Goal: Task Accomplishment & Management: Manage account settings

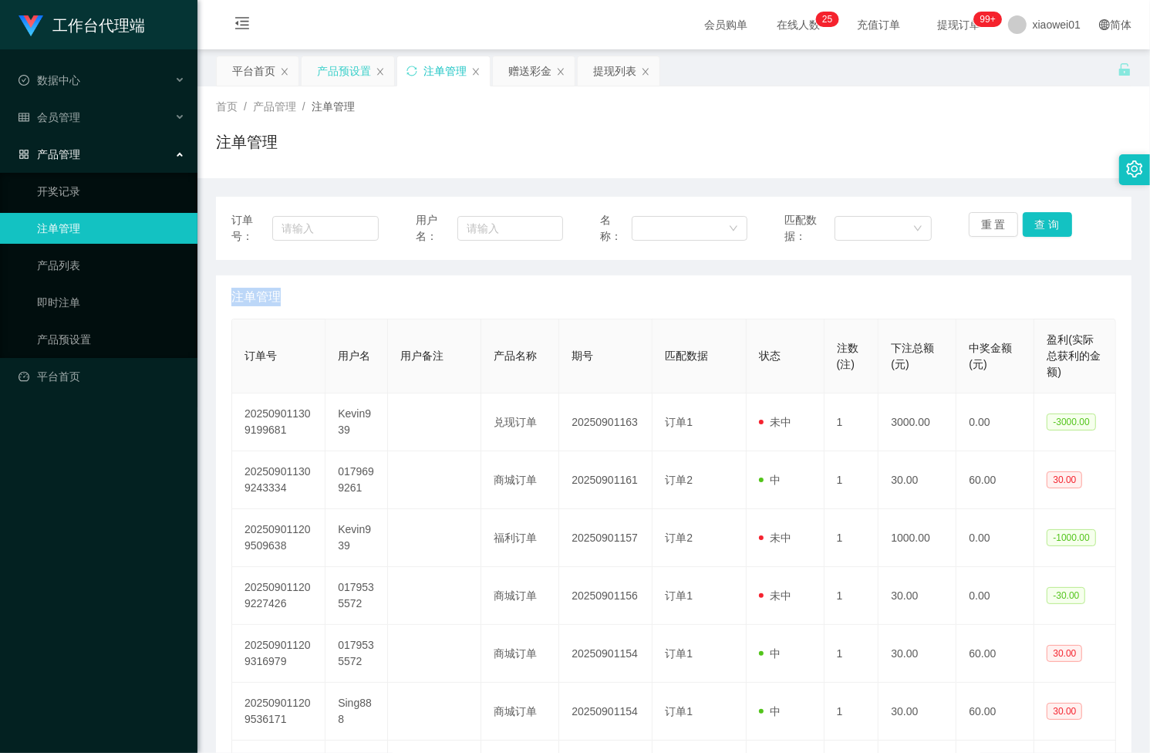
click at [337, 79] on div "产品预设置" at bounding box center [344, 70] width 54 height 29
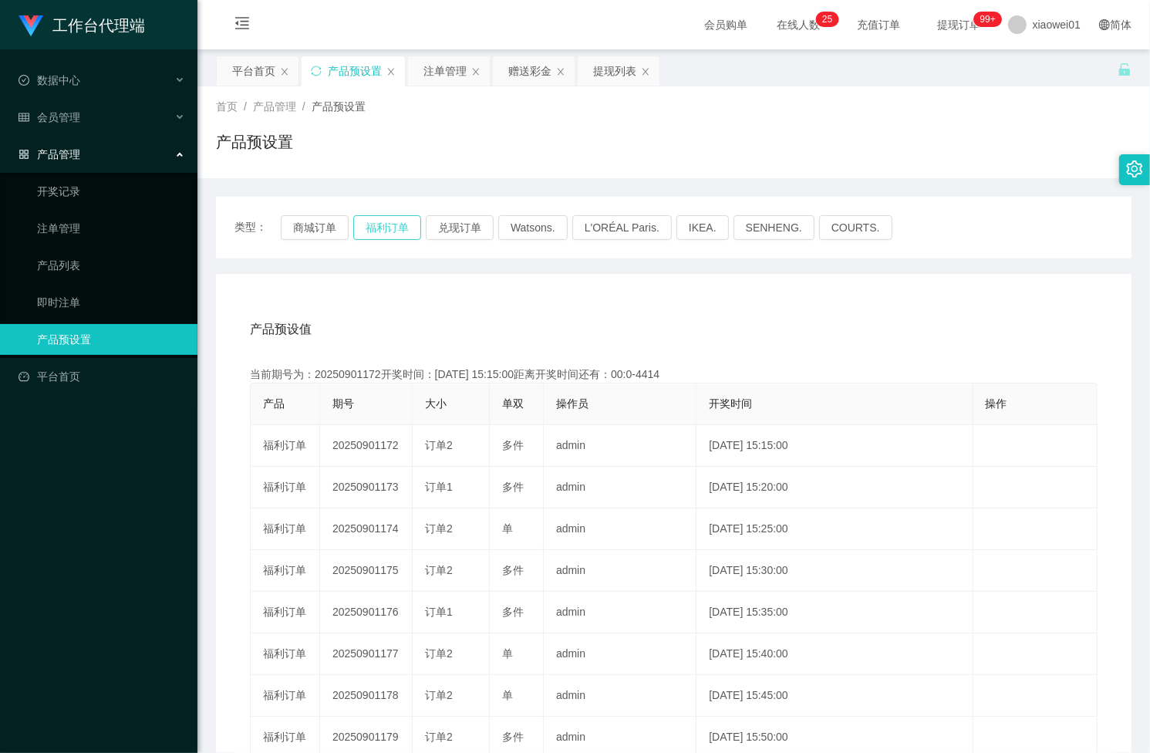
click at [378, 224] on button "福利订单" at bounding box center [387, 227] width 68 height 25
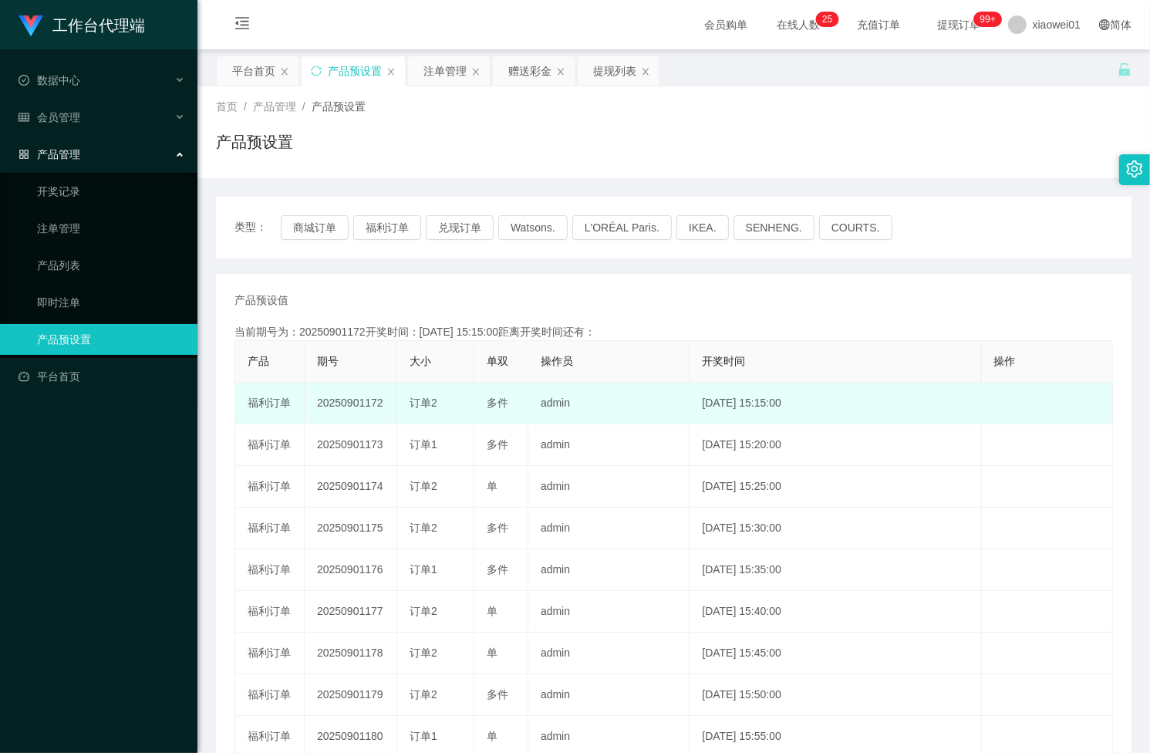
click at [339, 398] on td "20250901172" at bounding box center [351, 403] width 93 height 42
copy td "20250901172"
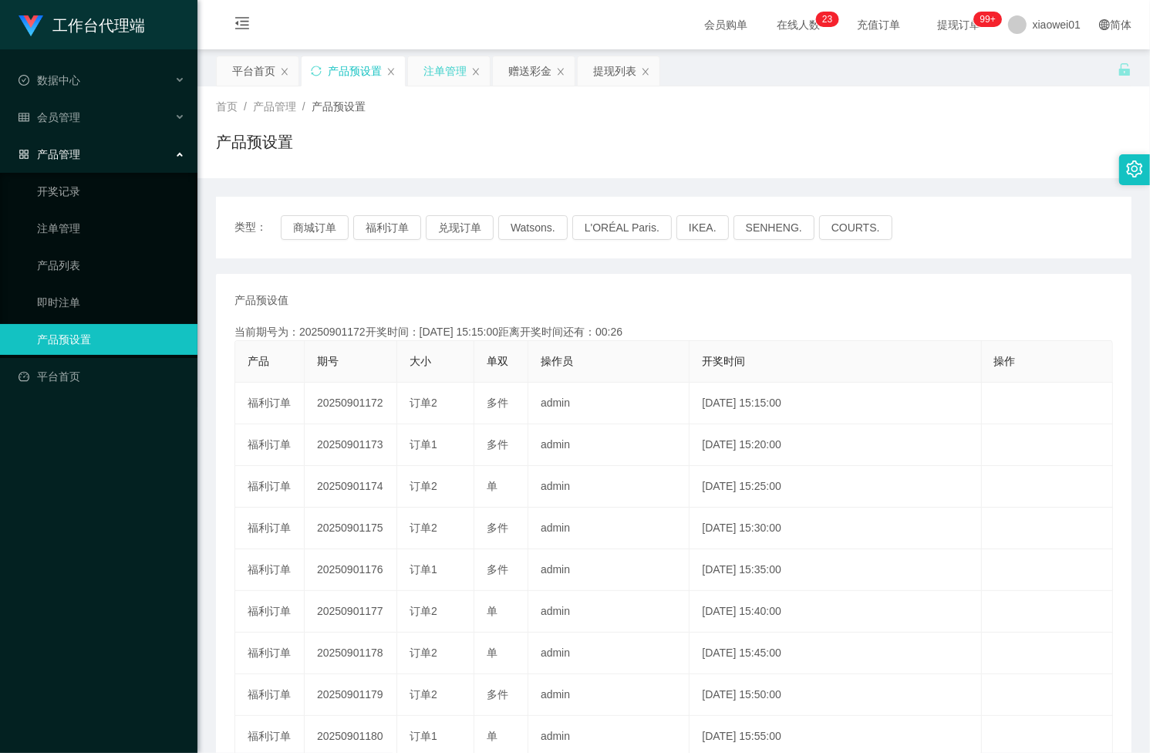
click at [446, 79] on div "注单管理" at bounding box center [444, 70] width 43 height 29
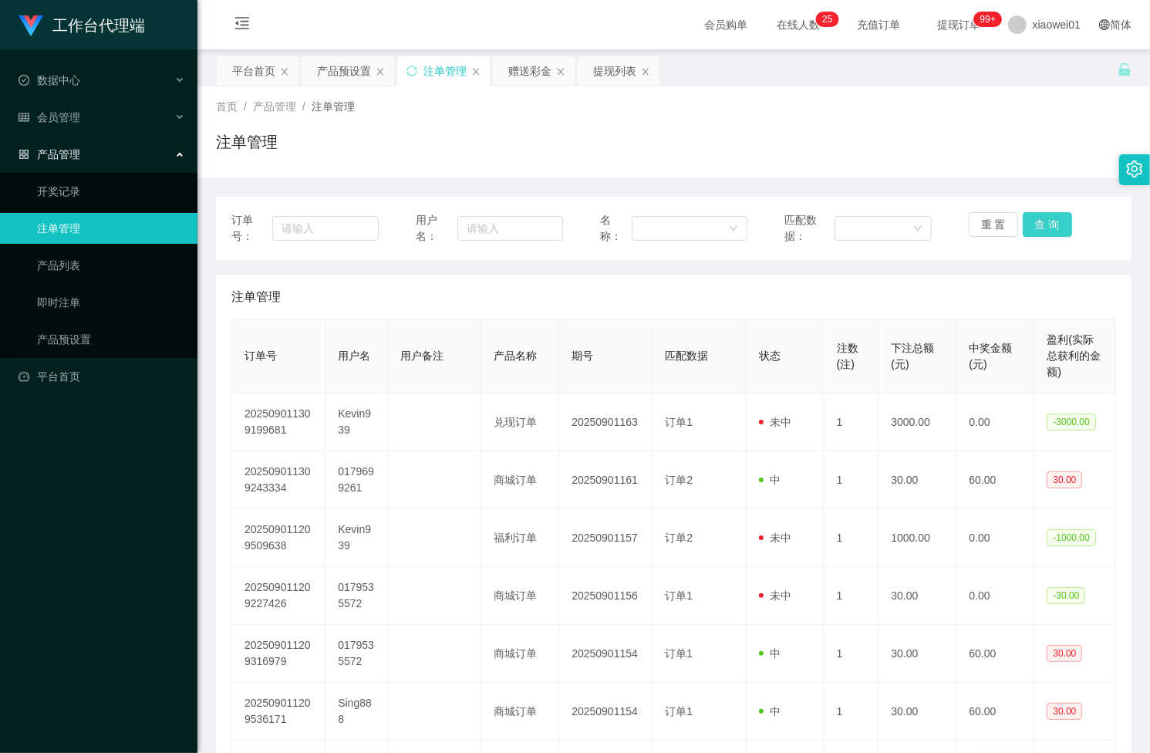
click at [1022, 222] on button "查 询" at bounding box center [1046, 224] width 49 height 25
click at [1022, 222] on div "重 置 查 询" at bounding box center [1041, 228] width 147 height 32
click at [1022, 222] on button "查 询" at bounding box center [1046, 224] width 49 height 25
click at [1022, 222] on div "重 置 查 询" at bounding box center [1041, 228] width 147 height 32
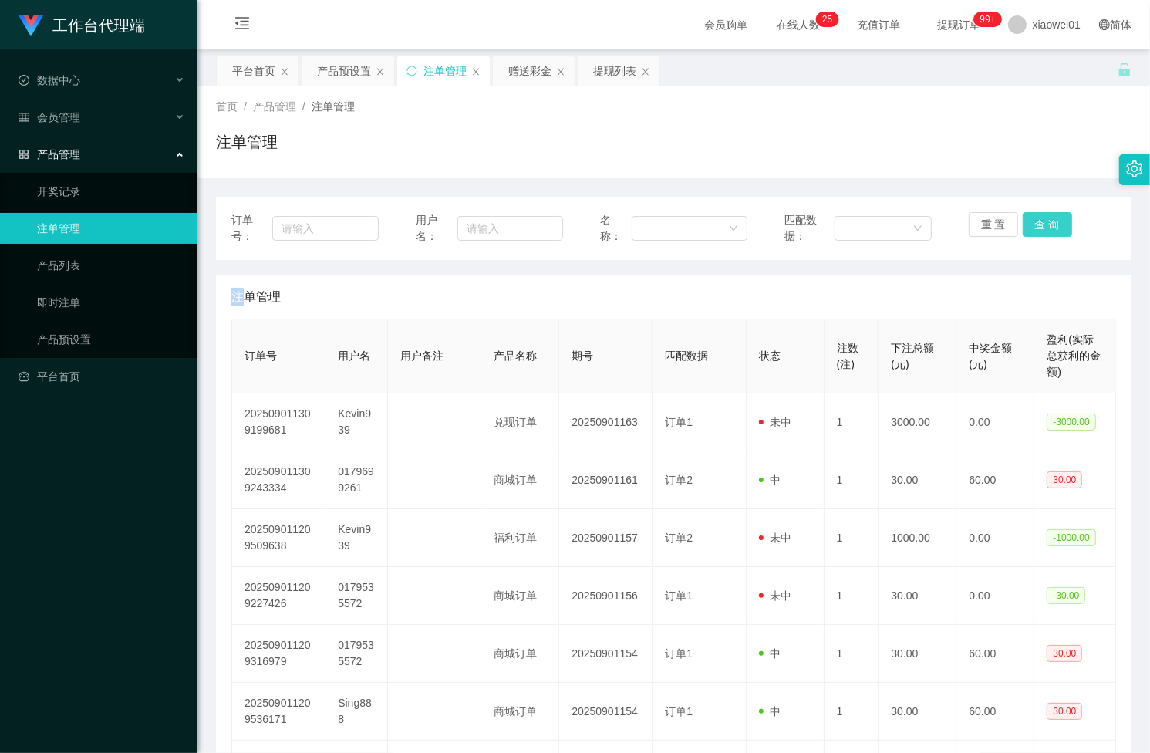
click at [1022, 222] on button "查 询" at bounding box center [1046, 224] width 49 height 25
click at [1022, 222] on div "重 置 查 询" at bounding box center [1041, 228] width 147 height 32
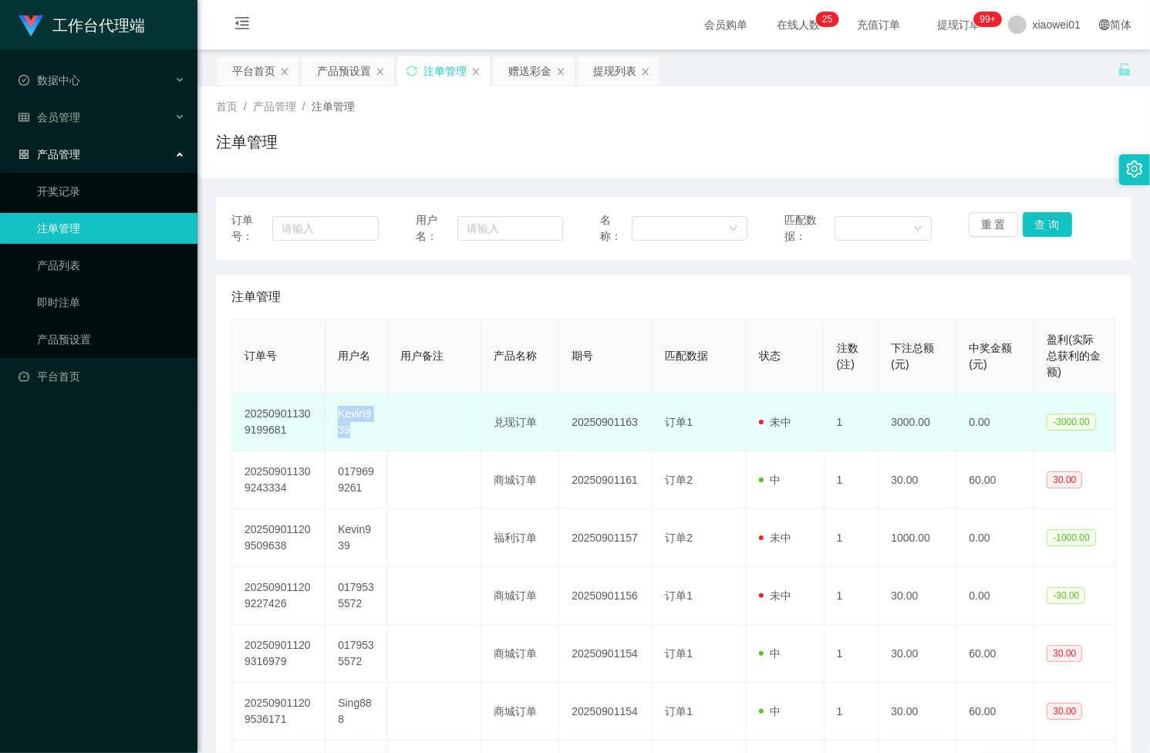
drag, startPoint x: 337, startPoint y: 415, endPoint x: 372, endPoint y: 429, distance: 38.4
click at [372, 429] on td "Kevin939" at bounding box center [356, 422] width 62 height 58
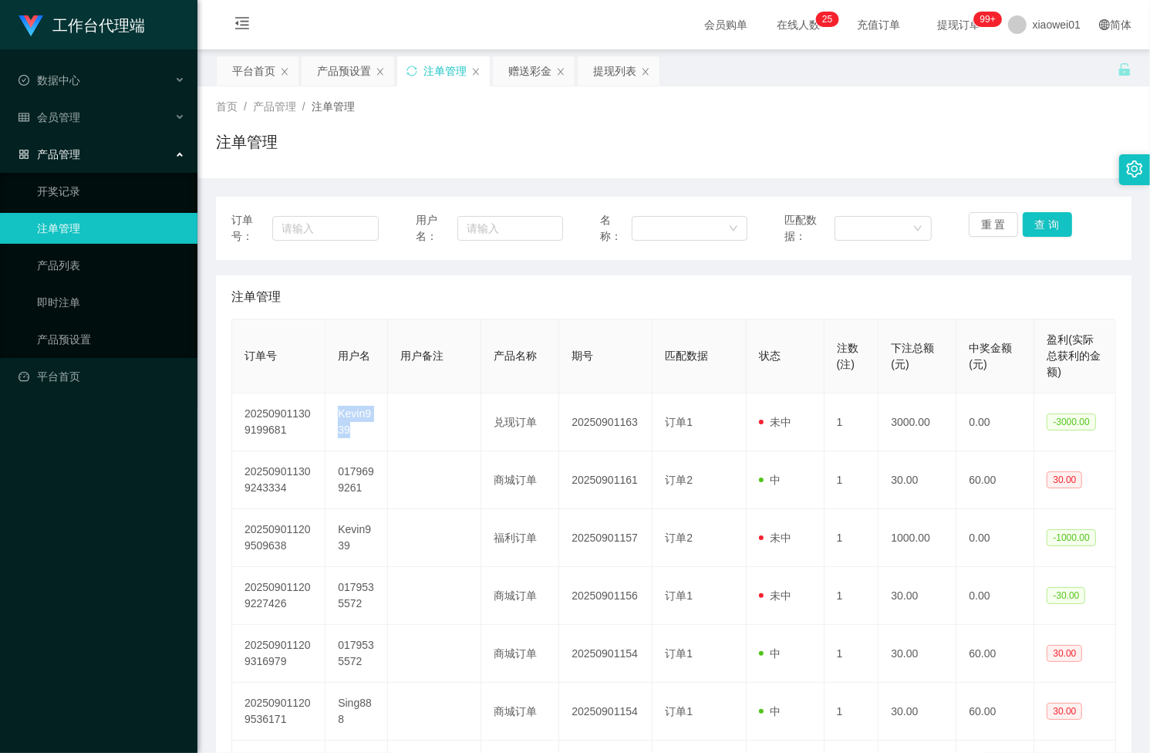
copy td "Kevin939"
click at [519, 71] on div "赠送彩金" at bounding box center [529, 70] width 43 height 29
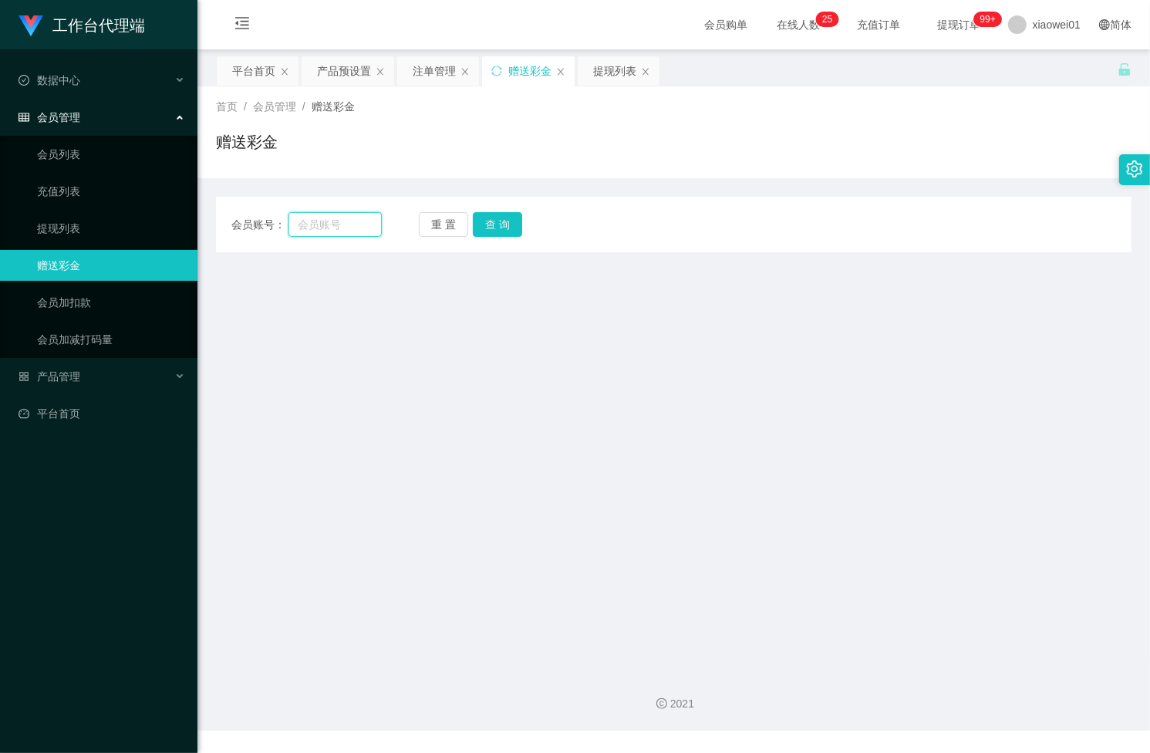
click at [325, 225] on input "text" at bounding box center [334, 224] width 93 height 25
paste input "Kevin939"
type input "Kevin939"
click at [500, 222] on button "查 询" at bounding box center [497, 224] width 49 height 25
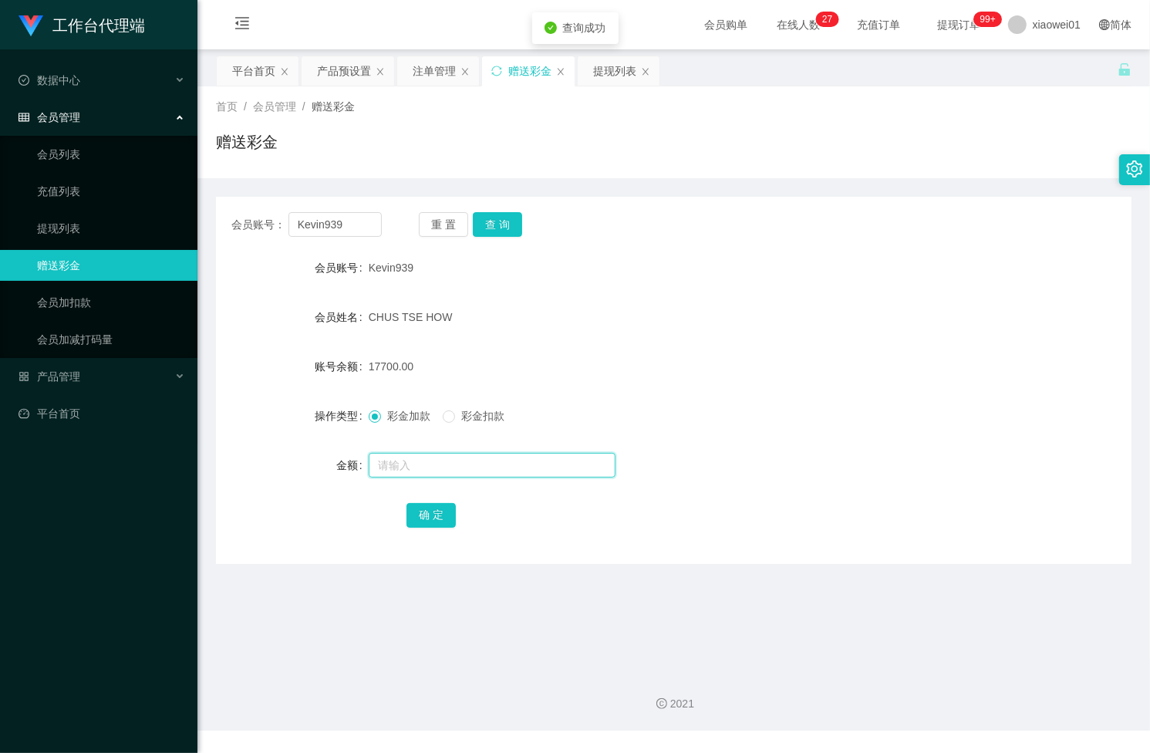
click at [401, 456] on input "text" at bounding box center [492, 465] width 247 height 25
type input "3000"
click at [426, 510] on button "确 定" at bounding box center [430, 515] width 49 height 25
click at [322, 69] on div "产品预设置" at bounding box center [344, 70] width 54 height 29
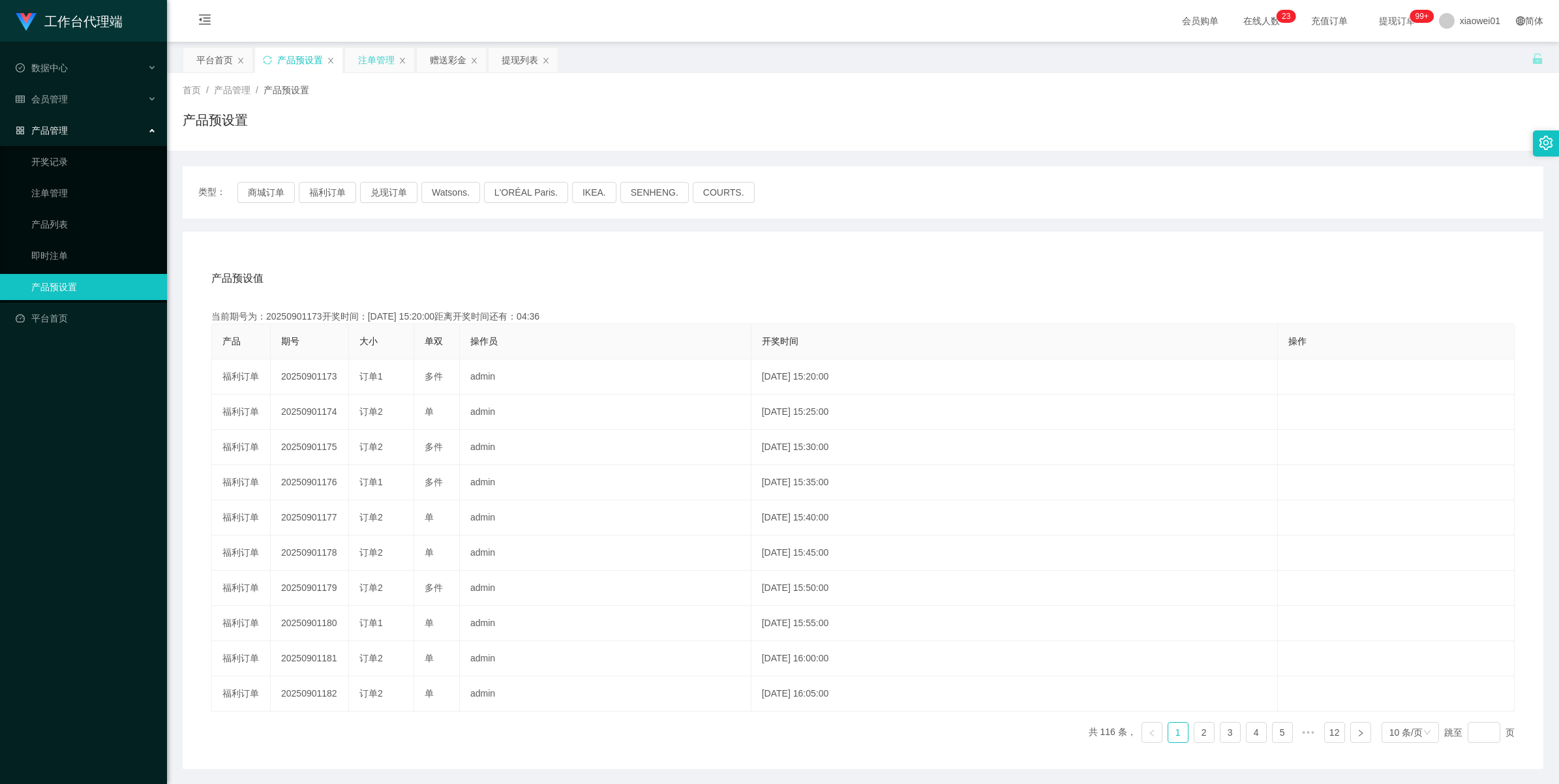
click at [376, 67] on div "注单管理" at bounding box center [376, 59] width 36 height 25
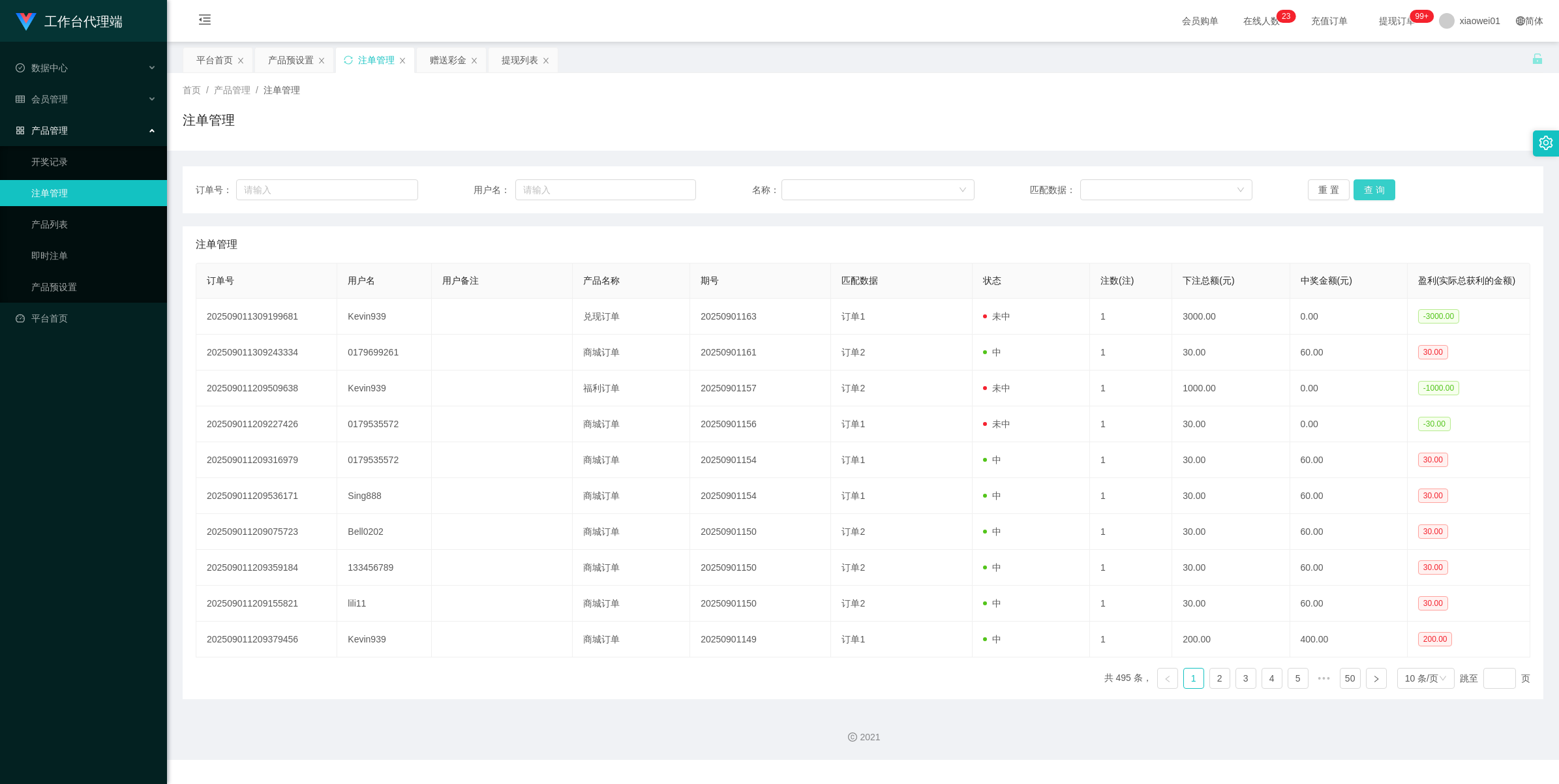
click at [972, 184] on button "查 询" at bounding box center [1374, 189] width 41 height 21
click at [972, 184] on div "重 置 查 询" at bounding box center [1419, 189] width 222 height 21
click at [972, 184] on button "查 询" at bounding box center [1381, 189] width 56 height 21
click at [972, 184] on div "重 置 查 询" at bounding box center [1419, 189] width 222 height 21
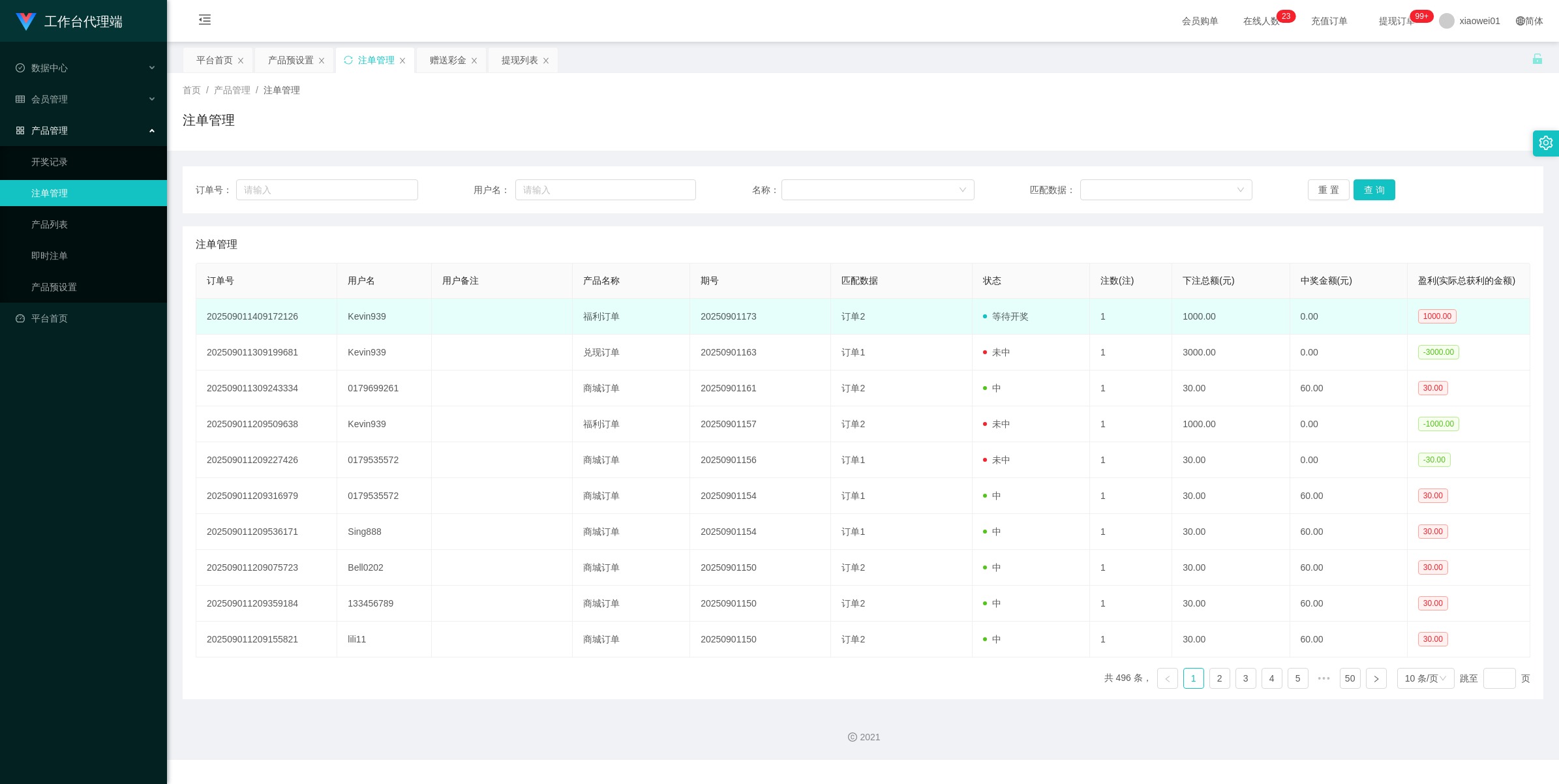
click at [367, 317] on td "Kevin939" at bounding box center [384, 316] width 94 height 36
copy td "Kevin939"
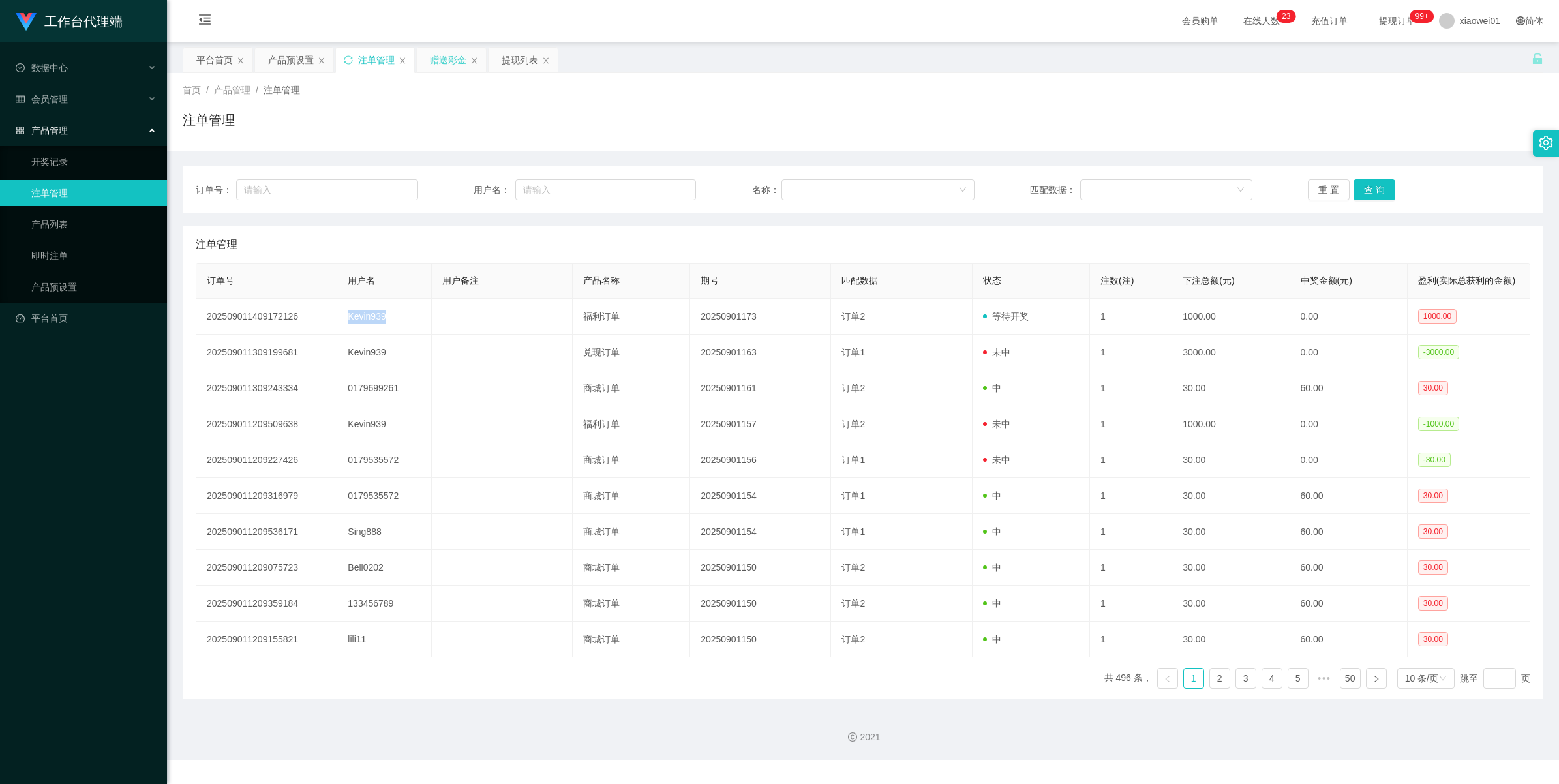
click at [437, 69] on div "赠送彩金" at bounding box center [447, 59] width 36 height 25
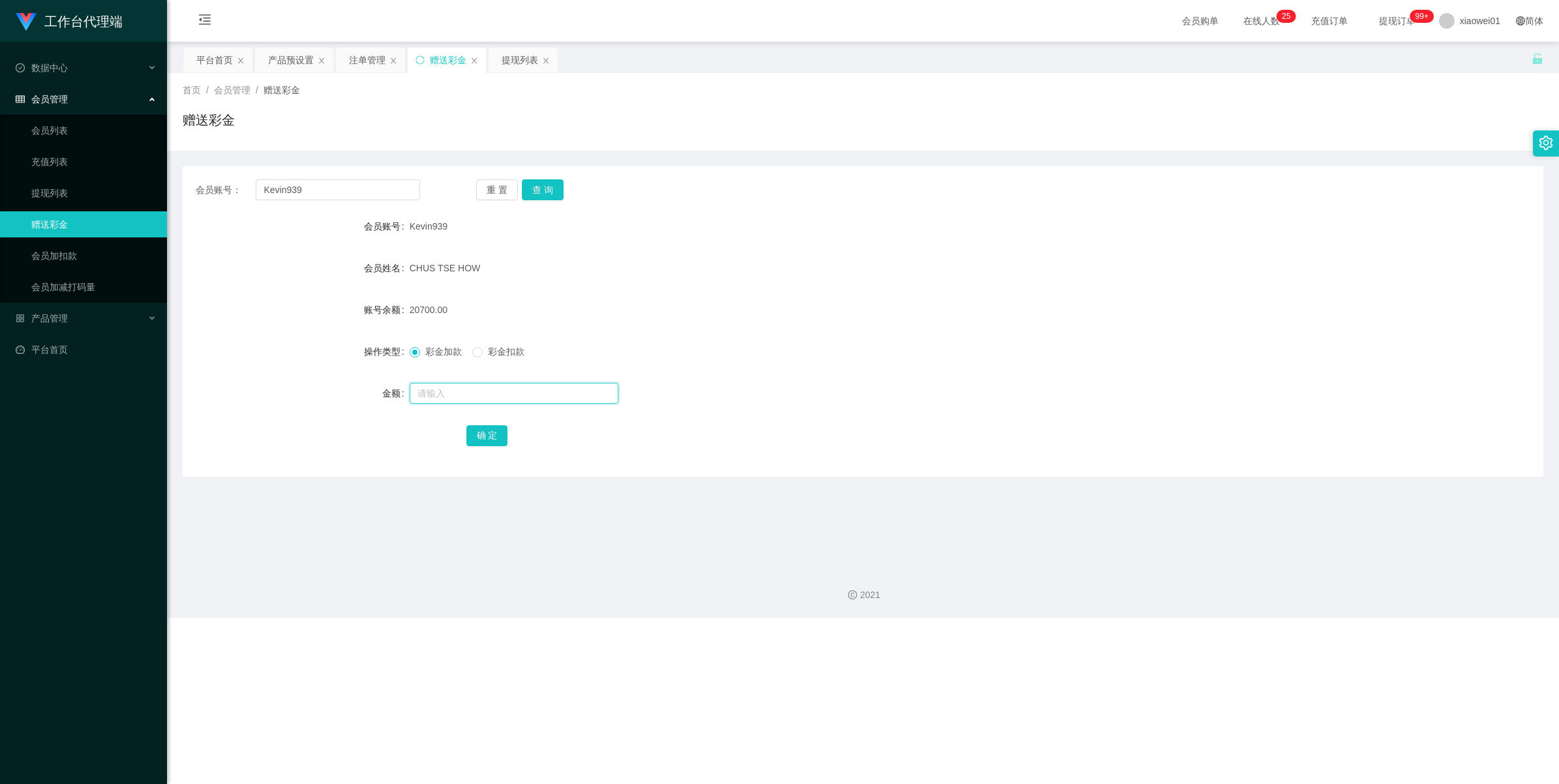
click at [425, 395] on input "text" at bounding box center [513, 393] width 209 height 21
type input "2000"
click at [543, 187] on button "查 询" at bounding box center [542, 189] width 41 height 21
click at [352, 53] on div "注单管理" at bounding box center [367, 59] width 36 height 25
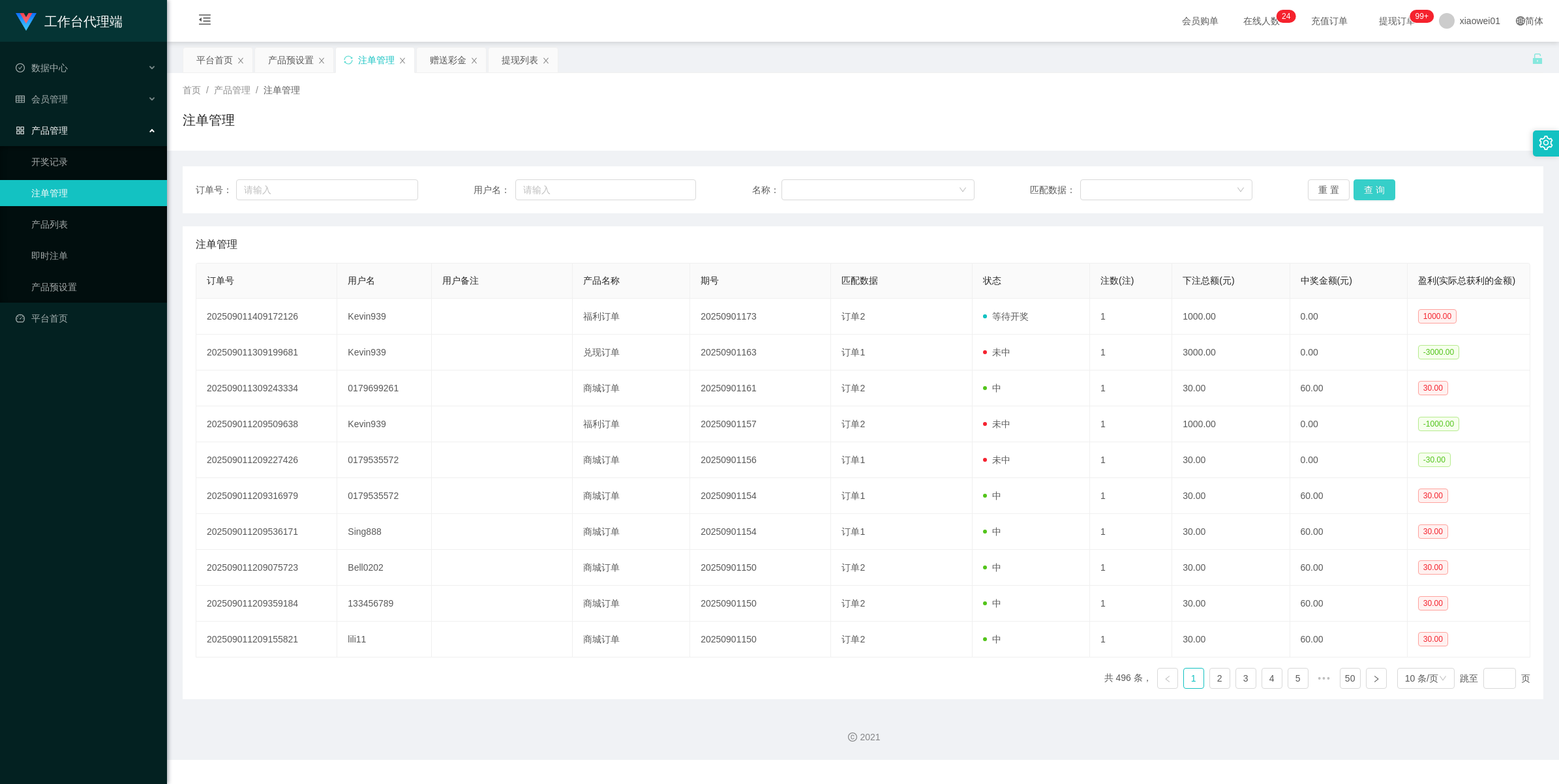
click at [972, 181] on button "查 询" at bounding box center [1374, 189] width 41 height 21
click at [972, 181] on div "重 置 查 询" at bounding box center [1419, 189] width 222 height 21
click at [972, 181] on button "查 询" at bounding box center [1374, 189] width 41 height 21
click at [972, 181] on div "重 置 查 询" at bounding box center [1419, 189] width 222 height 21
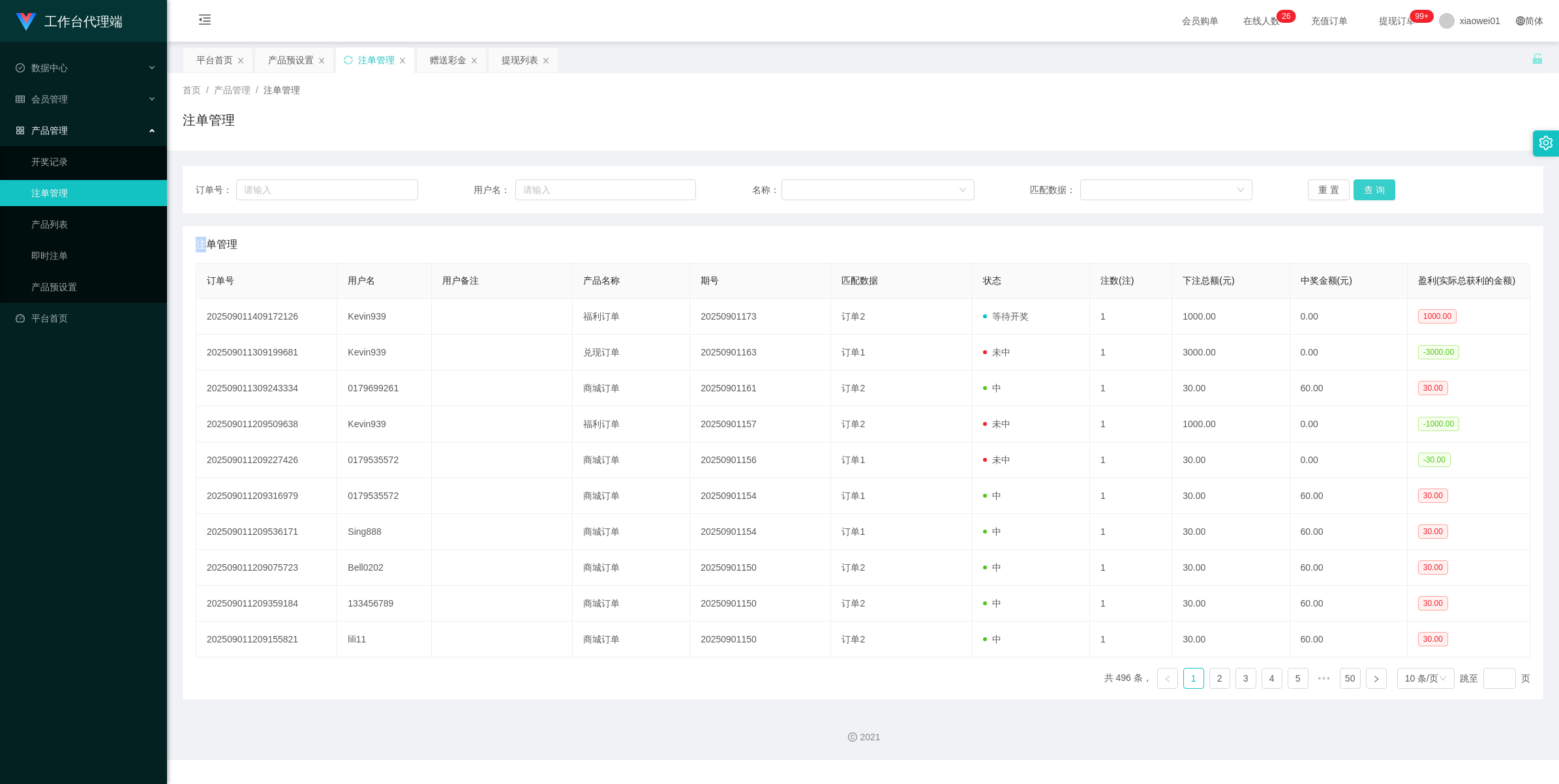
click at [972, 181] on button "查 询" at bounding box center [1374, 189] width 41 height 21
click at [972, 181] on div "重 置 查 询" at bounding box center [1419, 189] width 222 height 21
click at [972, 181] on button "查 询" at bounding box center [1374, 189] width 41 height 21
click at [972, 181] on div "重 置 查 询" at bounding box center [1419, 189] width 222 height 21
click at [972, 181] on button "查 询" at bounding box center [1374, 189] width 41 height 21
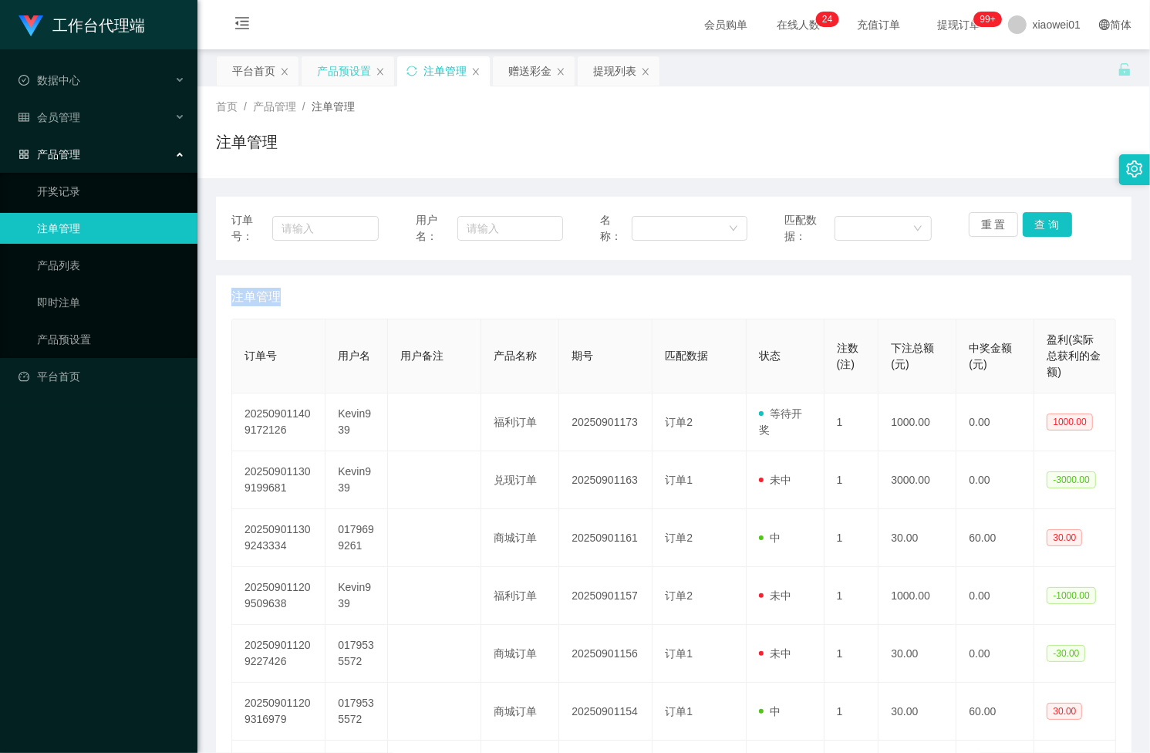
click at [355, 70] on div "产品预设置" at bounding box center [344, 70] width 54 height 29
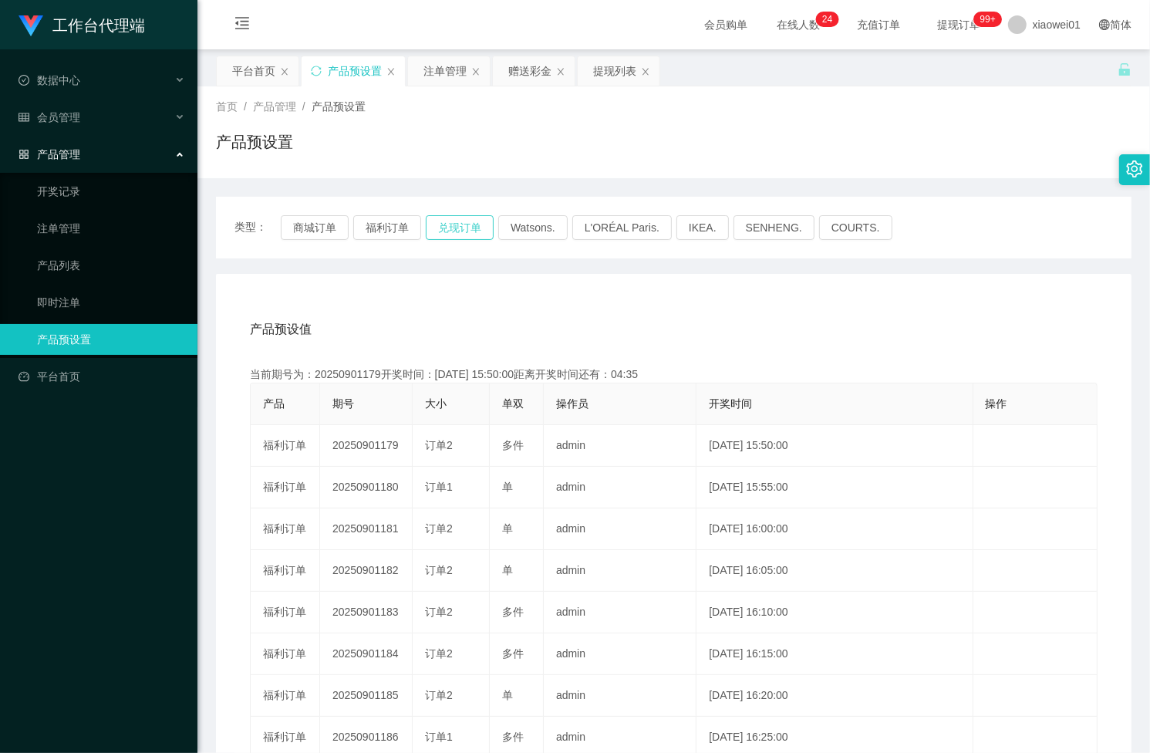
click at [456, 231] on button "兑现订单" at bounding box center [460, 227] width 68 height 25
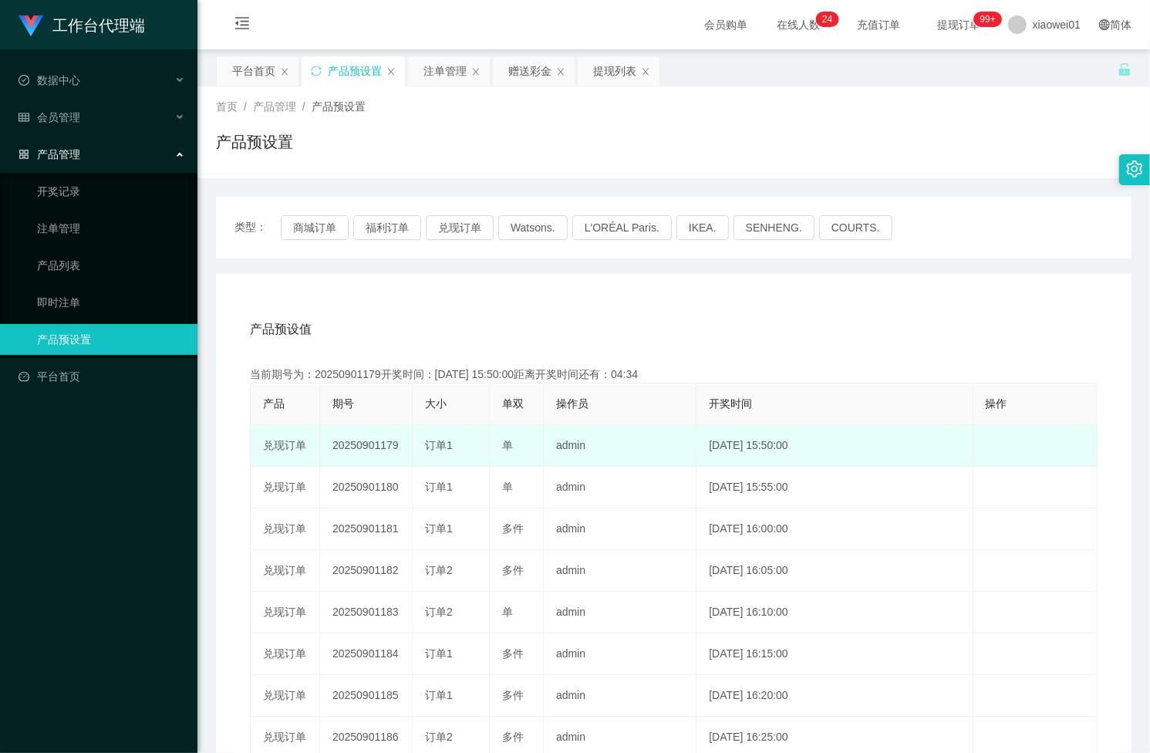
click at [375, 450] on td "20250901179" at bounding box center [366, 446] width 93 height 42
copy td "20250901179"
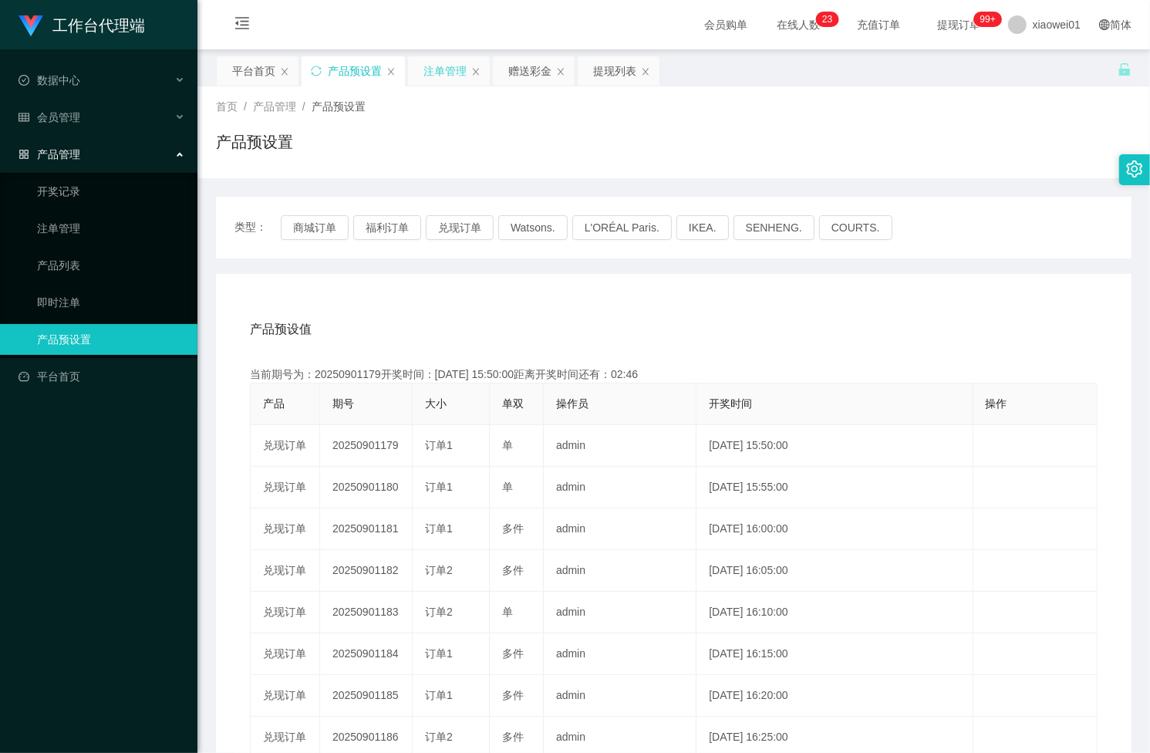
click at [445, 69] on div "注单管理" at bounding box center [444, 70] width 43 height 29
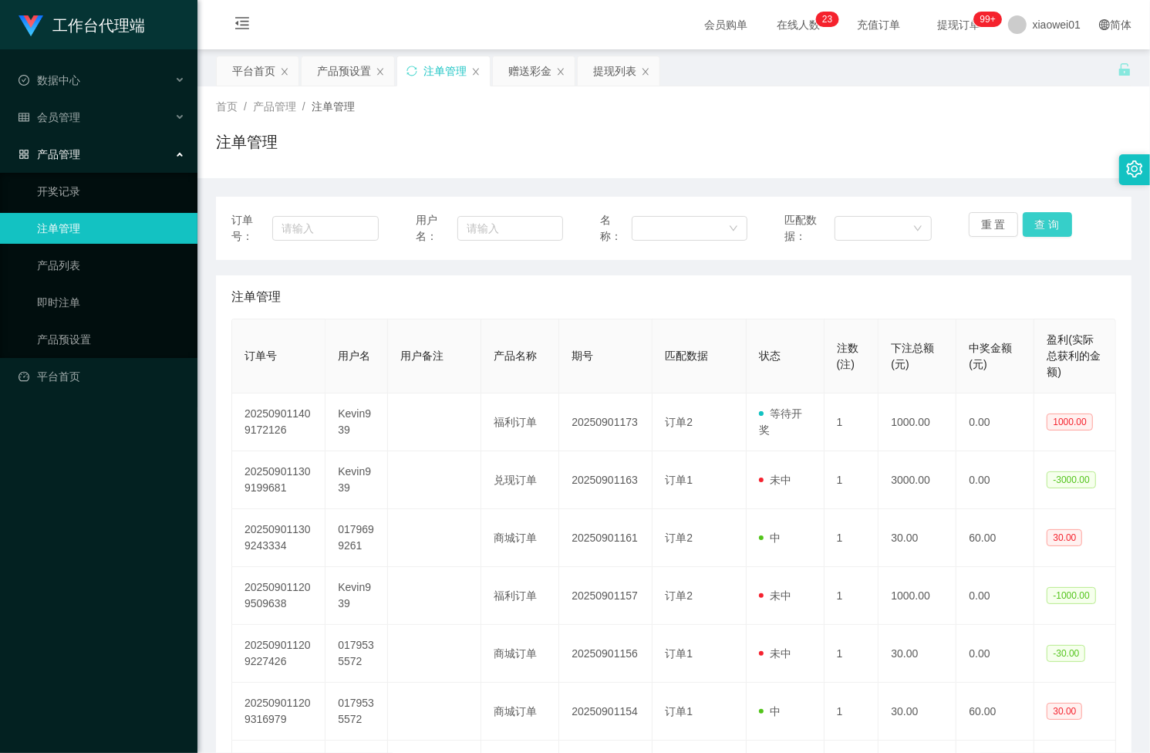
click at [1023, 221] on button "查 询" at bounding box center [1046, 224] width 49 height 25
click at [1023, 221] on div "重 置 查 询" at bounding box center [1041, 228] width 147 height 32
click at [1023, 221] on button "查 询" at bounding box center [1046, 224] width 49 height 25
click at [1023, 221] on div "重 置 查 询" at bounding box center [1041, 228] width 147 height 32
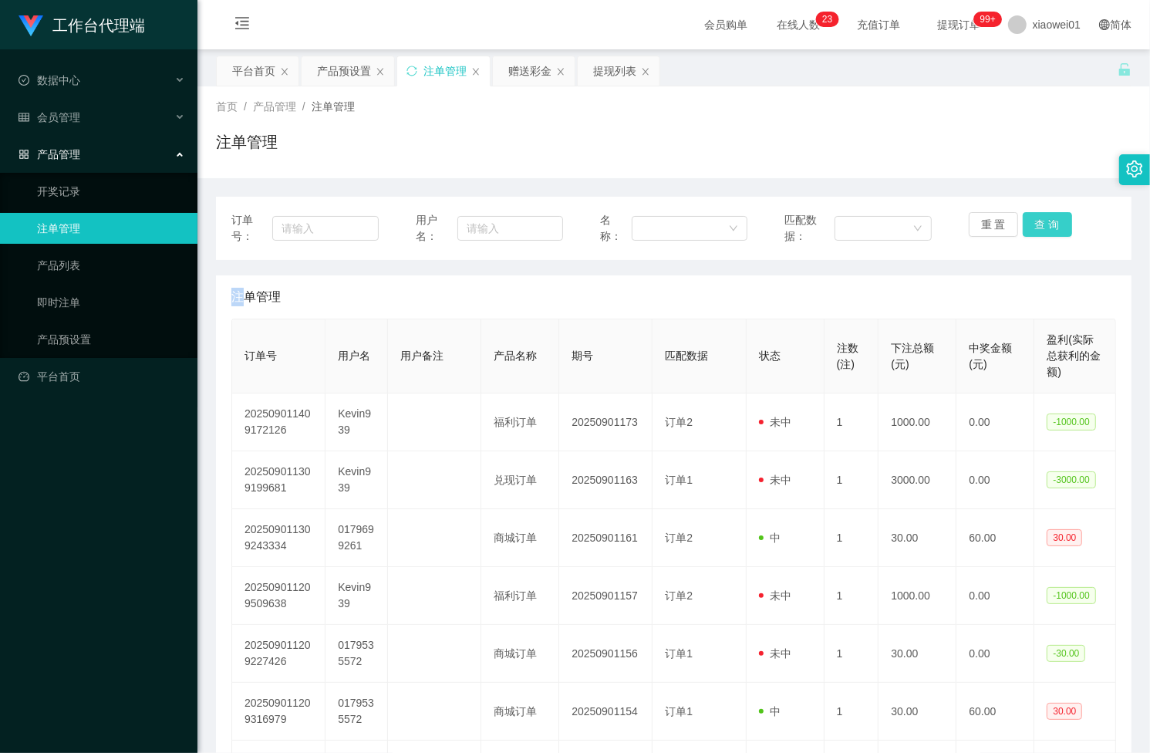
click at [1023, 221] on button "查 询" at bounding box center [1046, 224] width 49 height 25
click at [1023, 221] on div "重 置 查 询" at bounding box center [1041, 228] width 147 height 32
click at [1023, 221] on button "查 询" at bounding box center [1046, 224] width 49 height 25
click at [1023, 221] on div "重 置 查 询" at bounding box center [1041, 228] width 147 height 32
click at [1042, 234] on button "查 询" at bounding box center [1046, 224] width 49 height 25
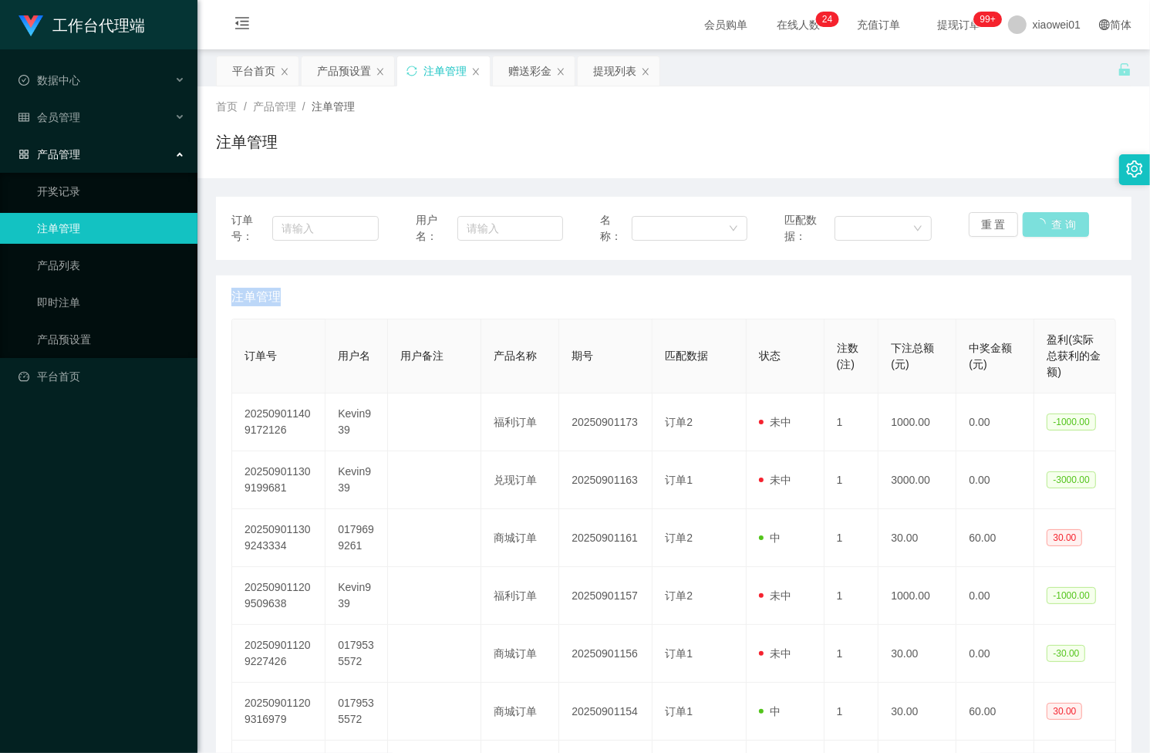
click at [1042, 234] on div "重 置 查 询" at bounding box center [1041, 228] width 147 height 32
click at [1042, 234] on button "查 询" at bounding box center [1046, 224] width 49 height 25
click at [362, 69] on div "产品预设置" at bounding box center [344, 70] width 54 height 29
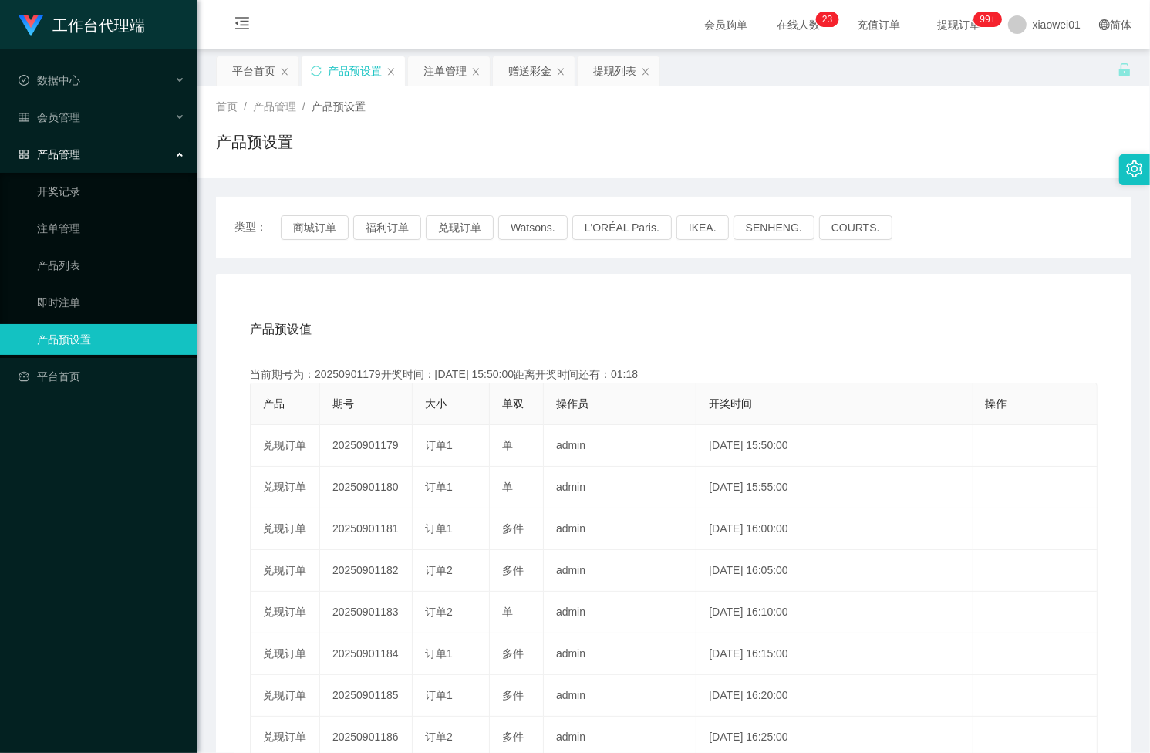
click at [356, 62] on div "产品预设置" at bounding box center [355, 70] width 54 height 29
click at [438, 79] on div "注单管理" at bounding box center [444, 70] width 43 height 29
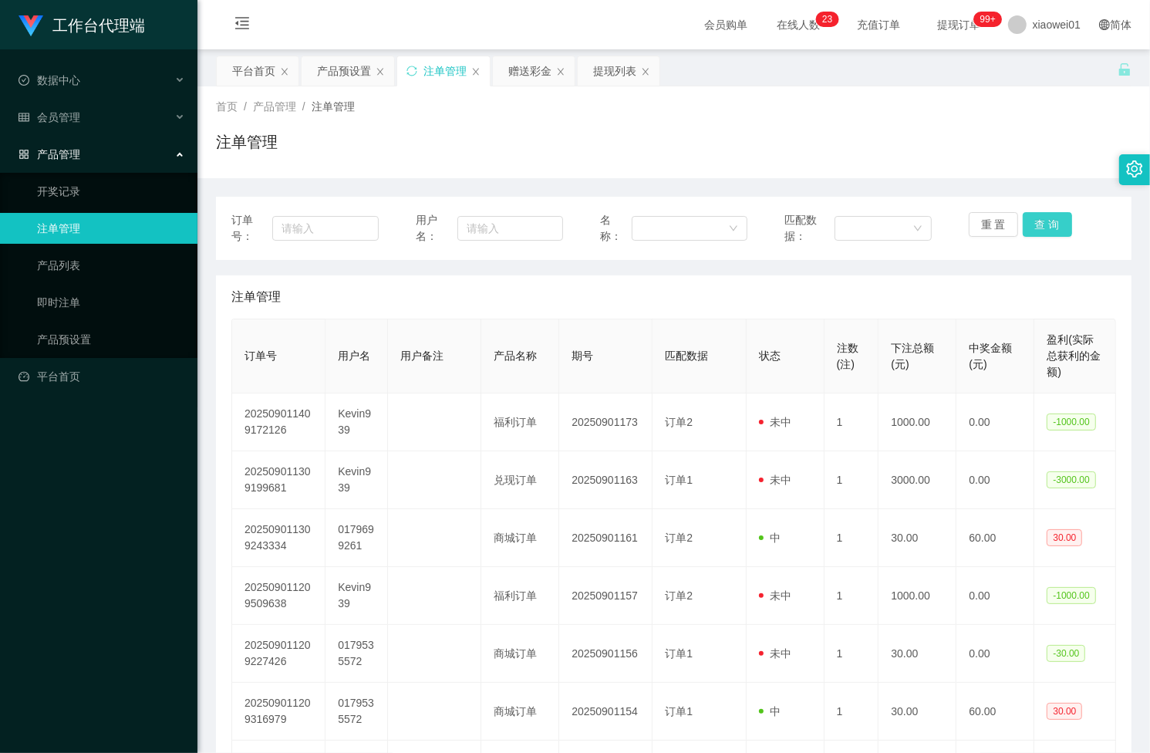
click at [1037, 224] on button "查 询" at bounding box center [1046, 224] width 49 height 25
click at [1037, 224] on div "重 置 查 询" at bounding box center [1041, 228] width 147 height 32
click at [1037, 224] on button "查 询" at bounding box center [1046, 224] width 49 height 25
click at [1037, 224] on div "重 置 查 询" at bounding box center [1041, 228] width 147 height 32
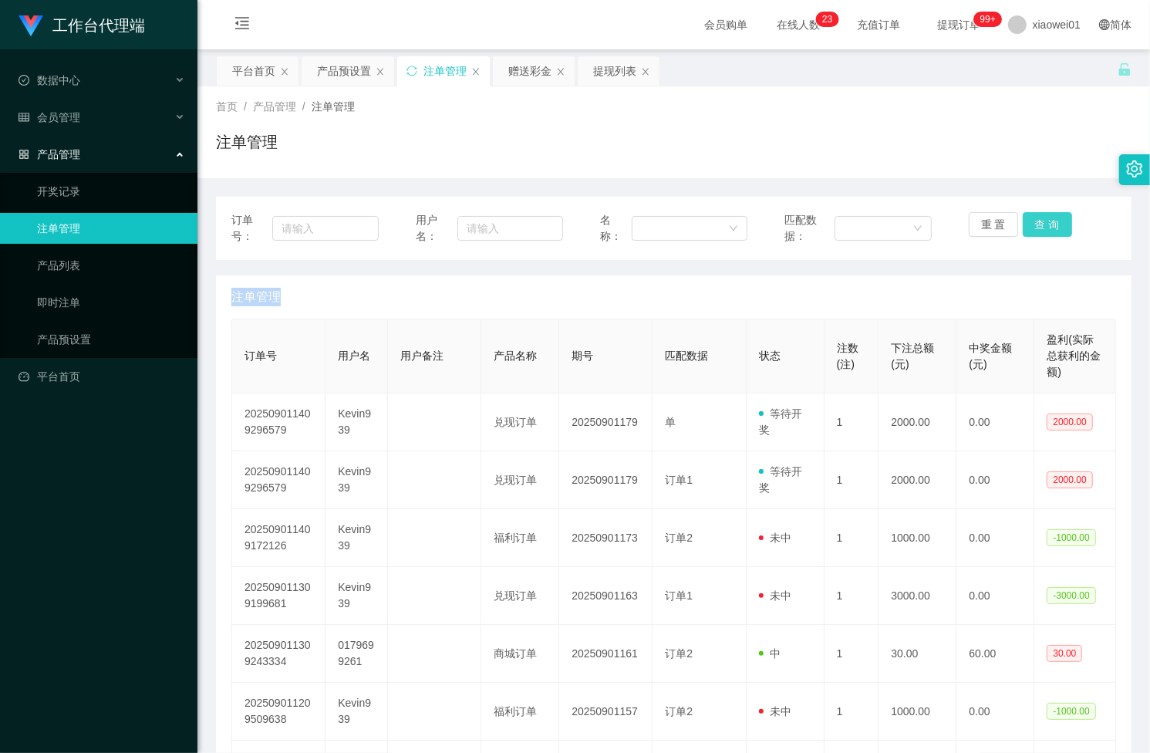
click at [1037, 224] on button "查 询" at bounding box center [1046, 224] width 49 height 25
click at [1037, 224] on div "重 置 查 询" at bounding box center [1041, 228] width 147 height 32
click at [1037, 224] on button "查 询" at bounding box center [1046, 224] width 49 height 25
click at [1037, 224] on div "重 置 查 询" at bounding box center [1041, 228] width 147 height 32
click at [1037, 224] on button "查 询" at bounding box center [1046, 224] width 49 height 25
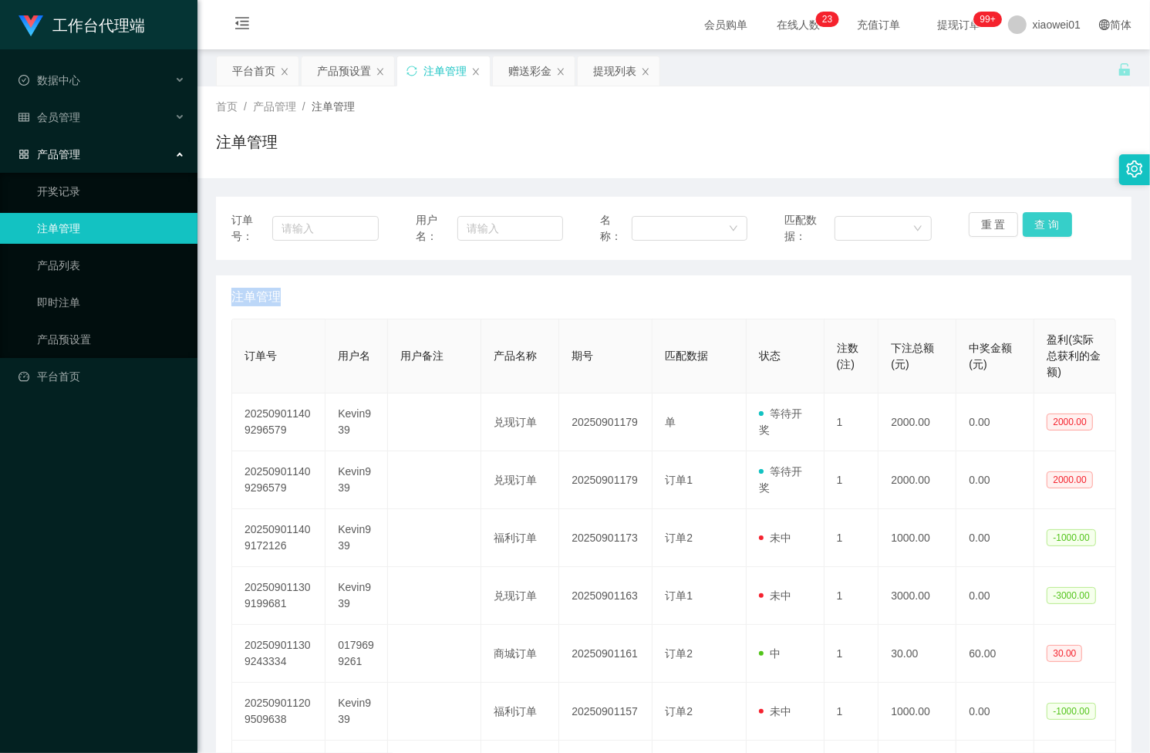
click at [1037, 224] on div "重 置 查 询" at bounding box center [1041, 228] width 147 height 32
click at [1037, 224] on button "查 询" at bounding box center [1046, 224] width 49 height 25
click at [1037, 224] on div "重 置 查 询" at bounding box center [1041, 228] width 147 height 32
click at [1037, 224] on button "查 询" at bounding box center [1046, 224] width 49 height 25
click at [1042, 226] on button "查 询" at bounding box center [1046, 224] width 49 height 25
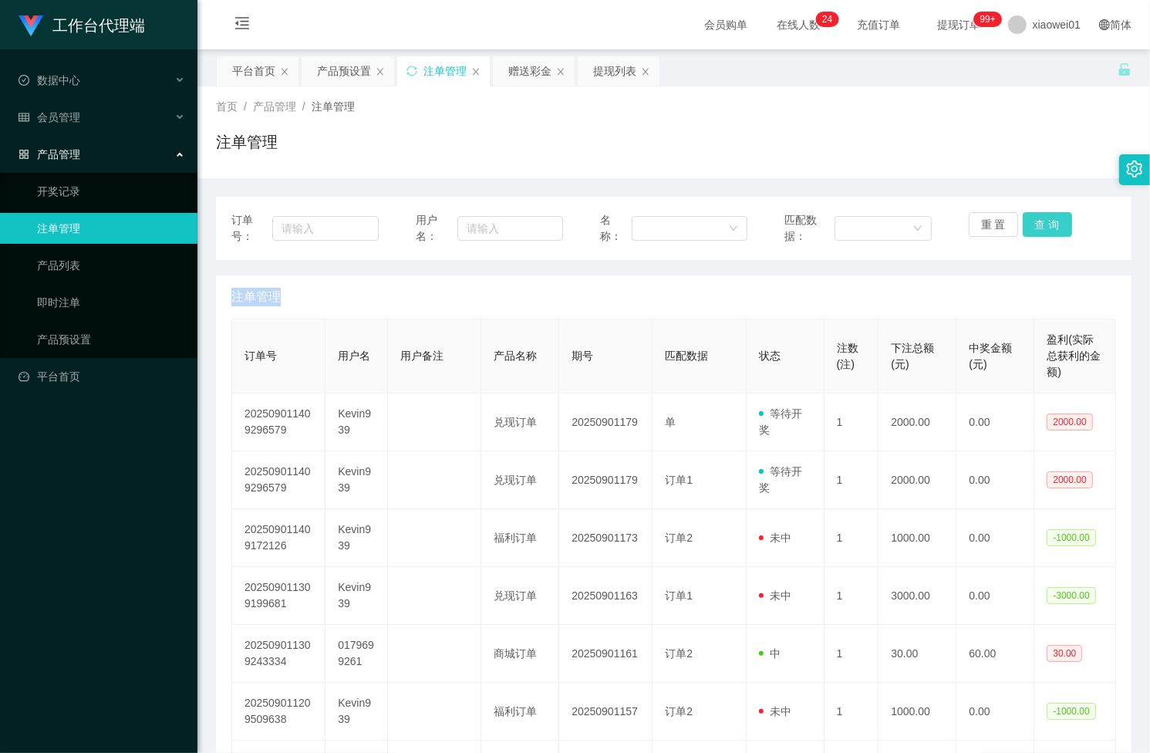
click at [1042, 226] on div "重 置 查 询" at bounding box center [1041, 228] width 147 height 32
click at [1042, 226] on button "查 询" at bounding box center [1046, 224] width 49 height 25
click at [318, 76] on div "产品预设置" at bounding box center [344, 70] width 54 height 29
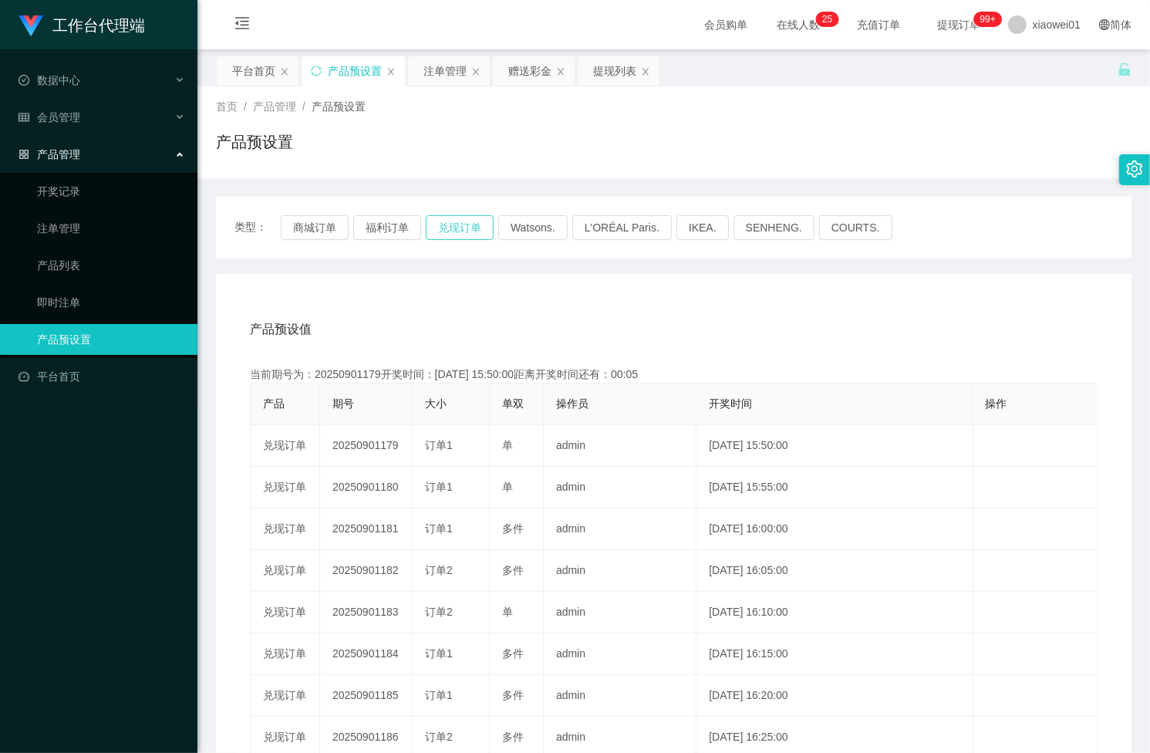
click at [475, 222] on button "兑现订单" at bounding box center [460, 227] width 68 height 25
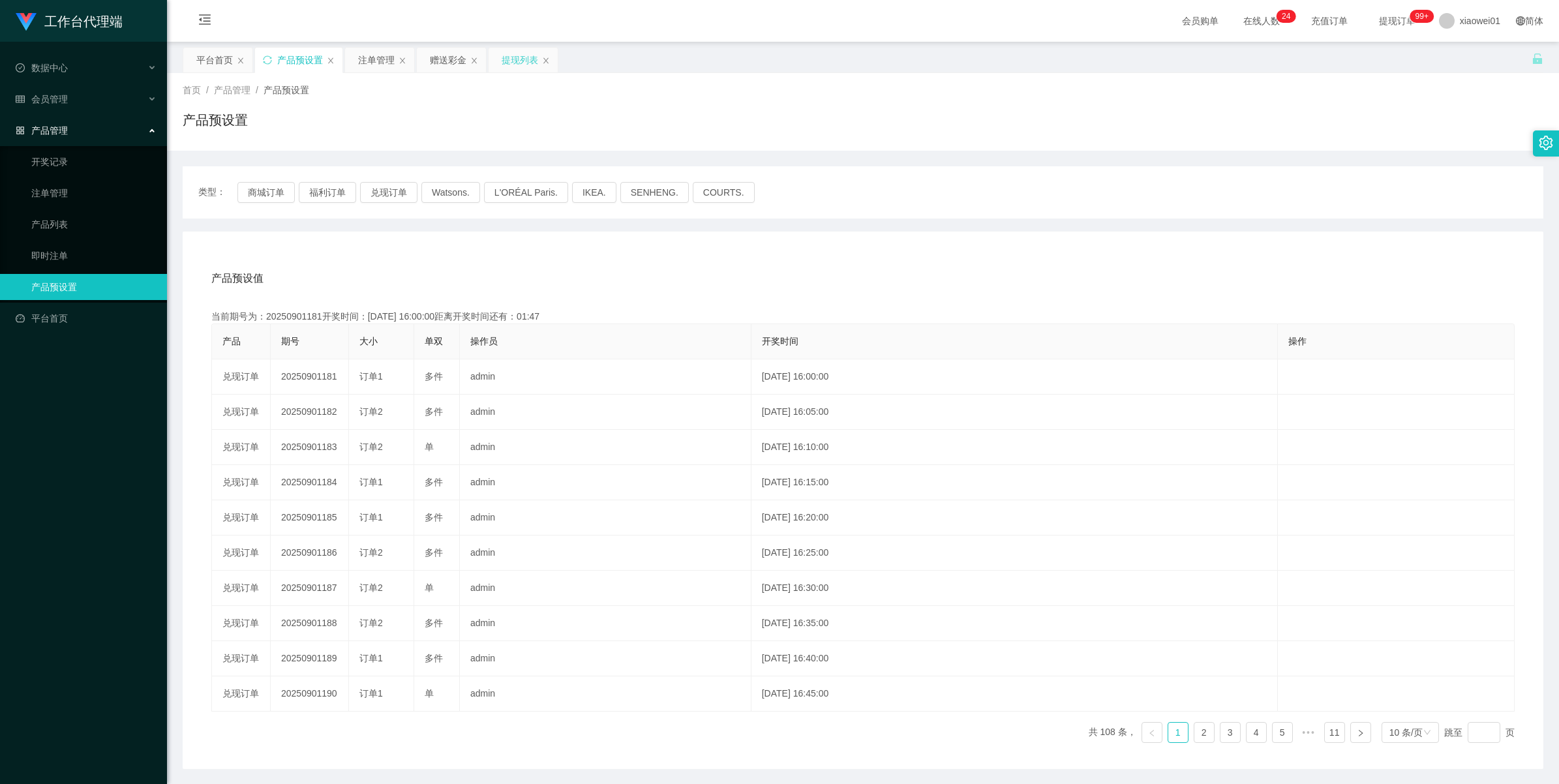
click at [506, 60] on div "提现列表" at bounding box center [519, 59] width 36 height 25
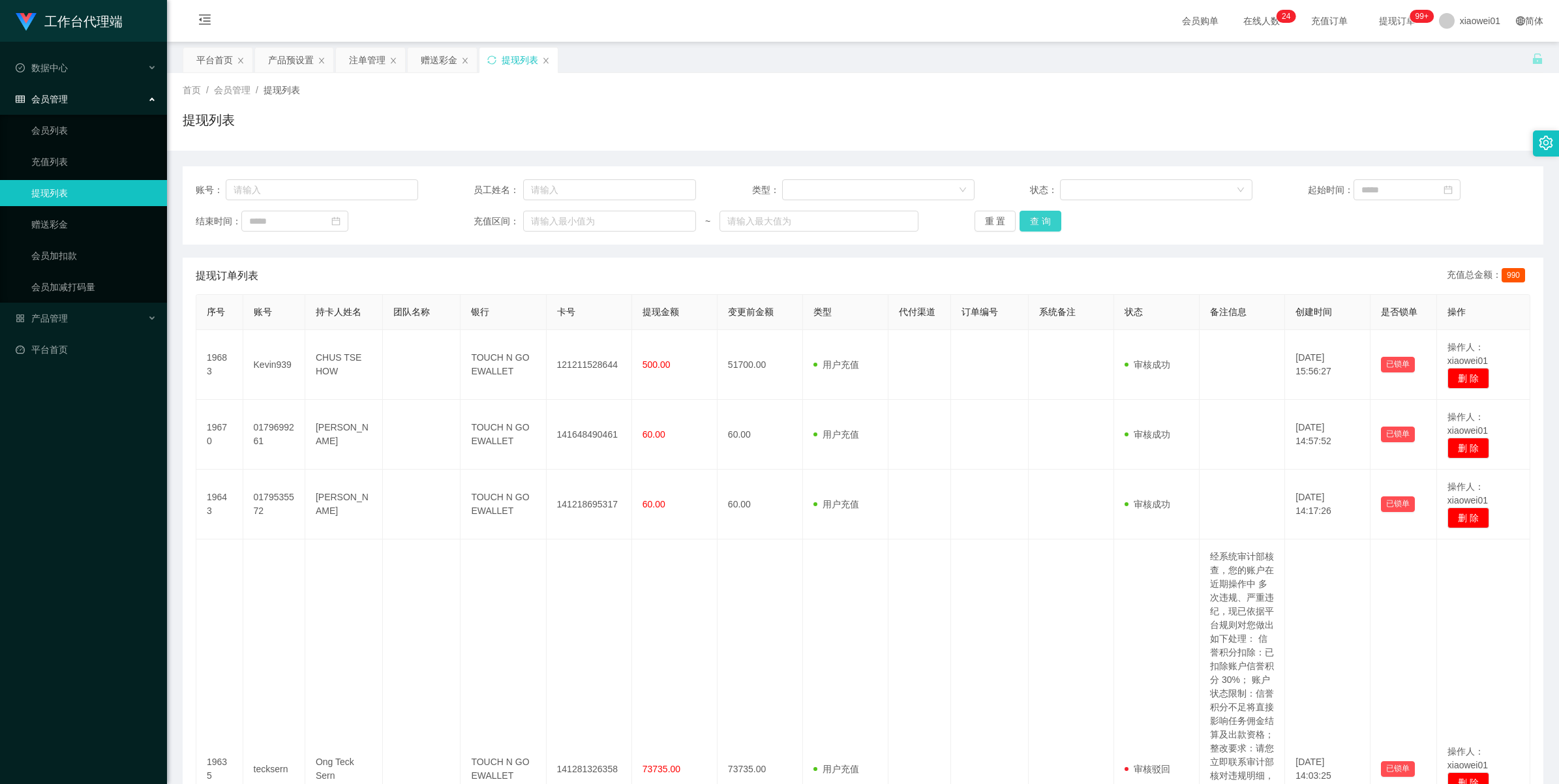
click at [972, 217] on button "查 询" at bounding box center [1040, 221] width 41 height 21
click at [972, 217] on div "重 置 查 询" at bounding box center [1085, 221] width 222 height 21
click at [972, 217] on button "查 询" at bounding box center [1040, 221] width 41 height 21
click at [972, 217] on div "重 置 查 询" at bounding box center [1085, 221] width 222 height 21
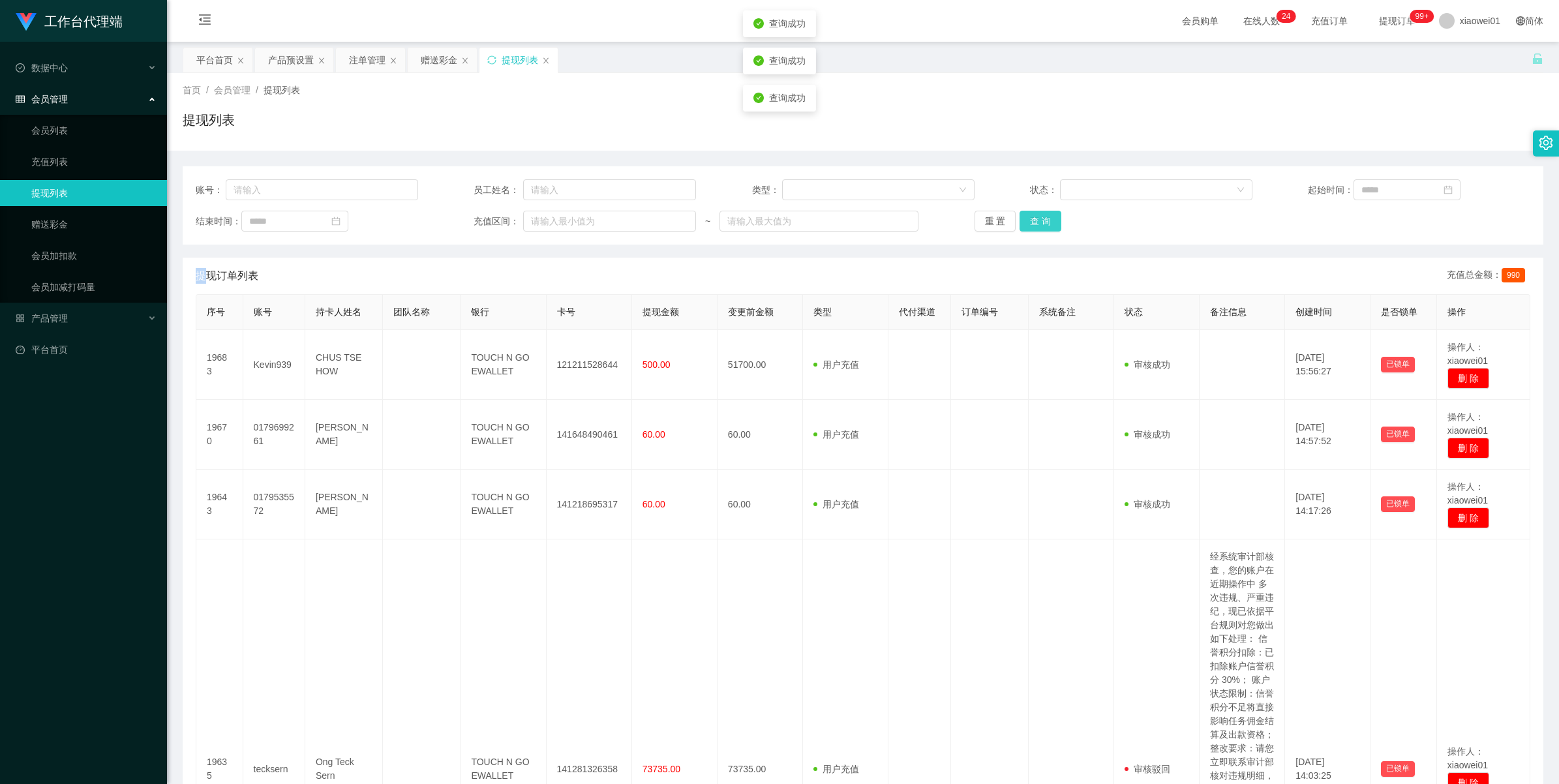
click at [972, 217] on button "查 询" at bounding box center [1040, 221] width 41 height 21
click at [972, 217] on div "重 置 查 询" at bounding box center [1085, 221] width 222 height 21
click at [972, 217] on button "查 询" at bounding box center [1040, 221] width 41 height 21
click at [972, 217] on div "重 置 查 询" at bounding box center [1085, 221] width 222 height 21
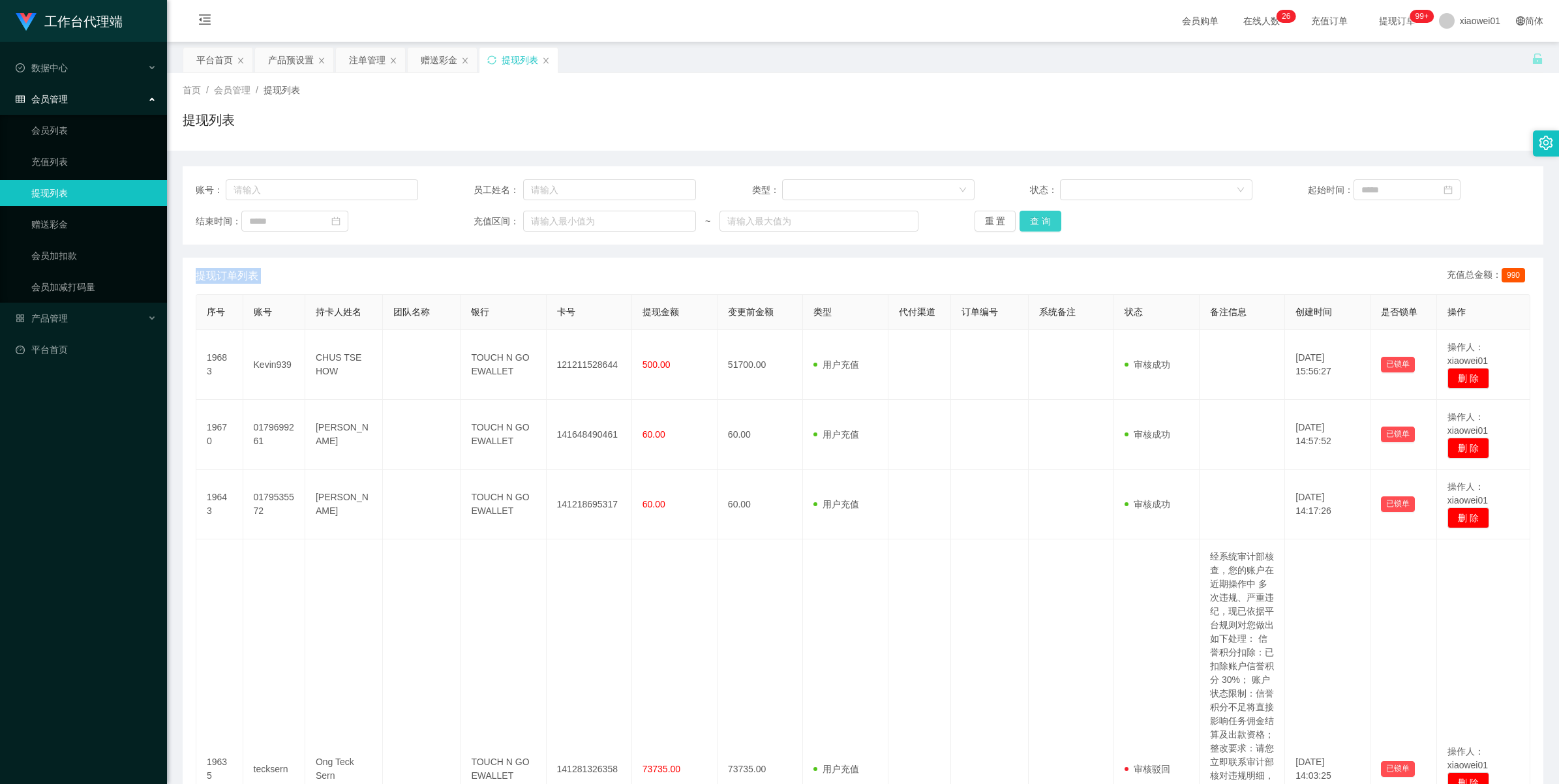
click at [972, 217] on button "查 询" at bounding box center [1040, 221] width 41 height 21
click at [972, 217] on div "重 置 查 询" at bounding box center [1085, 221] width 222 height 21
click at [972, 217] on button "查 询" at bounding box center [1040, 221] width 41 height 21
click at [972, 217] on div "重 置 查 询" at bounding box center [1085, 221] width 222 height 21
click at [972, 217] on button "查 询" at bounding box center [1040, 221] width 41 height 21
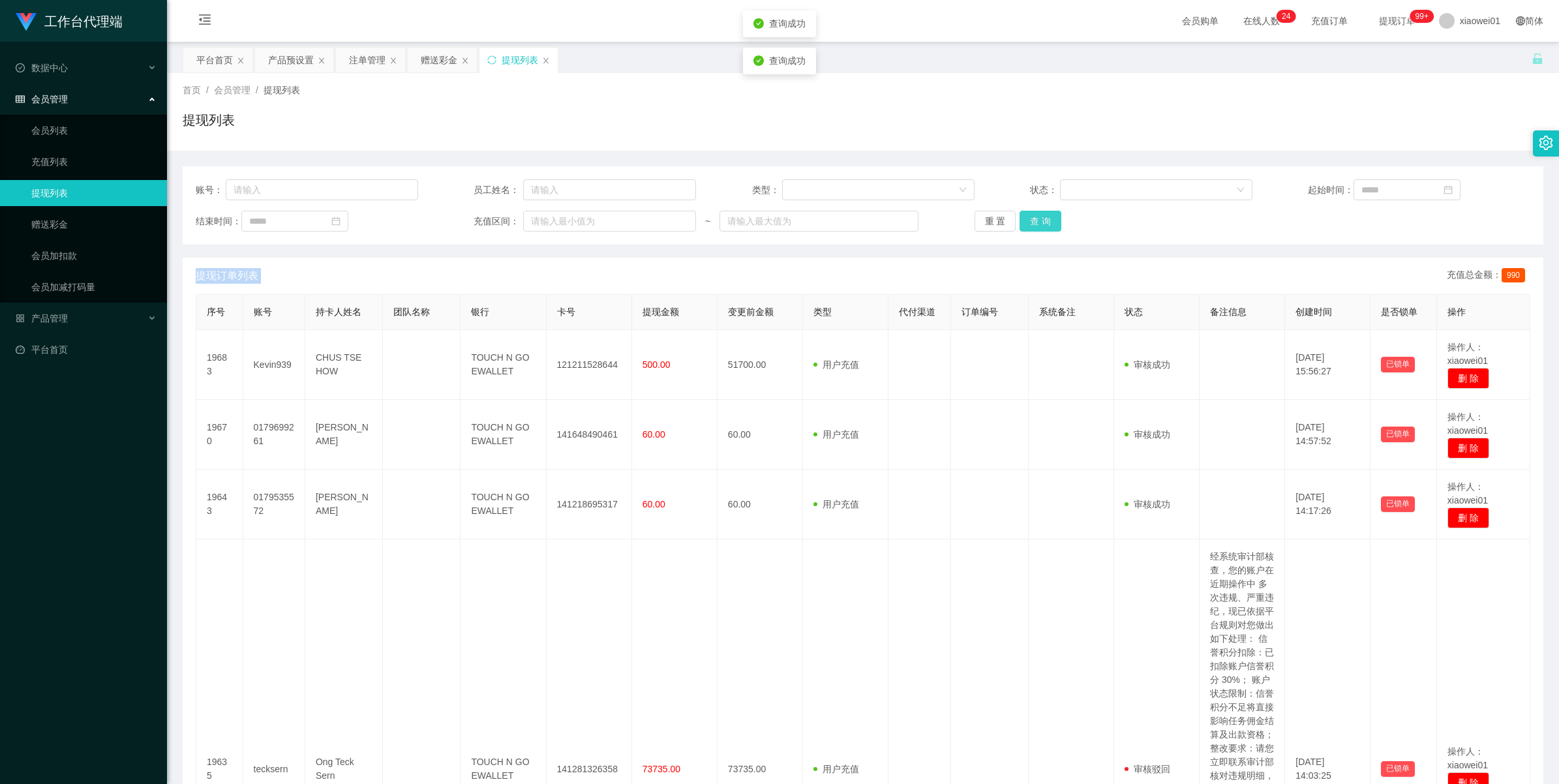
click at [972, 217] on div "重 置 查 询" at bounding box center [1085, 221] width 222 height 21
click at [972, 212] on button "查 询" at bounding box center [1040, 221] width 41 height 21
click at [972, 212] on div "重 置 查 询" at bounding box center [1085, 221] width 222 height 21
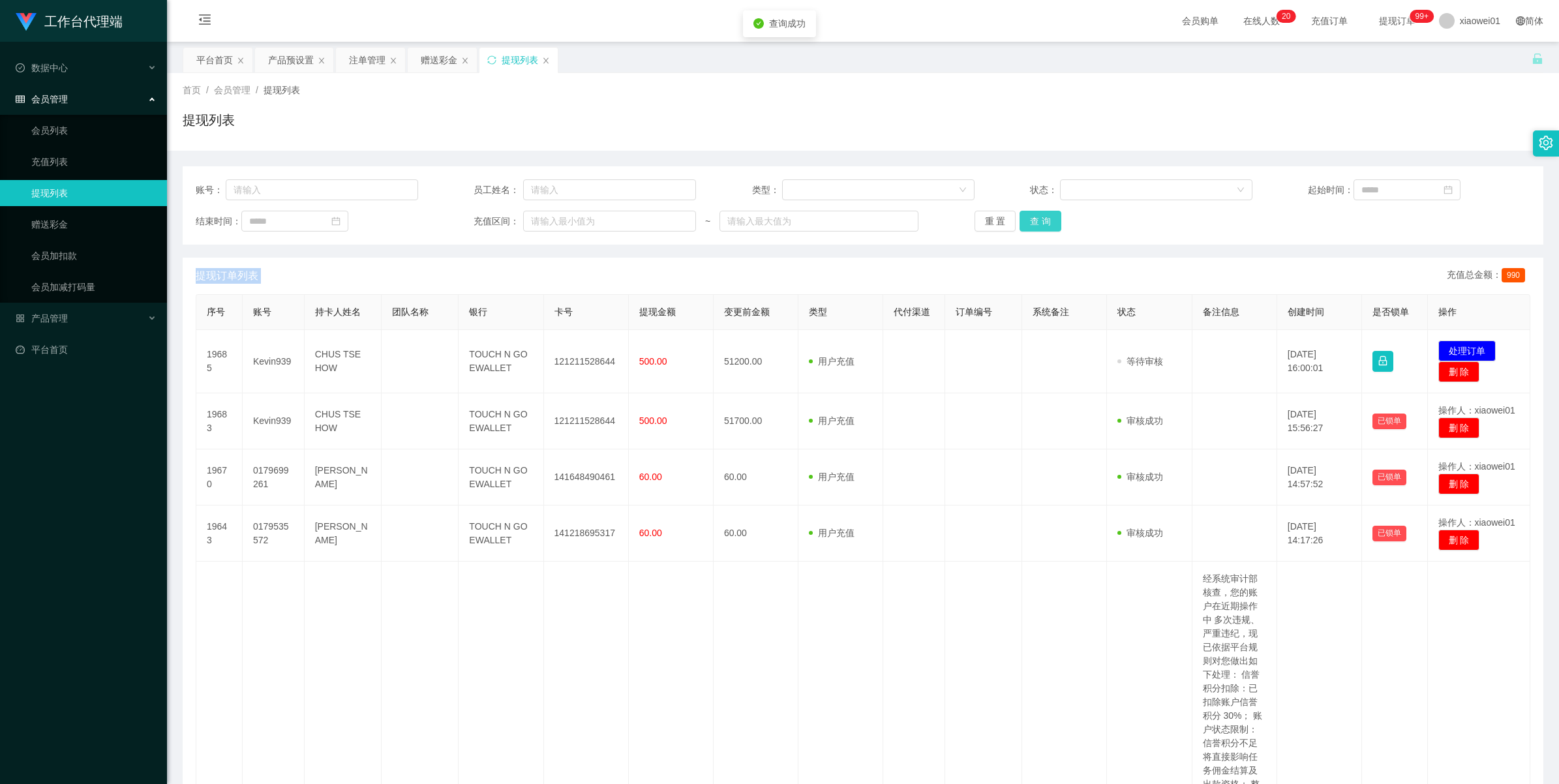
click at [972, 212] on button "查 询" at bounding box center [1040, 221] width 41 height 21
click at [972, 221] on button "查 询" at bounding box center [1040, 221] width 41 height 21
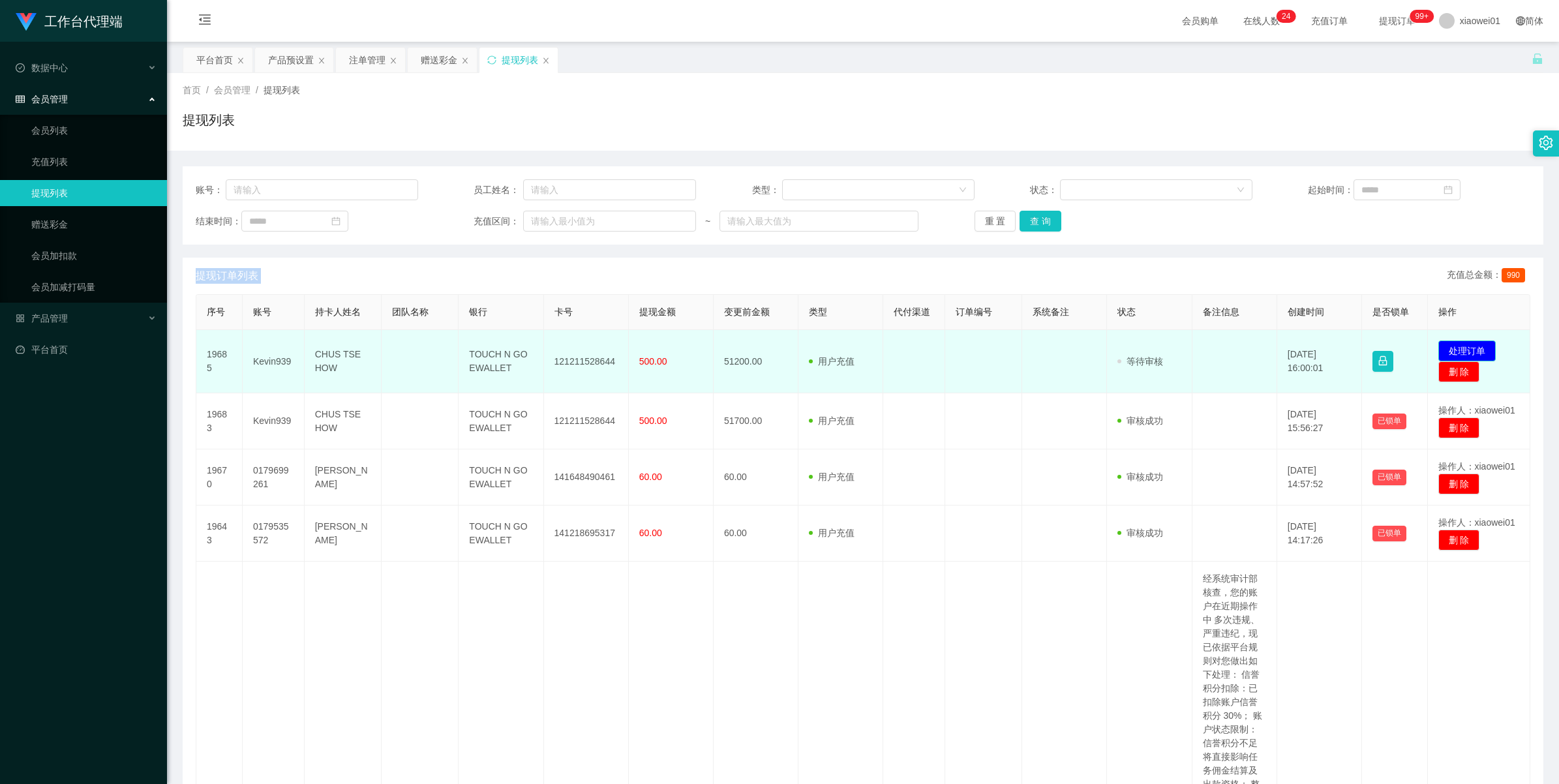
click at [972, 343] on button "处理订单" at bounding box center [1467, 350] width 58 height 21
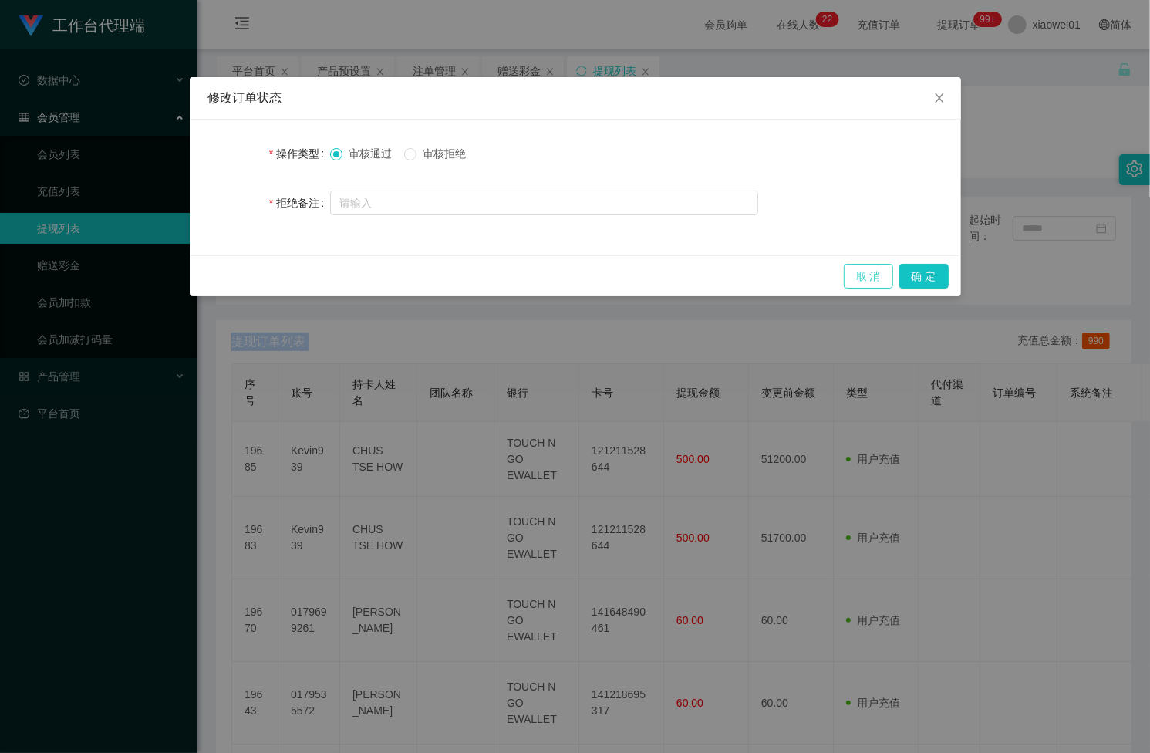
drag, startPoint x: 857, startPoint y: 272, endPoint x: 931, endPoint y: 194, distance: 108.0
click at [931, 194] on div "修改订单状态 操作类型 审核通过 审核拒绝 拒绝备注 取 消 确 定" at bounding box center [575, 186] width 771 height 219
drag, startPoint x: 941, startPoint y: 101, endPoint x: 1027, endPoint y: 13, distance: 122.7
click at [941, 100] on icon "图标: close" at bounding box center [939, 98] width 12 height 12
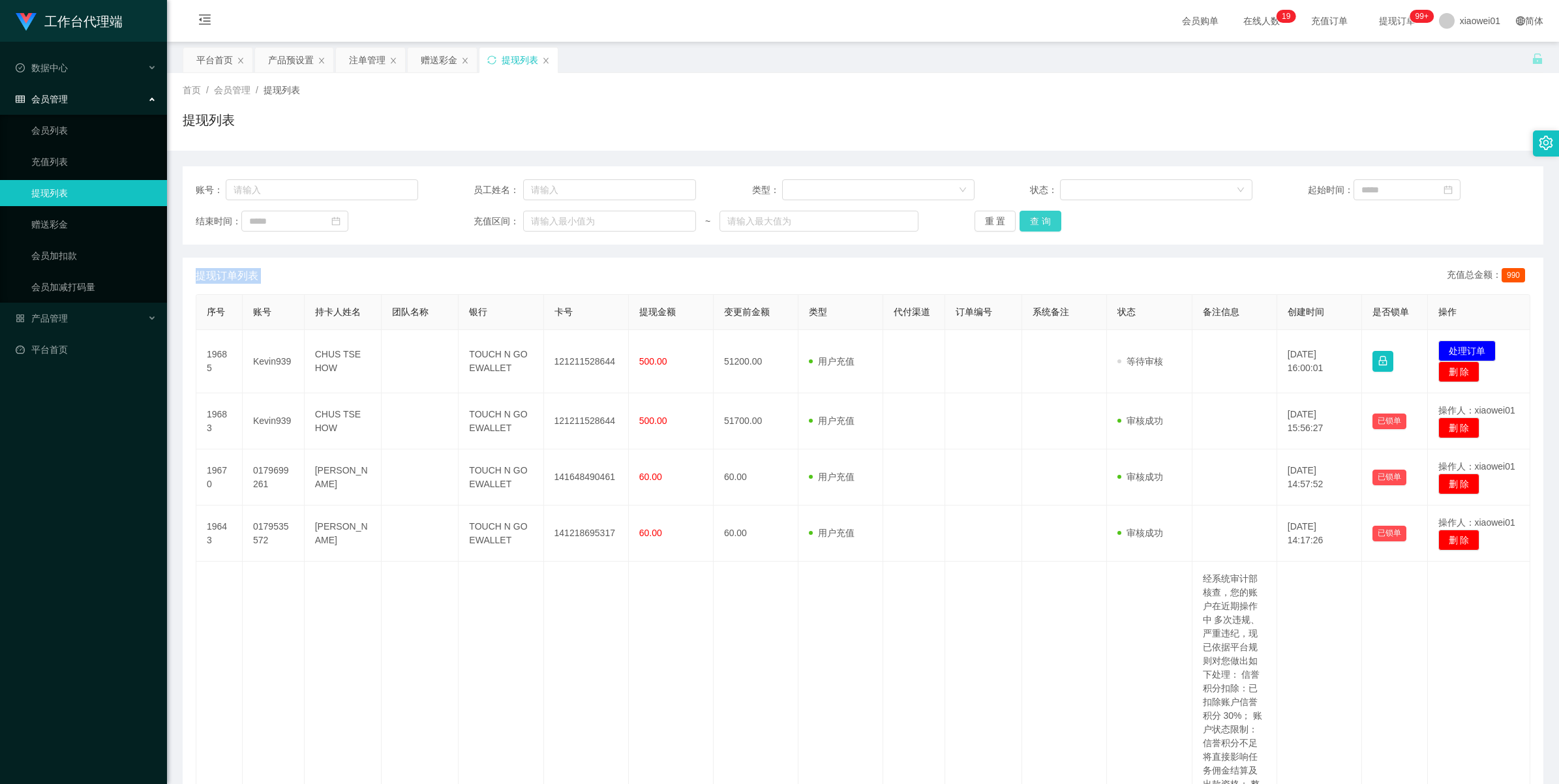
click at [972, 217] on button "查 询" at bounding box center [1040, 221] width 41 height 21
click at [972, 217] on div "重 置 查 询" at bounding box center [1085, 221] width 222 height 21
click at [972, 217] on button "查 询" at bounding box center [1040, 221] width 41 height 21
click at [972, 217] on div "重 置 查 询" at bounding box center [1085, 221] width 222 height 21
click at [972, 217] on button "查 询" at bounding box center [1040, 221] width 41 height 21
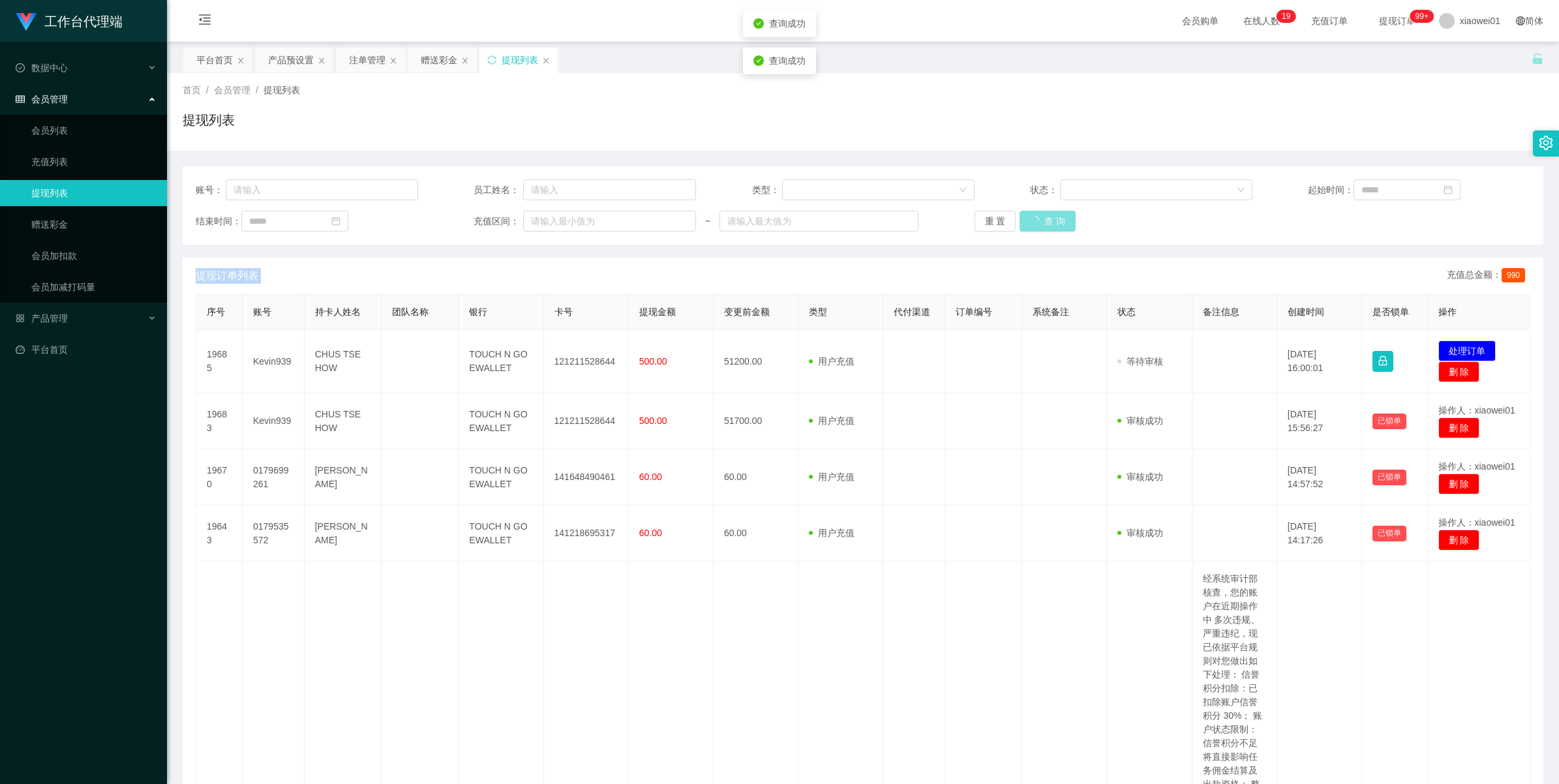
click at [972, 217] on div "重 置 查 询" at bounding box center [1085, 221] width 222 height 21
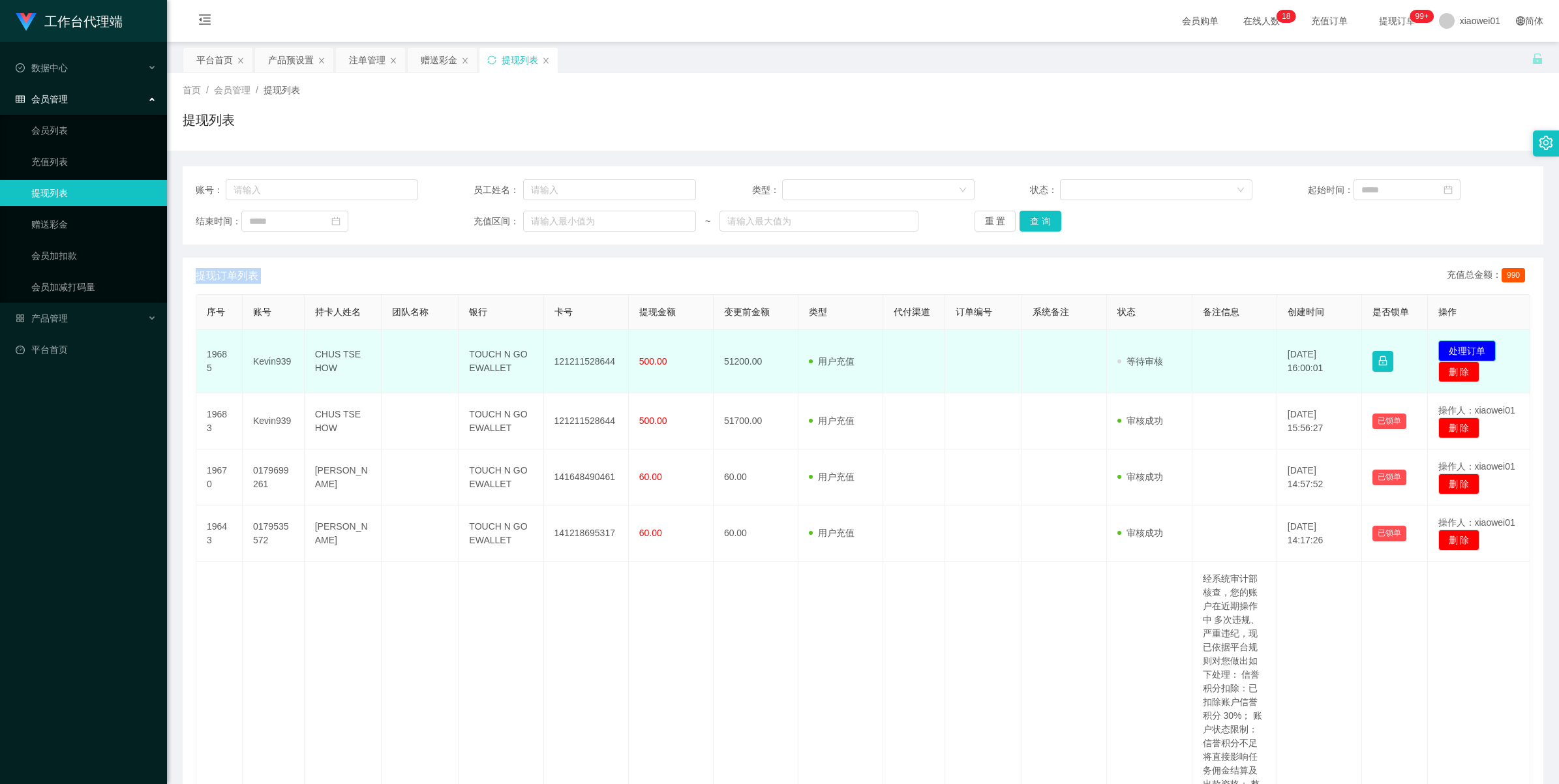
click at [972, 350] on button "处理订单" at bounding box center [1467, 350] width 58 height 21
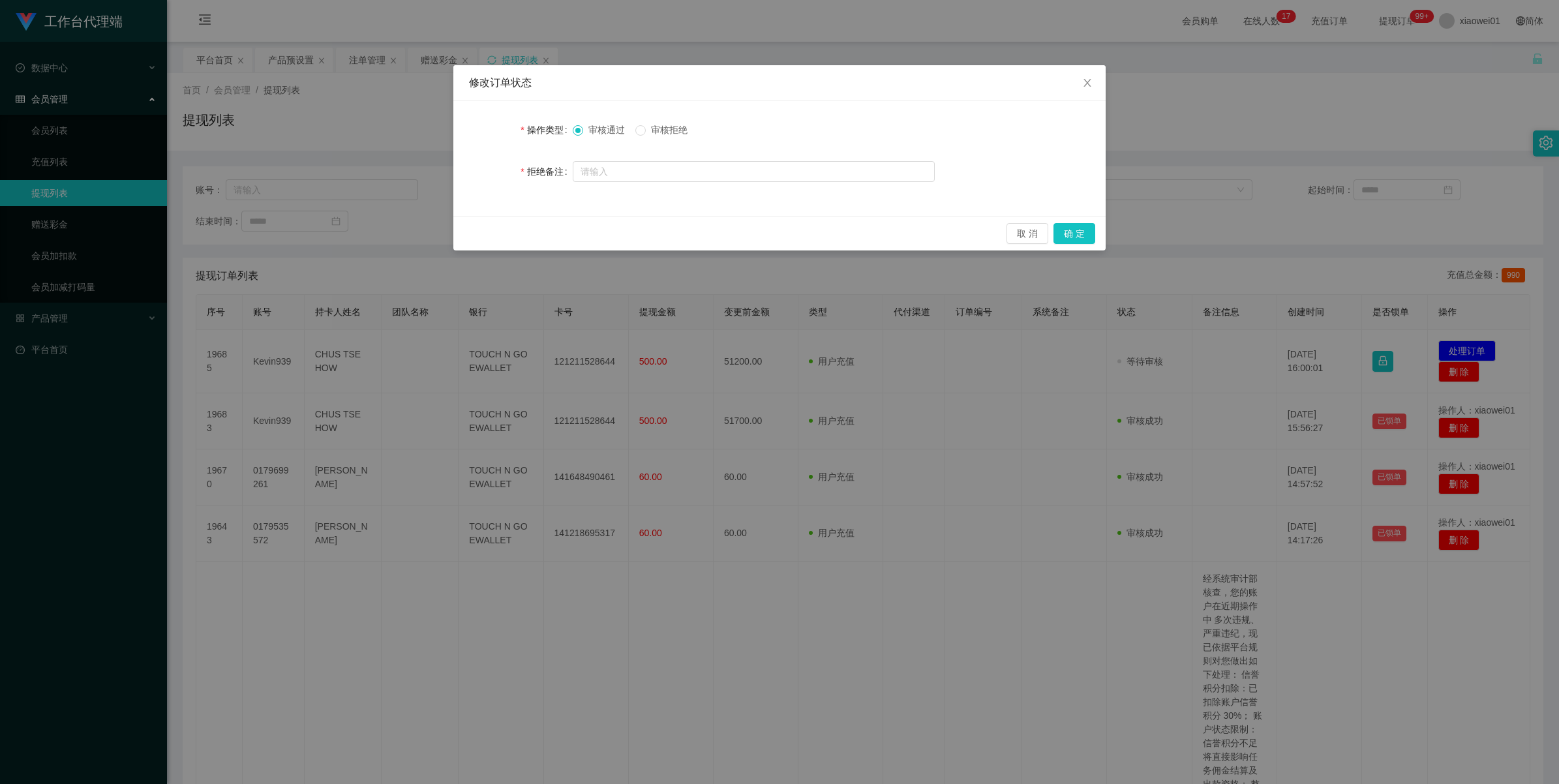
click at [667, 125] on span "审核拒绝" at bounding box center [669, 129] width 47 height 10
click at [659, 168] on input "text" at bounding box center [754, 171] width 362 height 21
paste input "尊敬的用户：由于你本次兑换取款未按报备步骤分笔顺序提交，导致工作台启动资金保护机制。系统需要你激活对冲账号，请在 24 小时内完成，避免资金永久冻结。账户余额…"
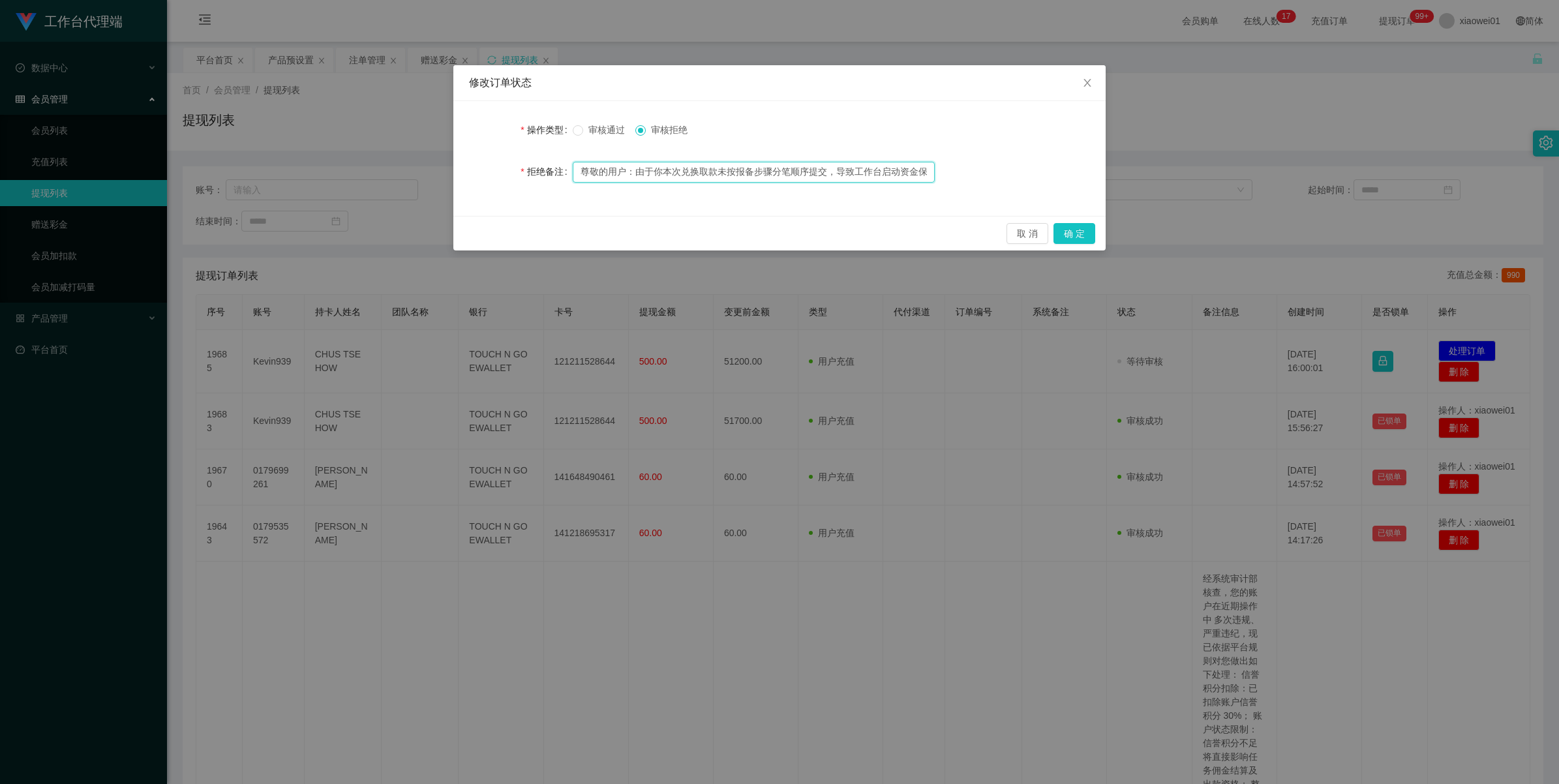
scroll to position [0, 879]
type input "尊敬的用户：由于你本次兑换取款未按报备步骤分笔顺序提交，导致工作台启动资金保护机制。系统需要你激活对冲账号，请在 24 小时内完成，避免资金永久冻结。账户余额…"
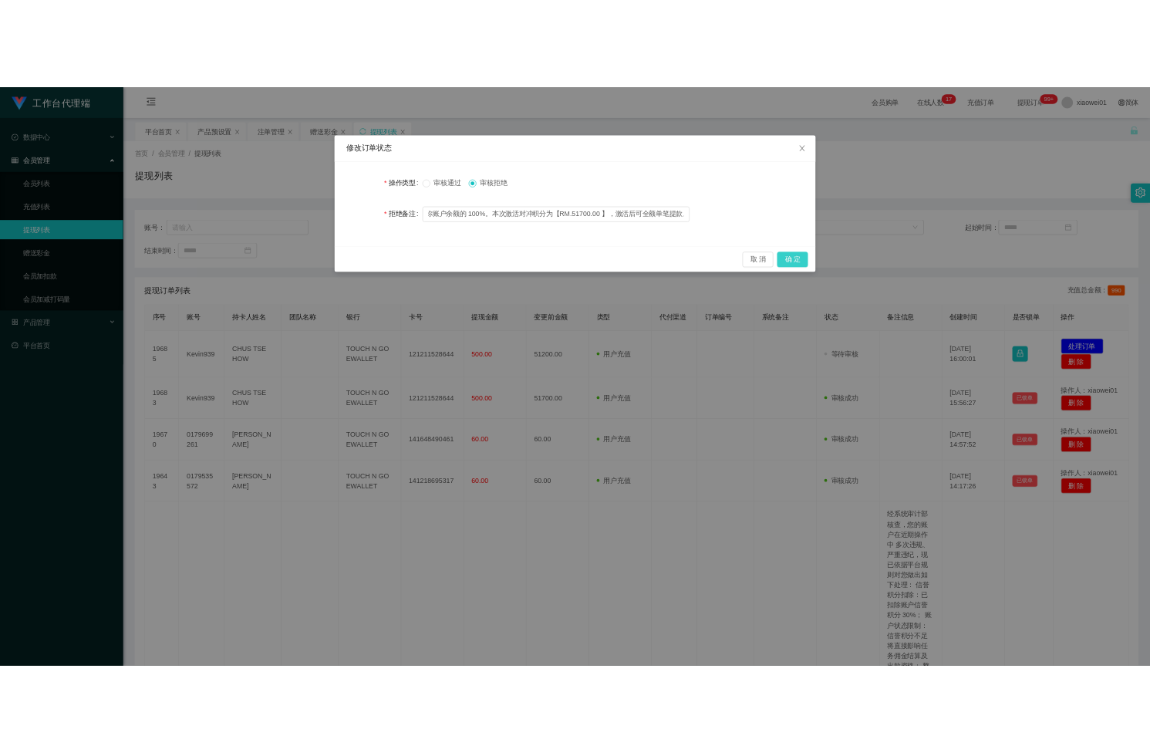
scroll to position [0, 0]
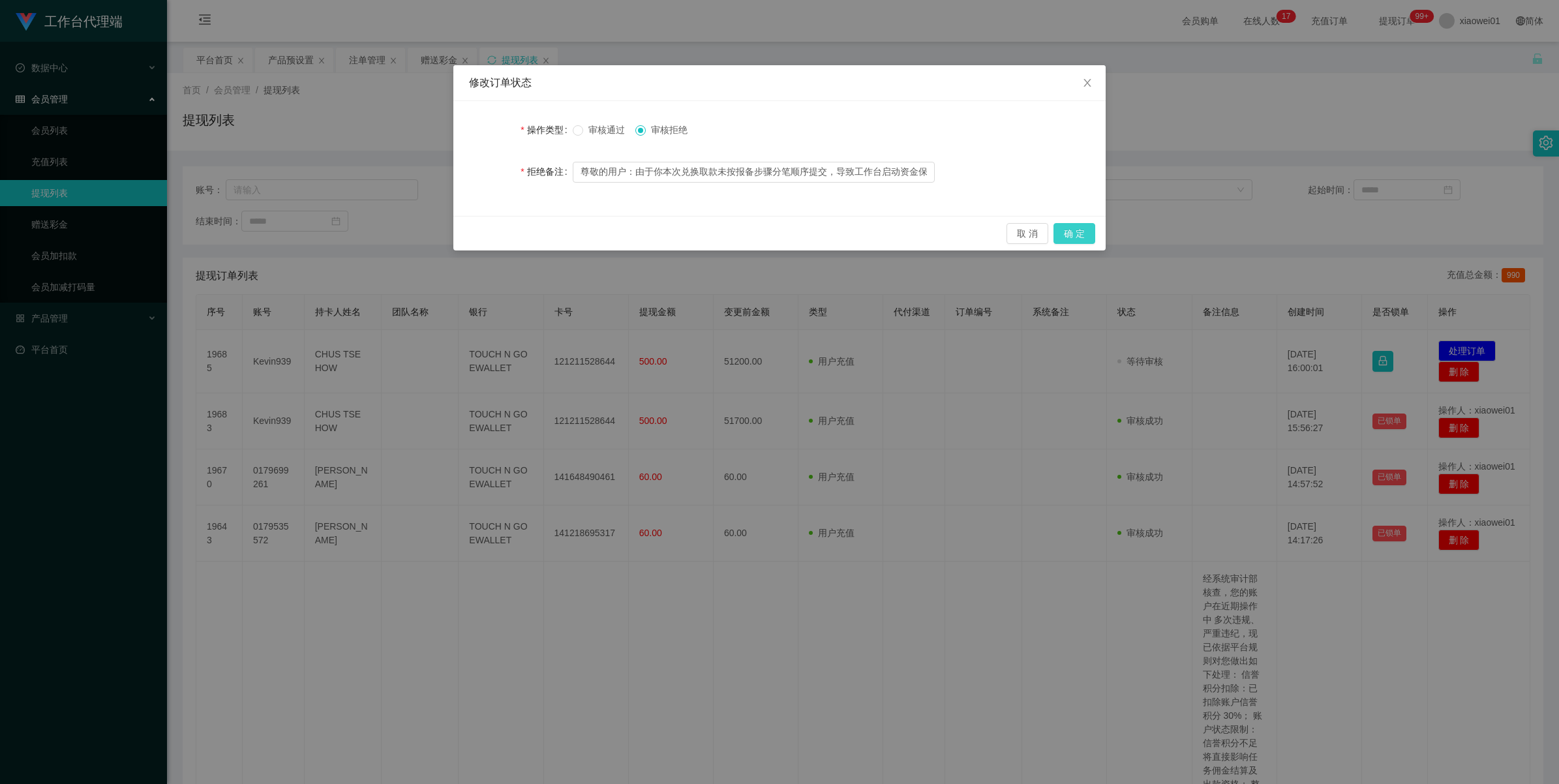
click at [972, 227] on button "确 定" at bounding box center [1073, 233] width 41 height 21
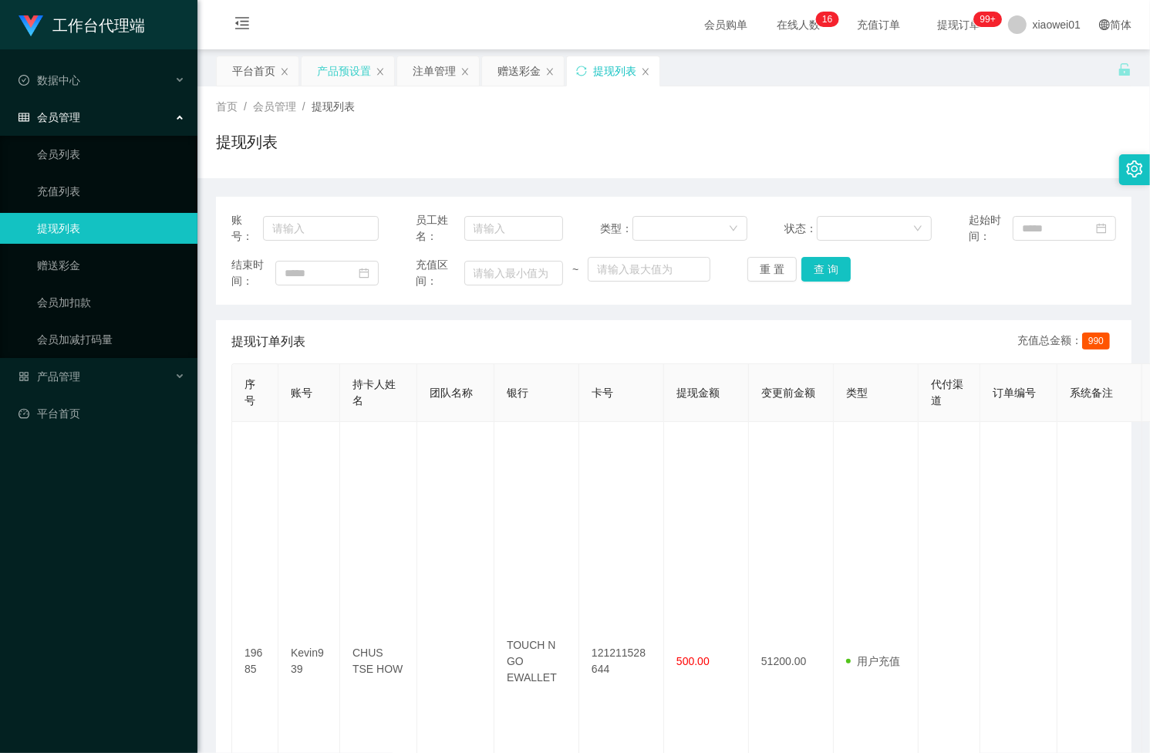
click at [324, 79] on div "产品预设置" at bounding box center [344, 70] width 54 height 29
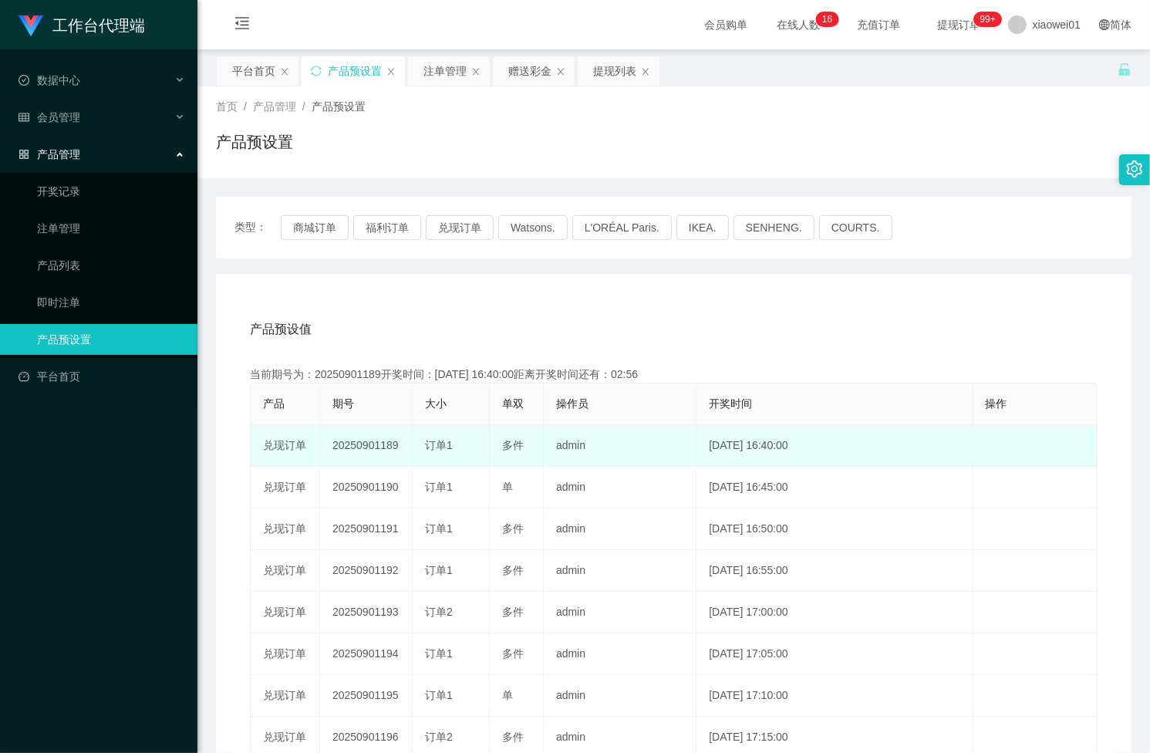
click at [352, 437] on td "20250901189" at bounding box center [366, 446] width 93 height 42
copy td "20250901189"
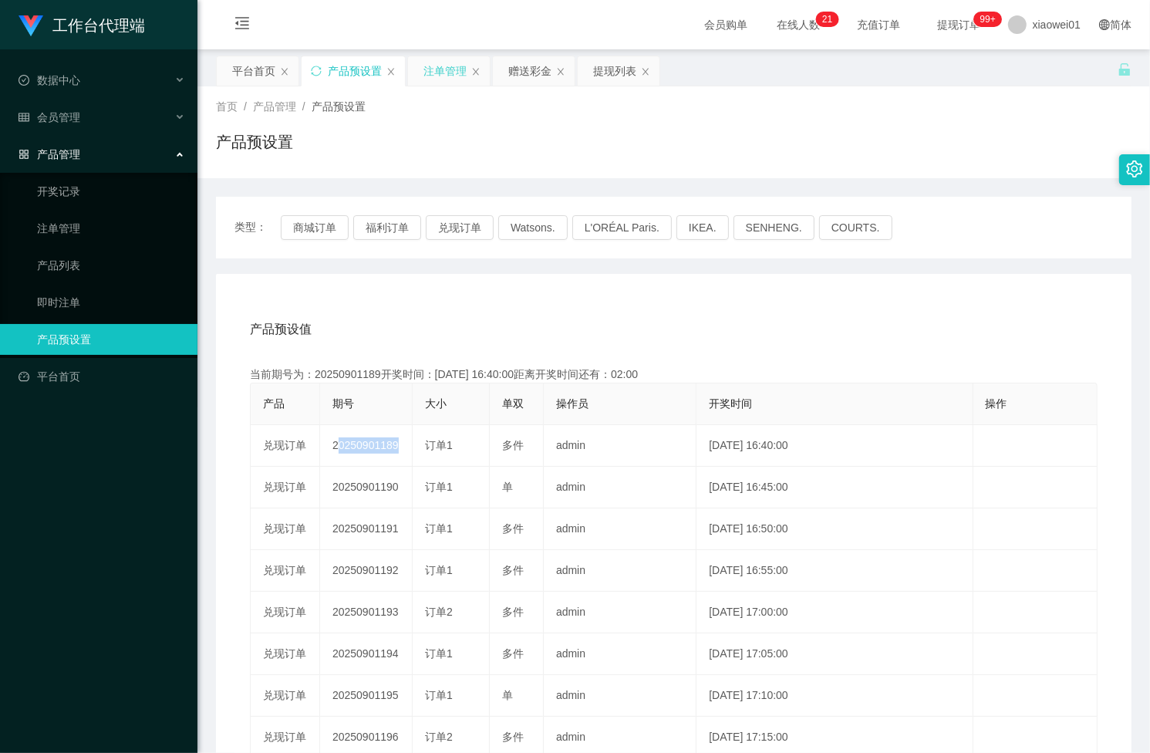
click at [447, 78] on div "注单管理" at bounding box center [444, 70] width 43 height 29
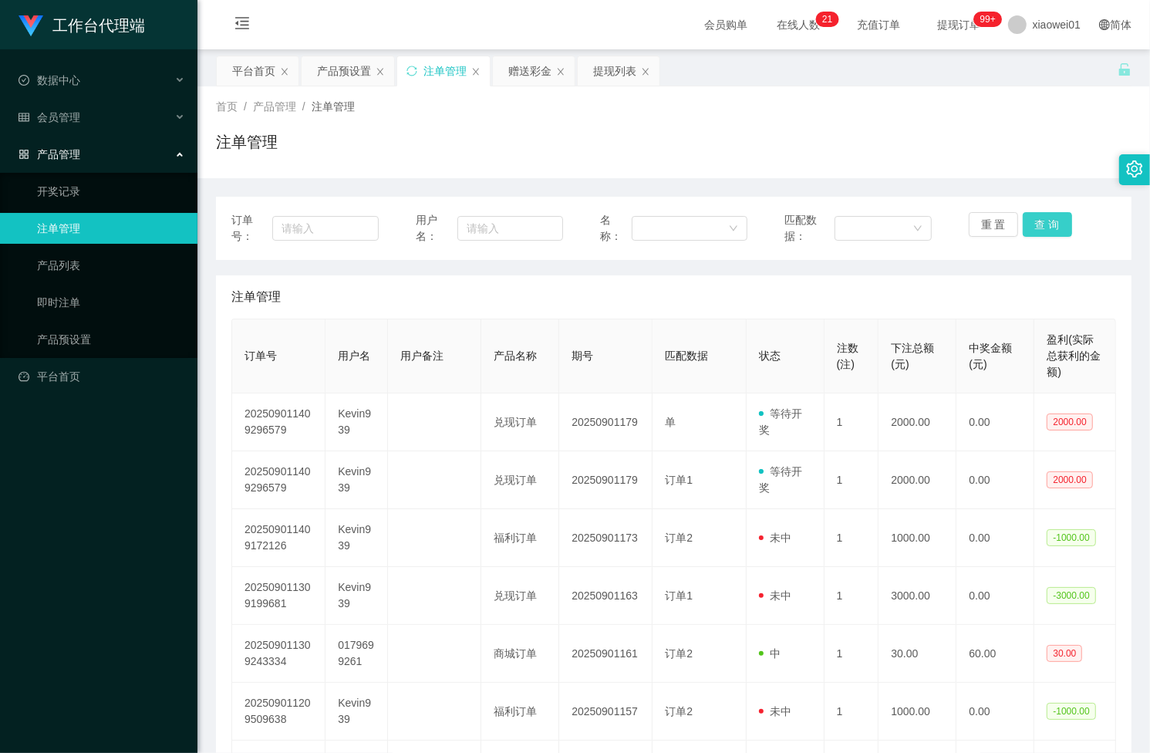
click at [1033, 213] on button "查 询" at bounding box center [1046, 224] width 49 height 25
click at [1033, 213] on div "重 置 查 询" at bounding box center [1041, 228] width 147 height 32
click at [1033, 213] on button "查 询" at bounding box center [1046, 224] width 49 height 25
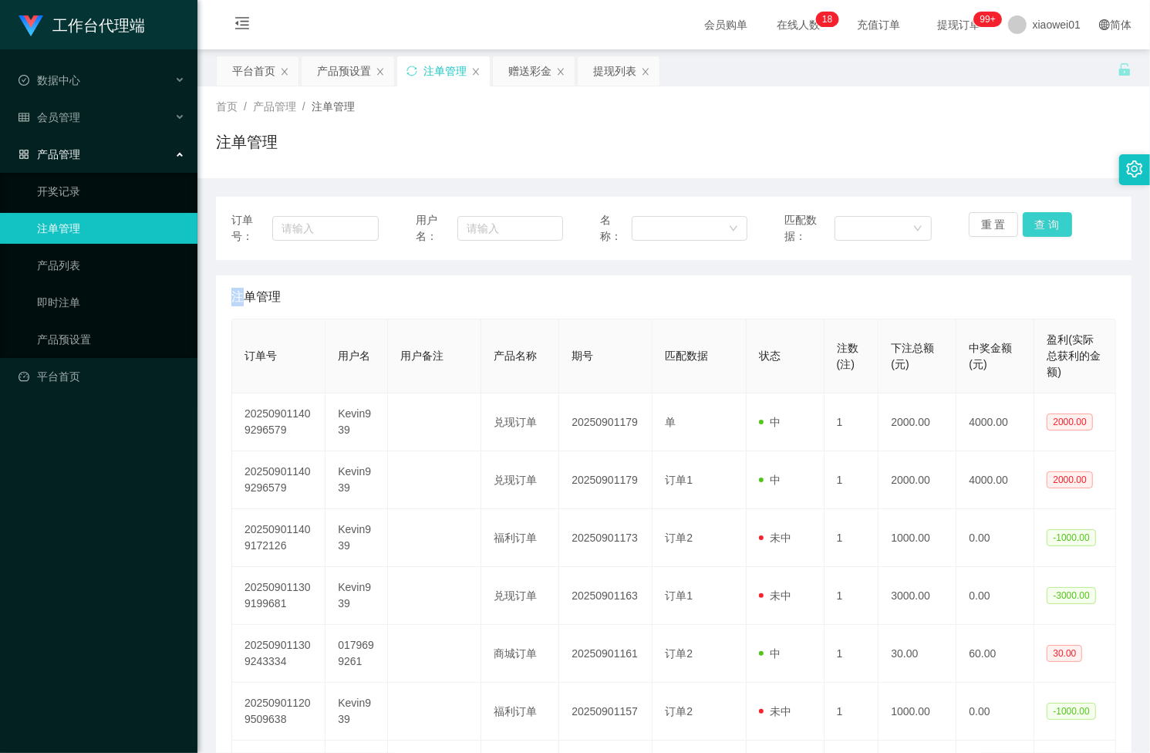
click at [1035, 221] on button "查 询" at bounding box center [1046, 224] width 49 height 25
click at [1035, 221] on button "查 询" at bounding box center [1055, 224] width 66 height 25
click at [1035, 221] on button "查 询" at bounding box center [1046, 224] width 49 height 25
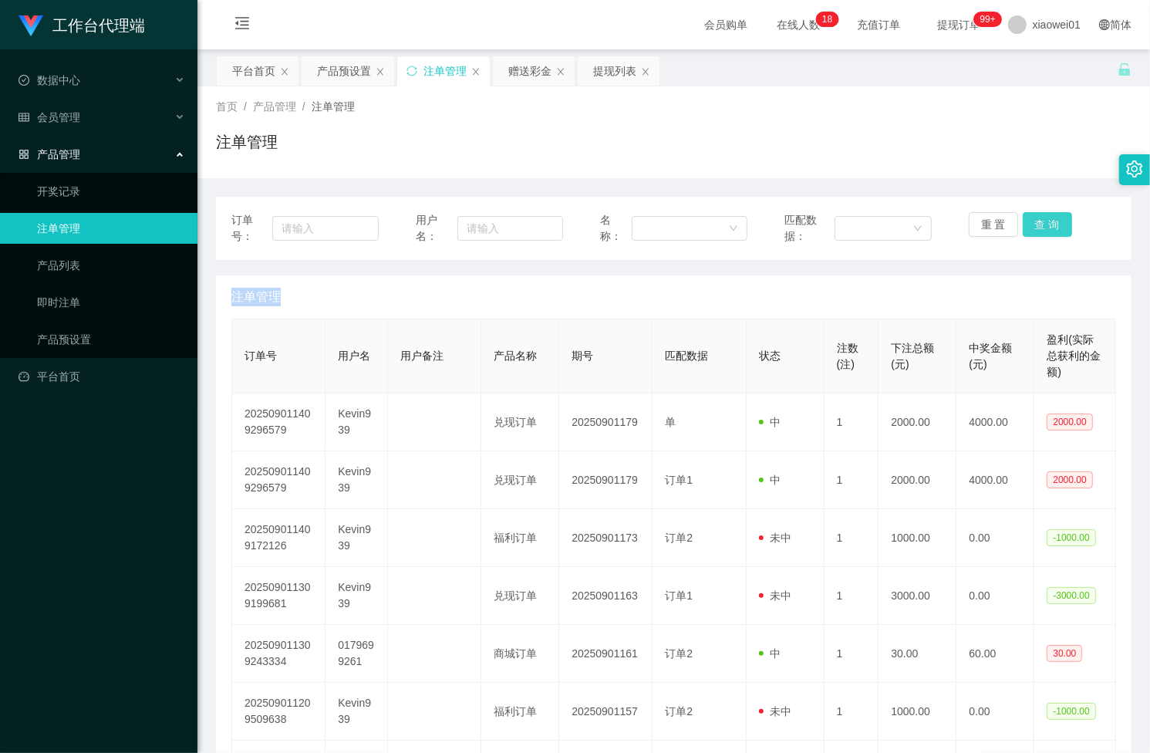
click at [1035, 221] on div "重 置 查 询" at bounding box center [1041, 228] width 147 height 32
click at [1035, 221] on button "查 询" at bounding box center [1046, 224] width 49 height 25
click at [1035, 221] on div "重 置 查 询" at bounding box center [1041, 228] width 147 height 32
click at [1035, 221] on button "查 询" at bounding box center [1046, 224] width 49 height 25
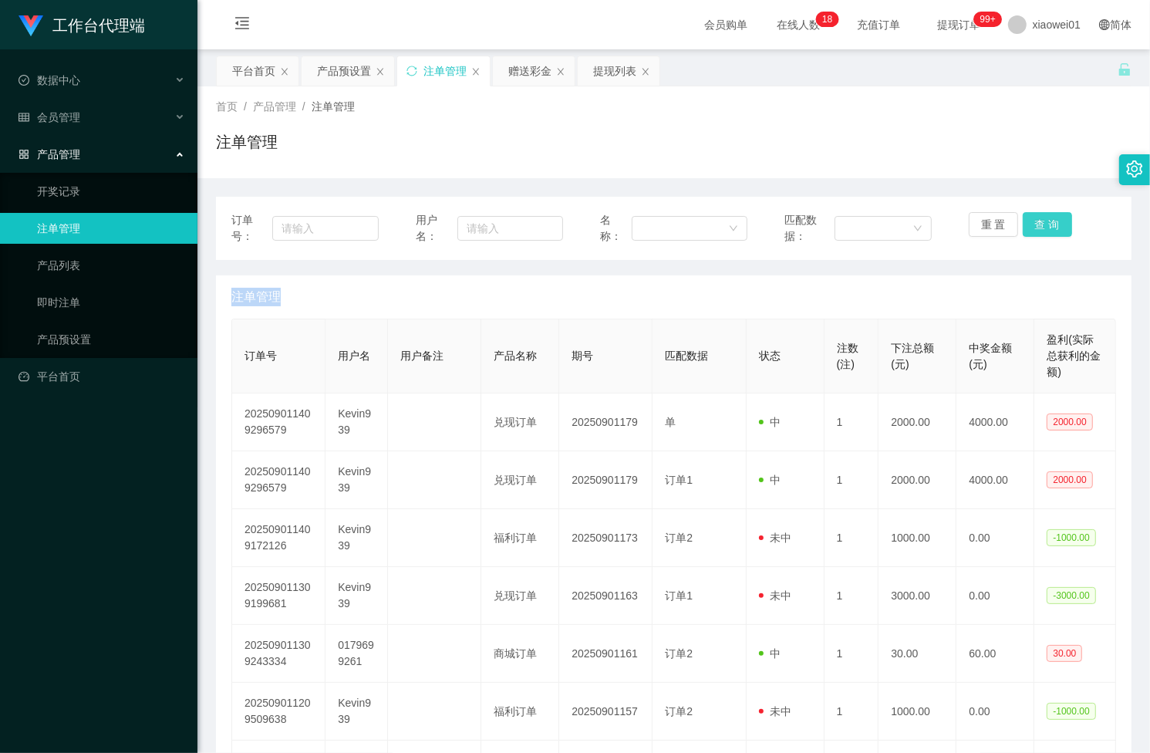
click at [1035, 221] on div "重 置 查 询" at bounding box center [1041, 228] width 147 height 32
click at [1035, 221] on button "查 询" at bounding box center [1046, 224] width 49 height 25
click at [1035, 221] on div "重 置 查 询" at bounding box center [1041, 228] width 147 height 32
click at [1035, 221] on button "查 询" at bounding box center [1046, 224] width 49 height 25
click at [1035, 221] on button "查 询" at bounding box center [1055, 224] width 66 height 25
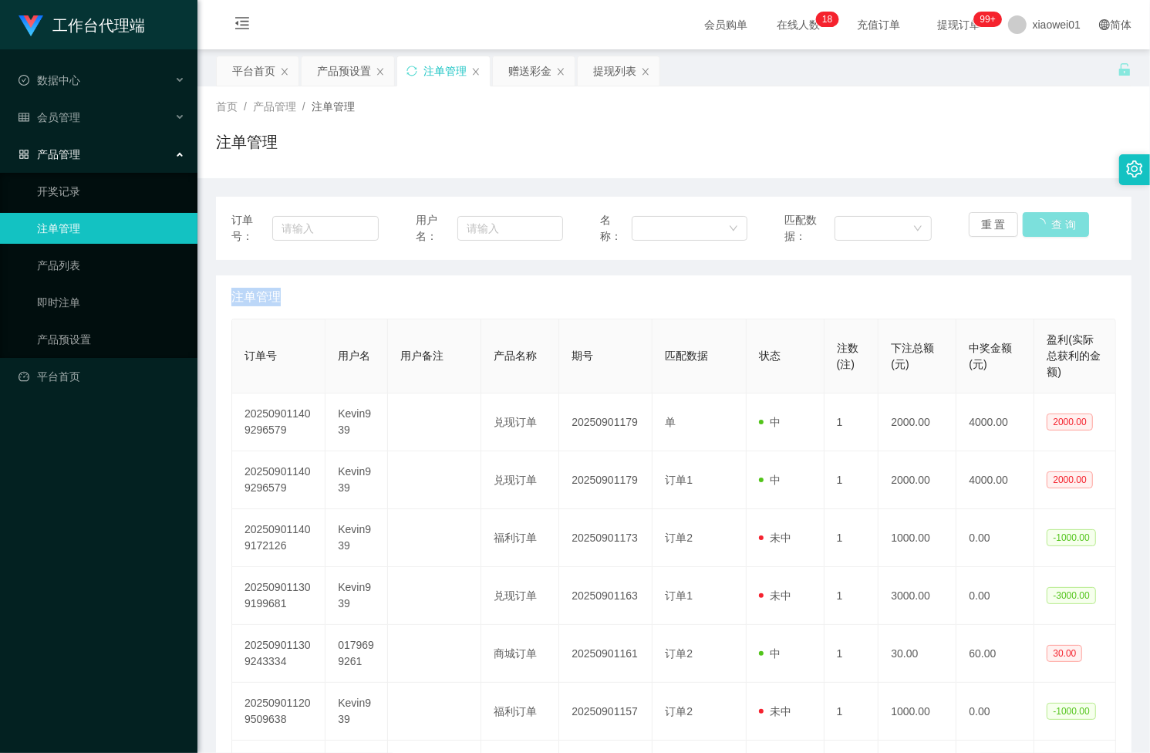
click at [1035, 221] on button "查 询" at bounding box center [1055, 224] width 66 height 25
click at [1035, 221] on button "查 询" at bounding box center [1046, 224] width 49 height 25
click at [1035, 221] on div "重 置 查 询" at bounding box center [1041, 228] width 147 height 32
click at [1035, 221] on button "查 询" at bounding box center [1046, 224] width 49 height 25
click at [1035, 221] on button "查 询" at bounding box center [1055, 224] width 66 height 25
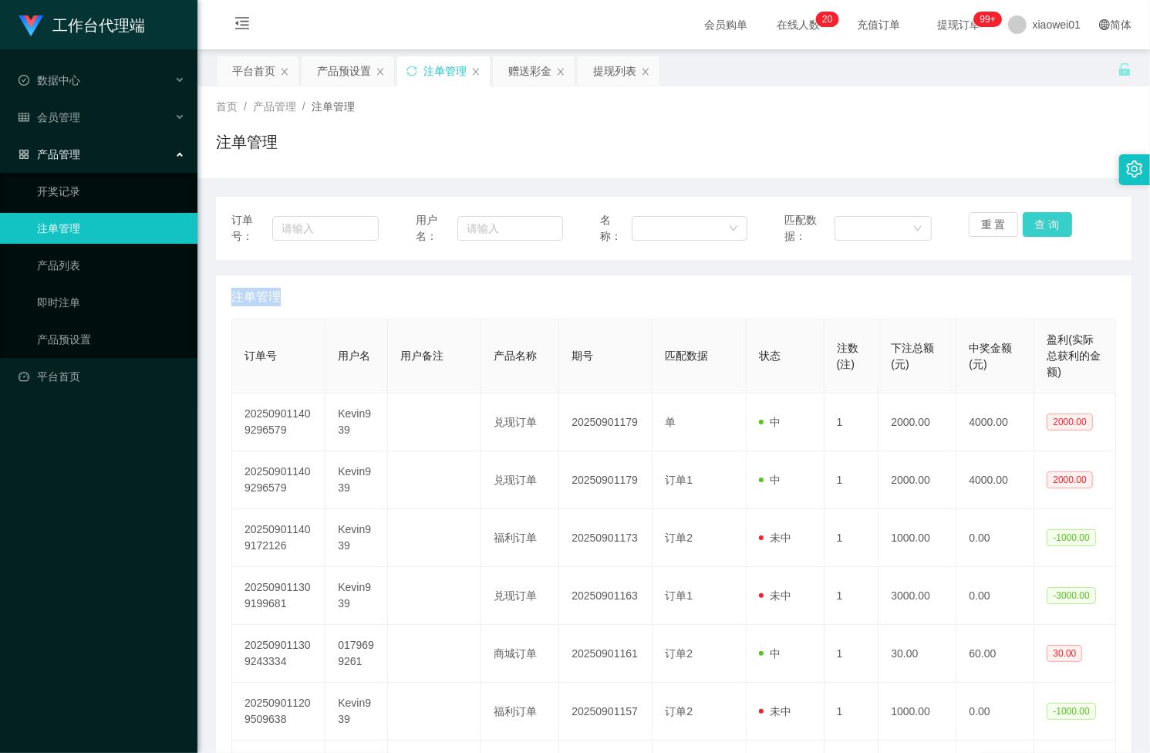
click at [1035, 221] on button "查 询" at bounding box center [1046, 224] width 49 height 25
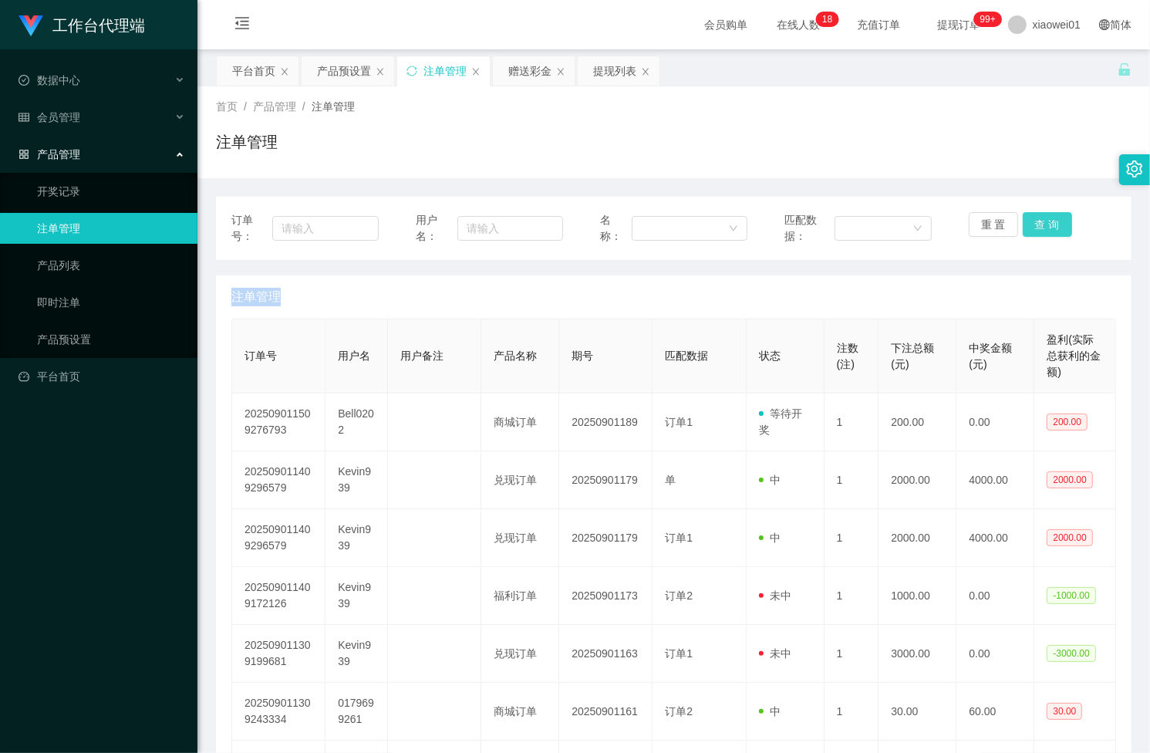
click at [1035, 221] on button "查 询" at bounding box center [1046, 224] width 49 height 25
click at [1035, 221] on div "重 置 查 询" at bounding box center [1041, 228] width 147 height 32
click at [1035, 221] on button "查 询" at bounding box center [1046, 224] width 49 height 25
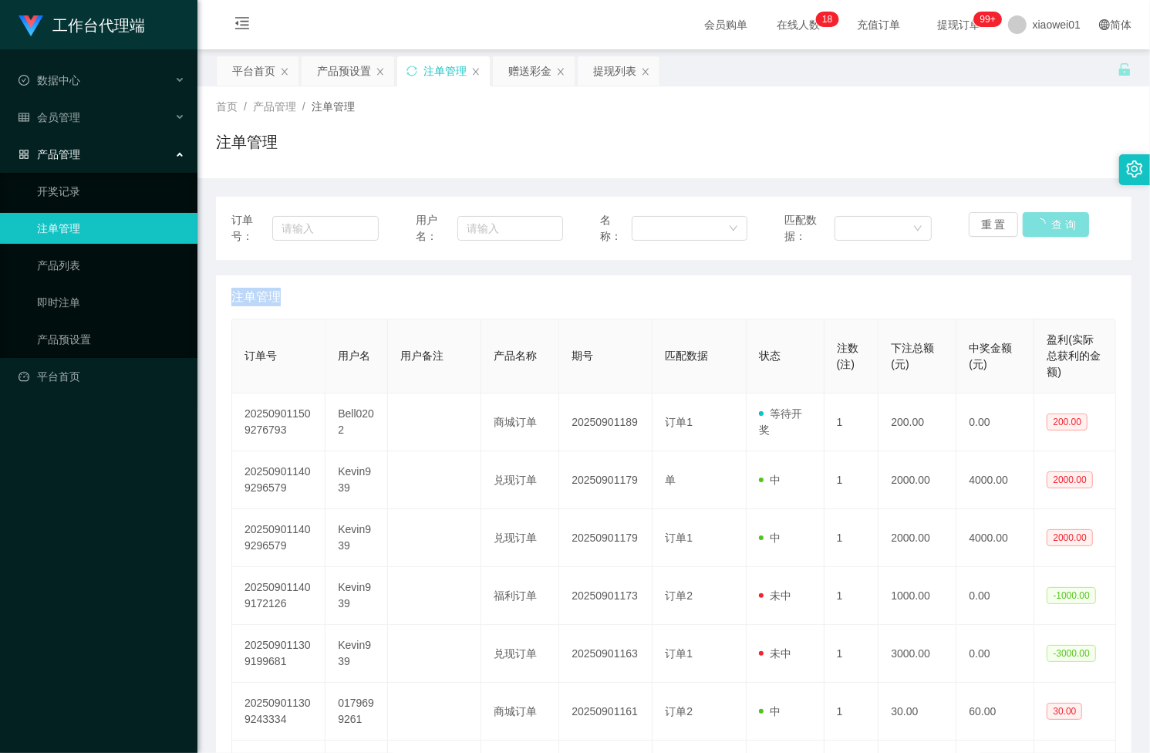
click at [1035, 221] on div "重 置 查 询" at bounding box center [1041, 228] width 147 height 32
click at [1035, 221] on button "查 询" at bounding box center [1046, 224] width 49 height 25
click at [1032, 230] on button "查 询" at bounding box center [1046, 224] width 49 height 25
click at [1032, 229] on button "查 询" at bounding box center [1046, 224] width 49 height 25
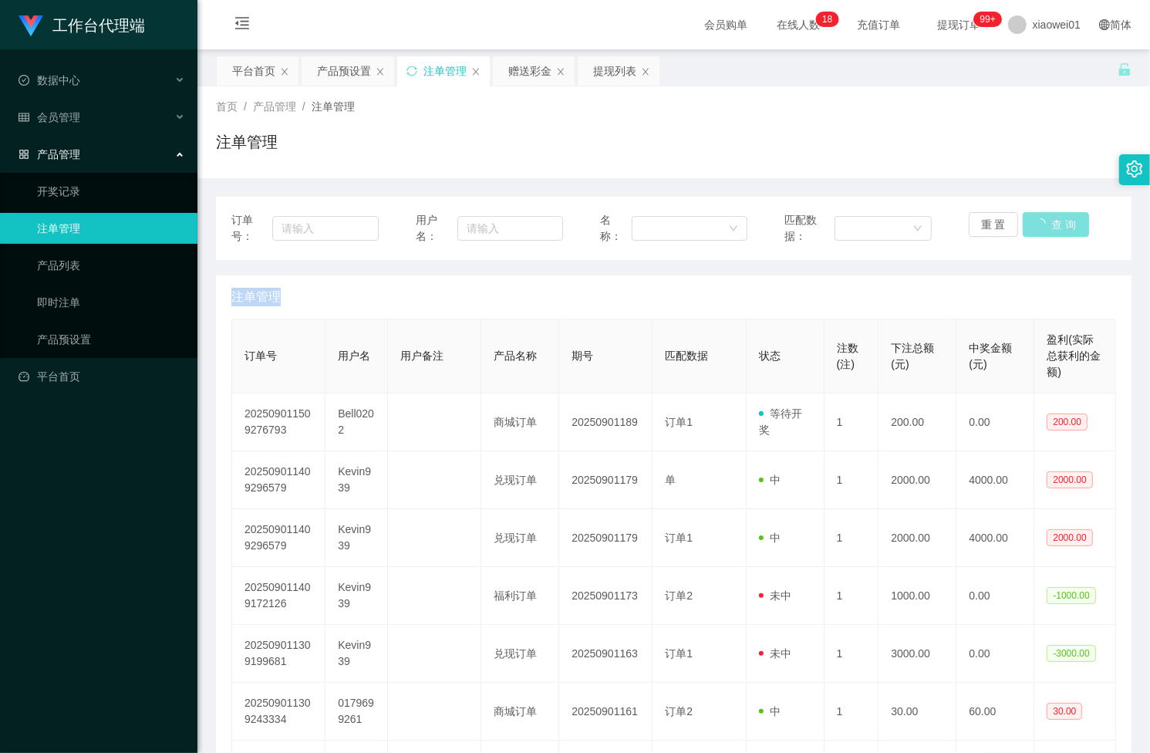
click at [1032, 229] on button "查 询" at bounding box center [1055, 224] width 66 height 25
click at [1032, 229] on div "重 置 查 询" at bounding box center [1041, 228] width 147 height 32
click at [1045, 229] on button "查 询" at bounding box center [1046, 224] width 49 height 25
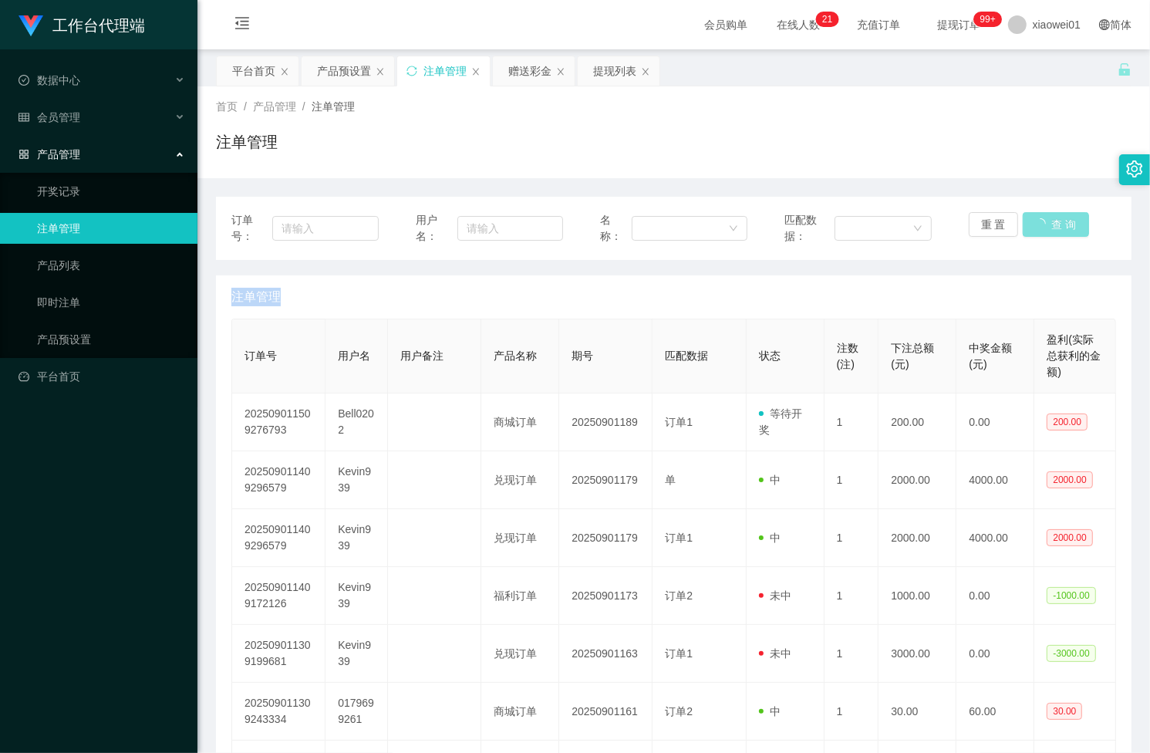
click at [1045, 229] on button "查 询" at bounding box center [1055, 224] width 66 height 25
click at [1045, 229] on div "重 置 查 询" at bounding box center [1041, 228] width 147 height 32
click at [1045, 229] on button "查 询" at bounding box center [1046, 224] width 49 height 25
click at [1045, 229] on div "重 置 查 询" at bounding box center [1041, 228] width 147 height 32
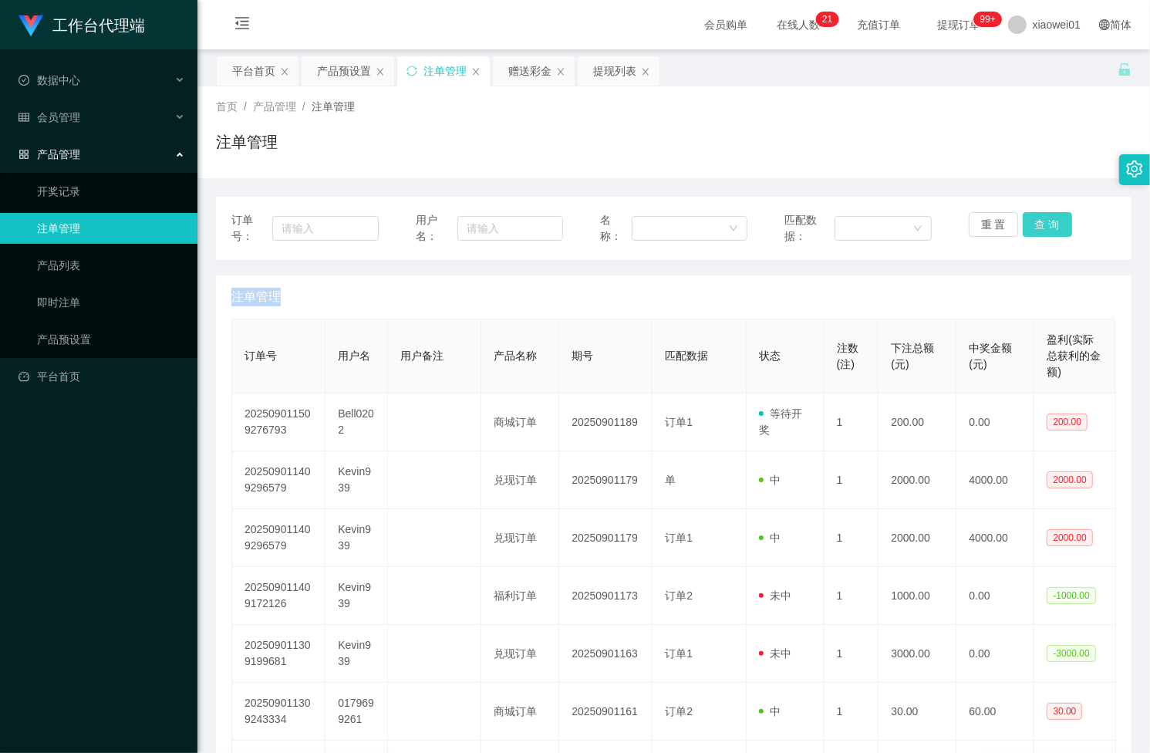
click at [1045, 229] on button "查 询" at bounding box center [1046, 224] width 49 height 25
click at [1045, 229] on div "重 置 查 询" at bounding box center [1041, 228] width 147 height 32
click at [1045, 229] on button "查 询" at bounding box center [1046, 224] width 49 height 25
click at [1045, 229] on button "查 询" at bounding box center [1055, 224] width 66 height 25
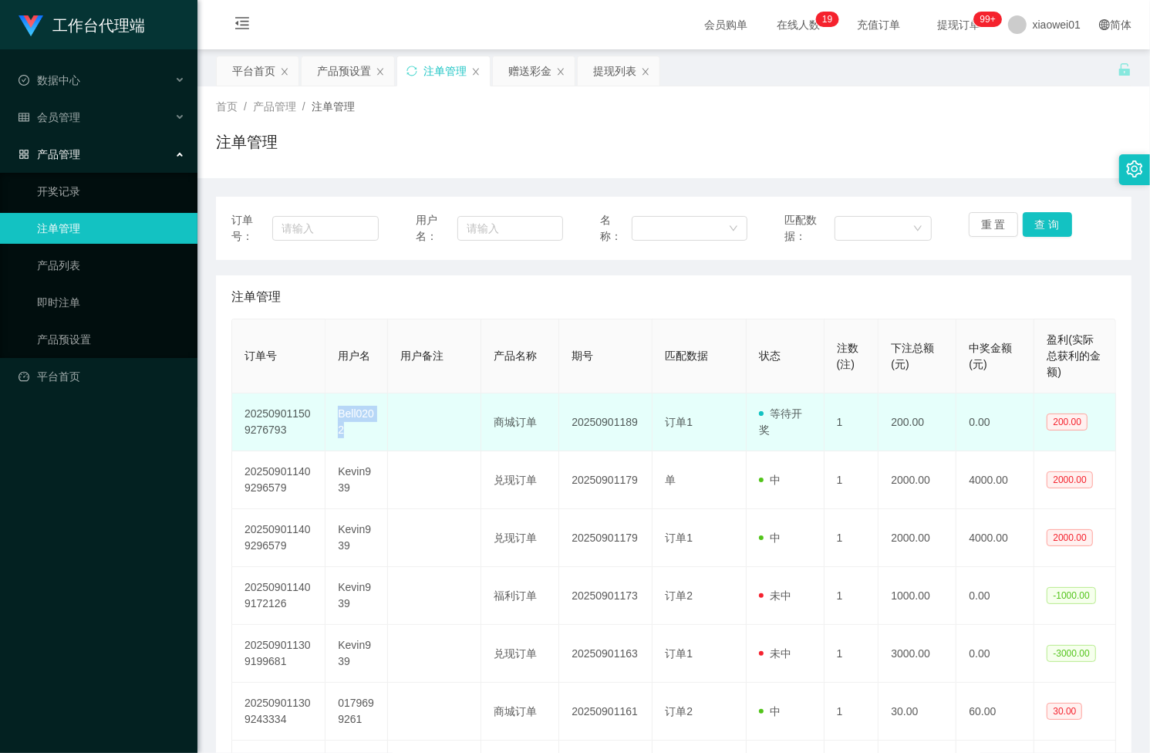
drag, startPoint x: 329, startPoint y: 413, endPoint x: 375, endPoint y: 423, distance: 46.6
click at [375, 423] on td "Bell0202" at bounding box center [356, 422] width 62 height 58
copy td "Bell0202"
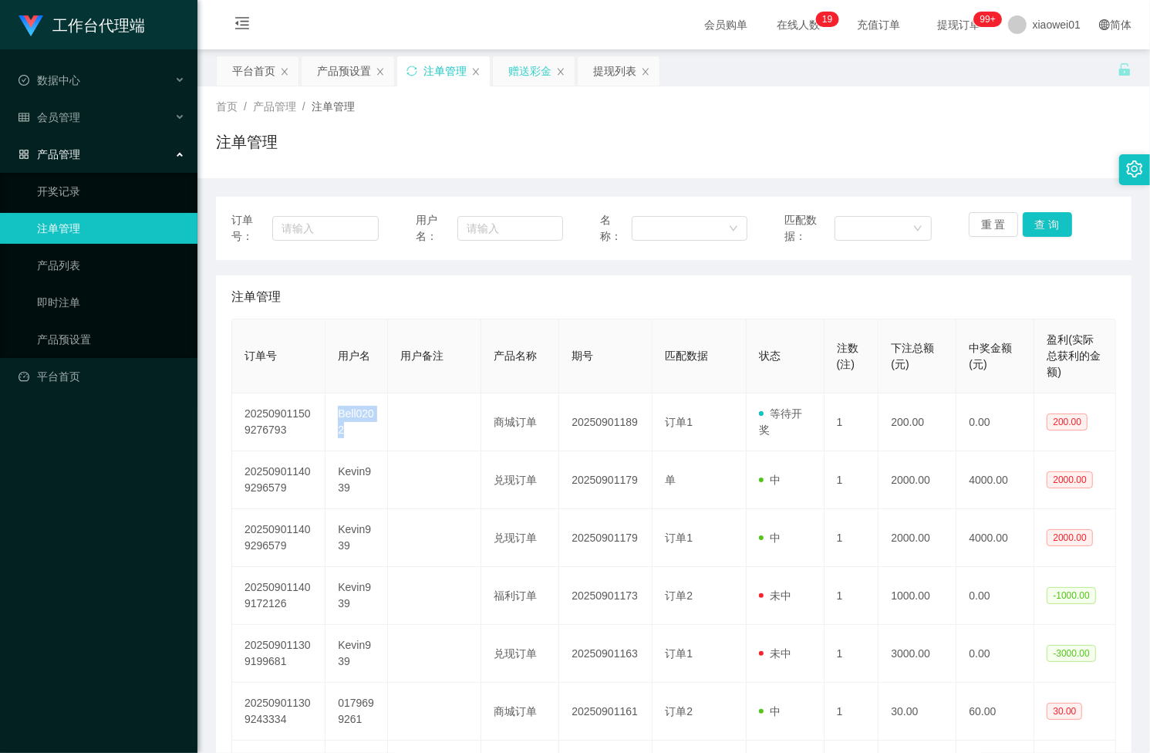
click at [506, 67] on div "赠送彩金" at bounding box center [534, 70] width 82 height 29
click at [544, 73] on div "赠送彩金" at bounding box center [529, 70] width 43 height 29
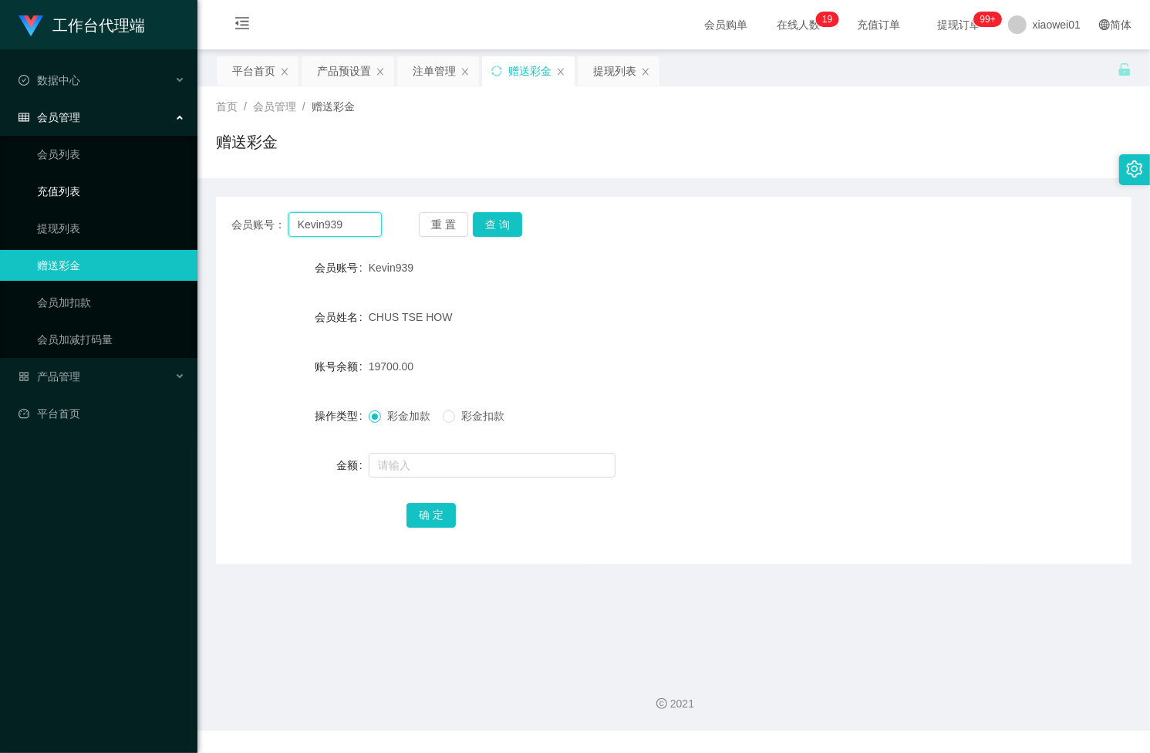
drag, startPoint x: 359, startPoint y: 230, endPoint x: 221, endPoint y: 230, distance: 138.8
click at [46, 189] on section "工作台代理端 数据中心 会员管理 会员列表 充值列表 提现列表 赠送彩金 会员加扣款 会员加减打码量 产品管理 开奖记录 注单管理 产品列表 即时注单 产品预…" at bounding box center [575, 365] width 1150 height 730
paste input "Bell0202"
type input "Bell0202"
click at [490, 221] on button "查 询" at bounding box center [497, 224] width 49 height 25
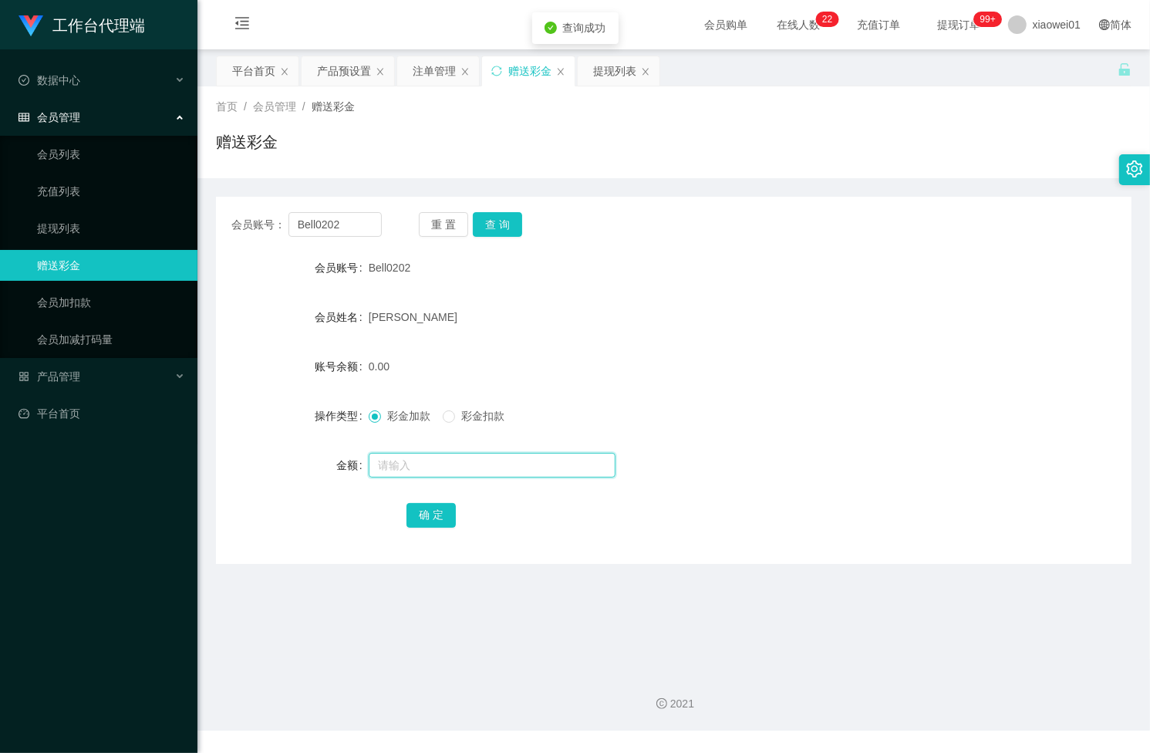
click at [395, 463] on input "text" at bounding box center [492, 465] width 247 height 25
click at [503, 222] on button "查 询" at bounding box center [497, 224] width 49 height 25
click at [463, 415] on span "彩金扣款" at bounding box center [483, 415] width 56 height 12
click at [426, 461] on input "text" at bounding box center [492, 465] width 247 height 25
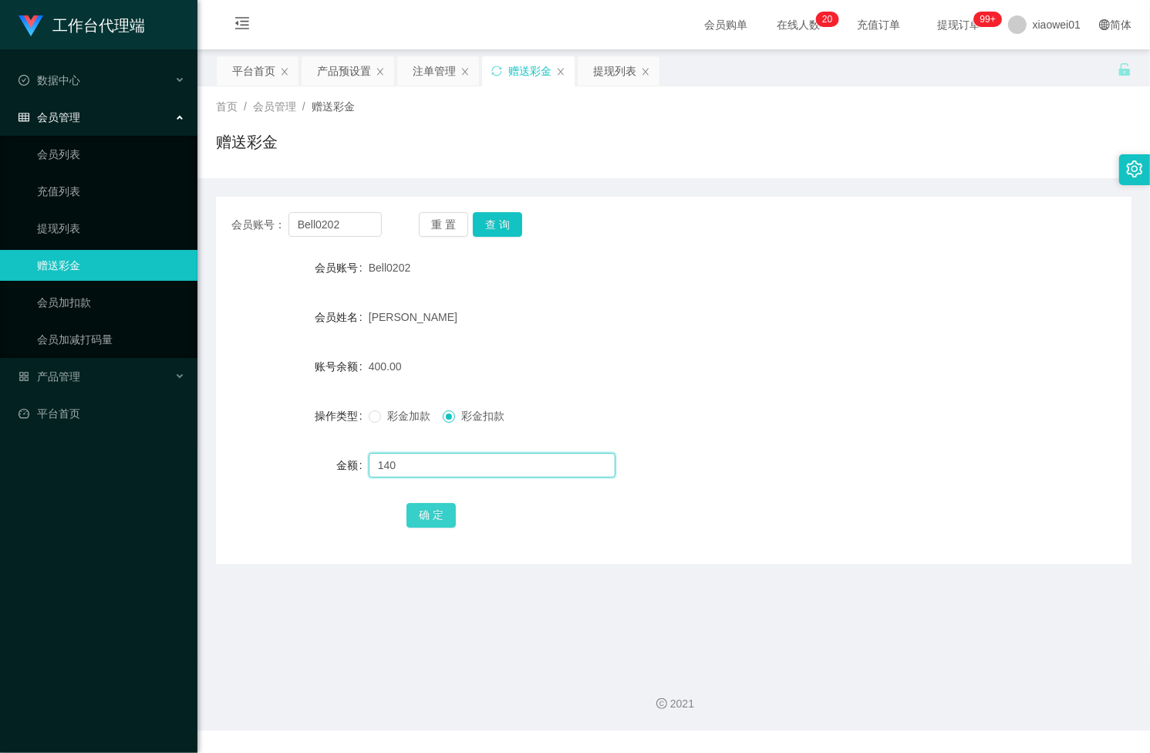
type input "140"
click at [423, 517] on button "确 定" at bounding box center [430, 515] width 49 height 25
click at [341, 70] on div "产品预设置" at bounding box center [344, 70] width 54 height 29
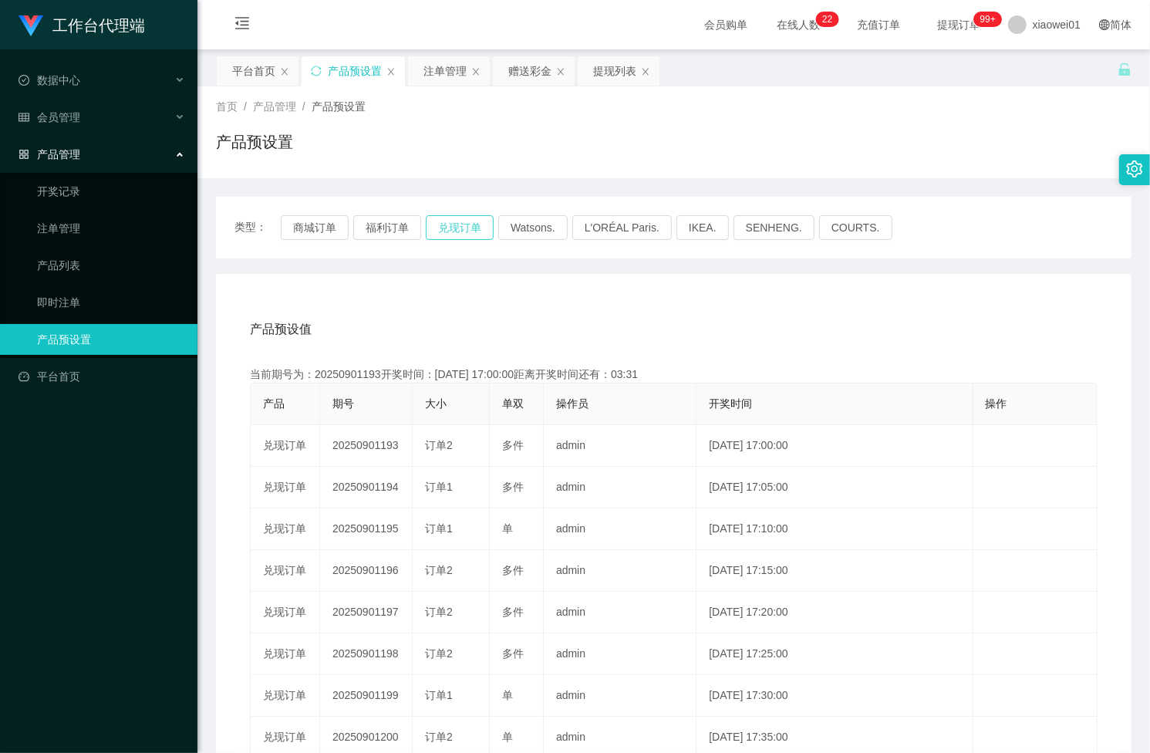
click at [455, 235] on button "兑现订单" at bounding box center [460, 227] width 68 height 25
click at [295, 224] on button "商城订单" at bounding box center [315, 227] width 68 height 25
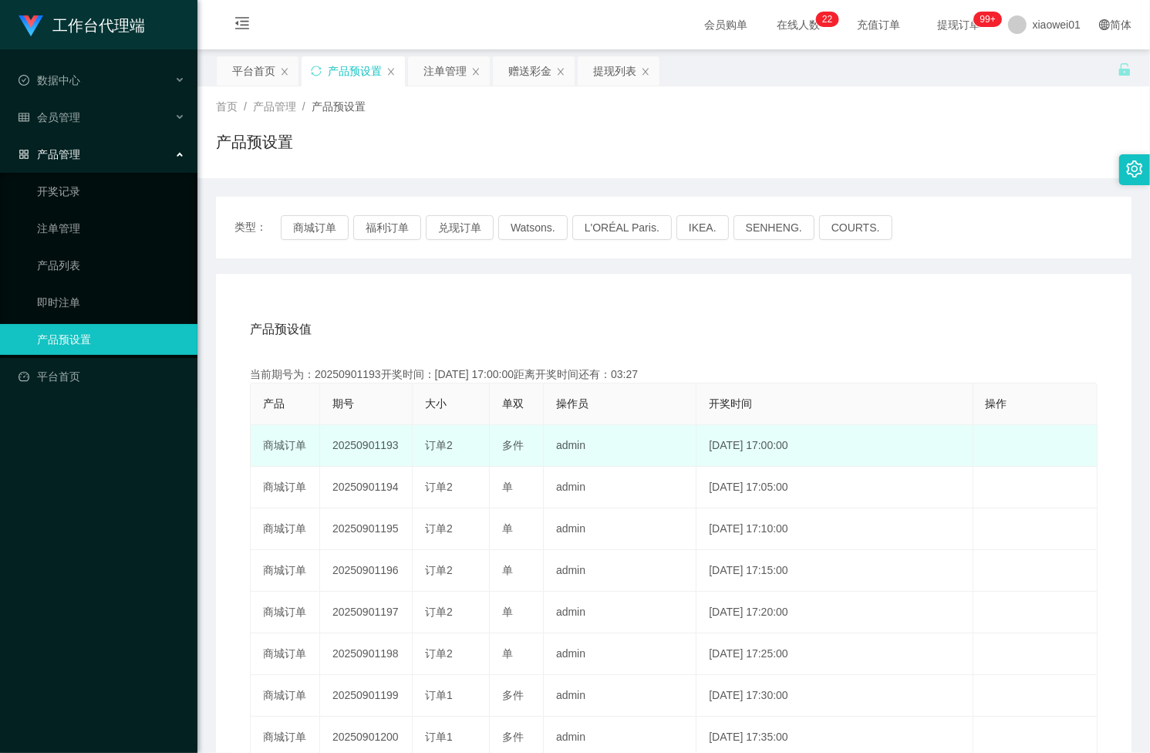
click at [376, 444] on td "20250901193" at bounding box center [366, 446] width 93 height 42
copy td "20250901193"
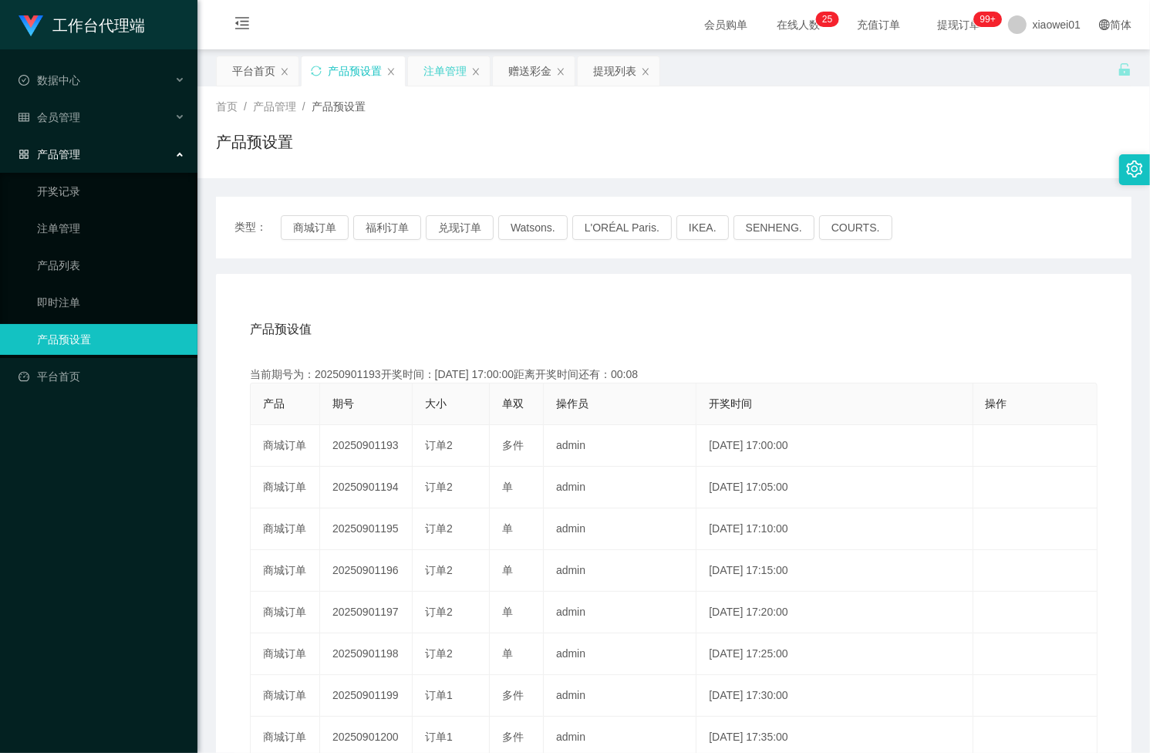
click at [453, 79] on div "注单管理" at bounding box center [444, 70] width 43 height 29
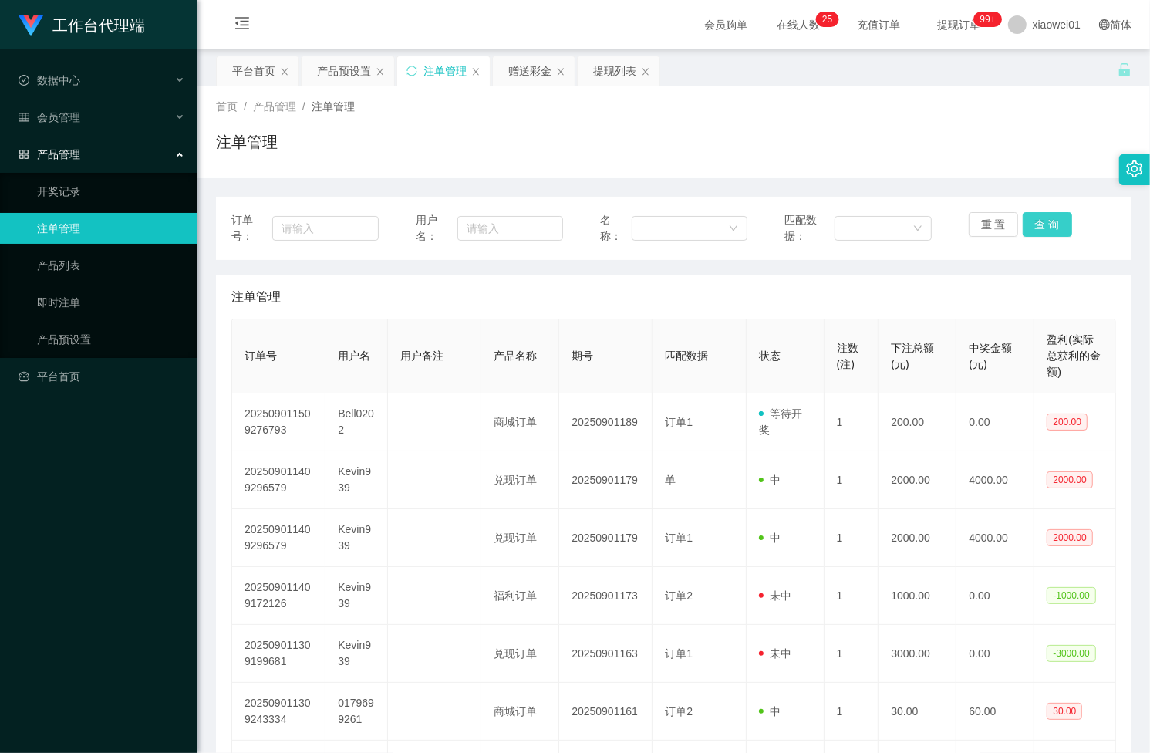
click at [1037, 212] on button "查 询" at bounding box center [1046, 224] width 49 height 25
click at [1037, 212] on div "重 置 查 询" at bounding box center [1041, 228] width 147 height 32
click at [1037, 212] on button "查 询" at bounding box center [1046, 224] width 49 height 25
click at [1037, 212] on button "查 询" at bounding box center [1055, 224] width 66 height 25
click at [1035, 218] on button "查 询" at bounding box center [1046, 224] width 49 height 25
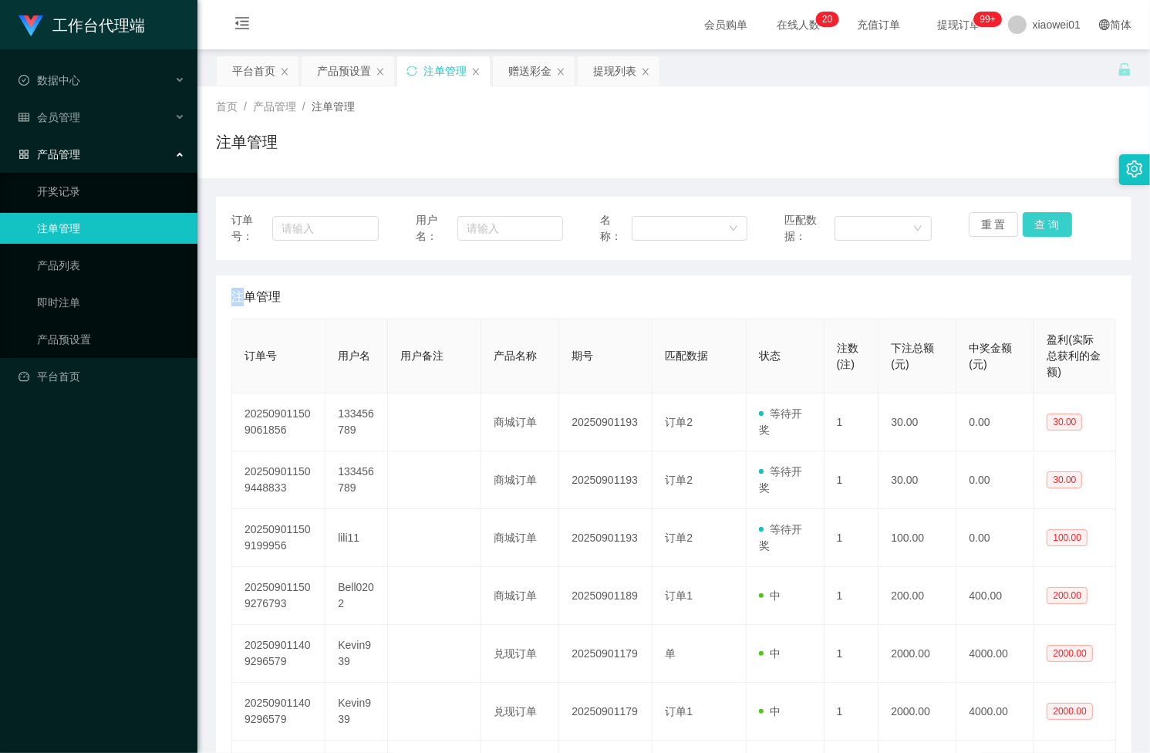
click at [1035, 218] on div "重 置 查 询" at bounding box center [1041, 228] width 147 height 32
